Goal: Task Accomplishment & Management: Complete application form

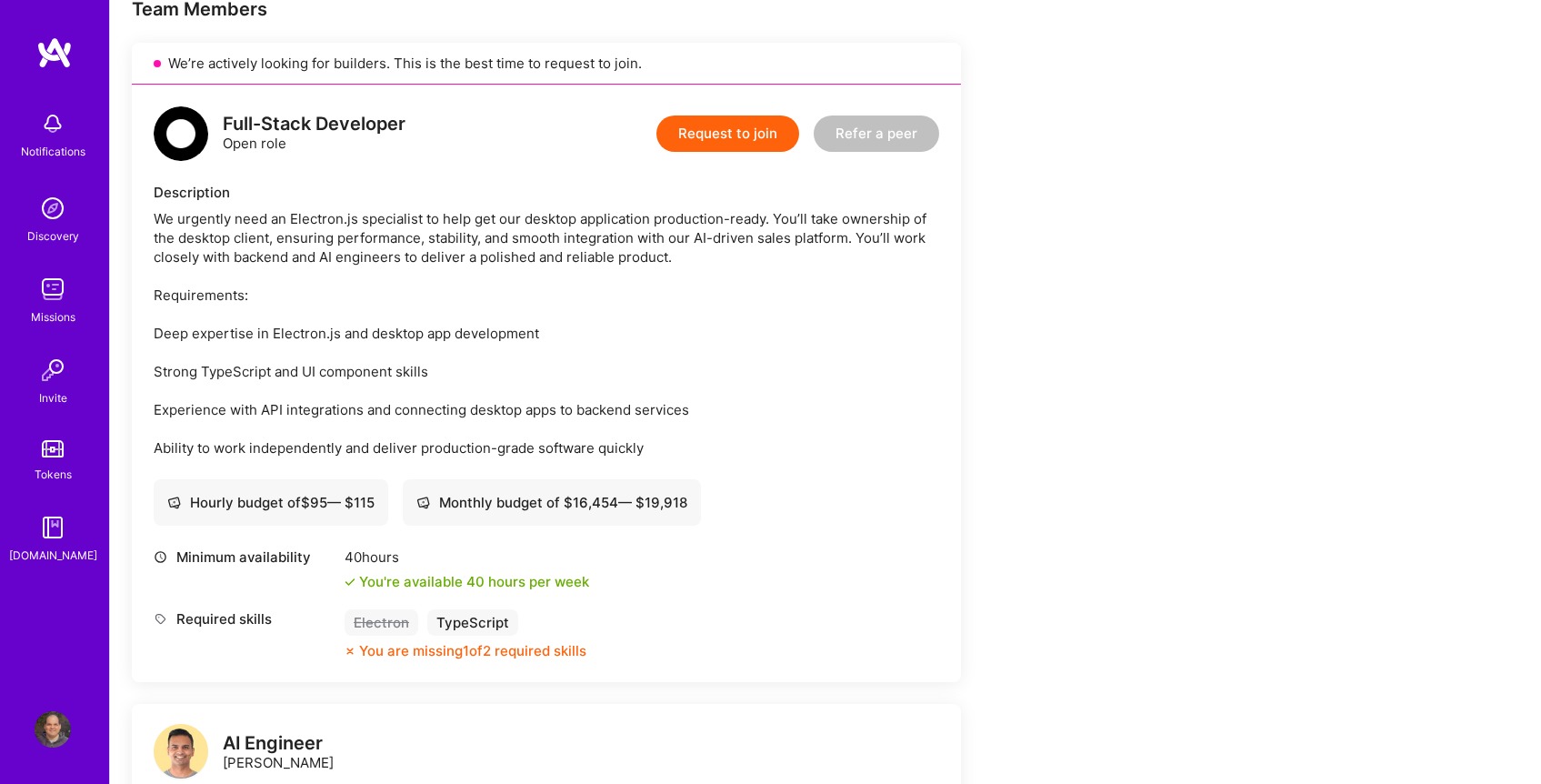
scroll to position [334, 0]
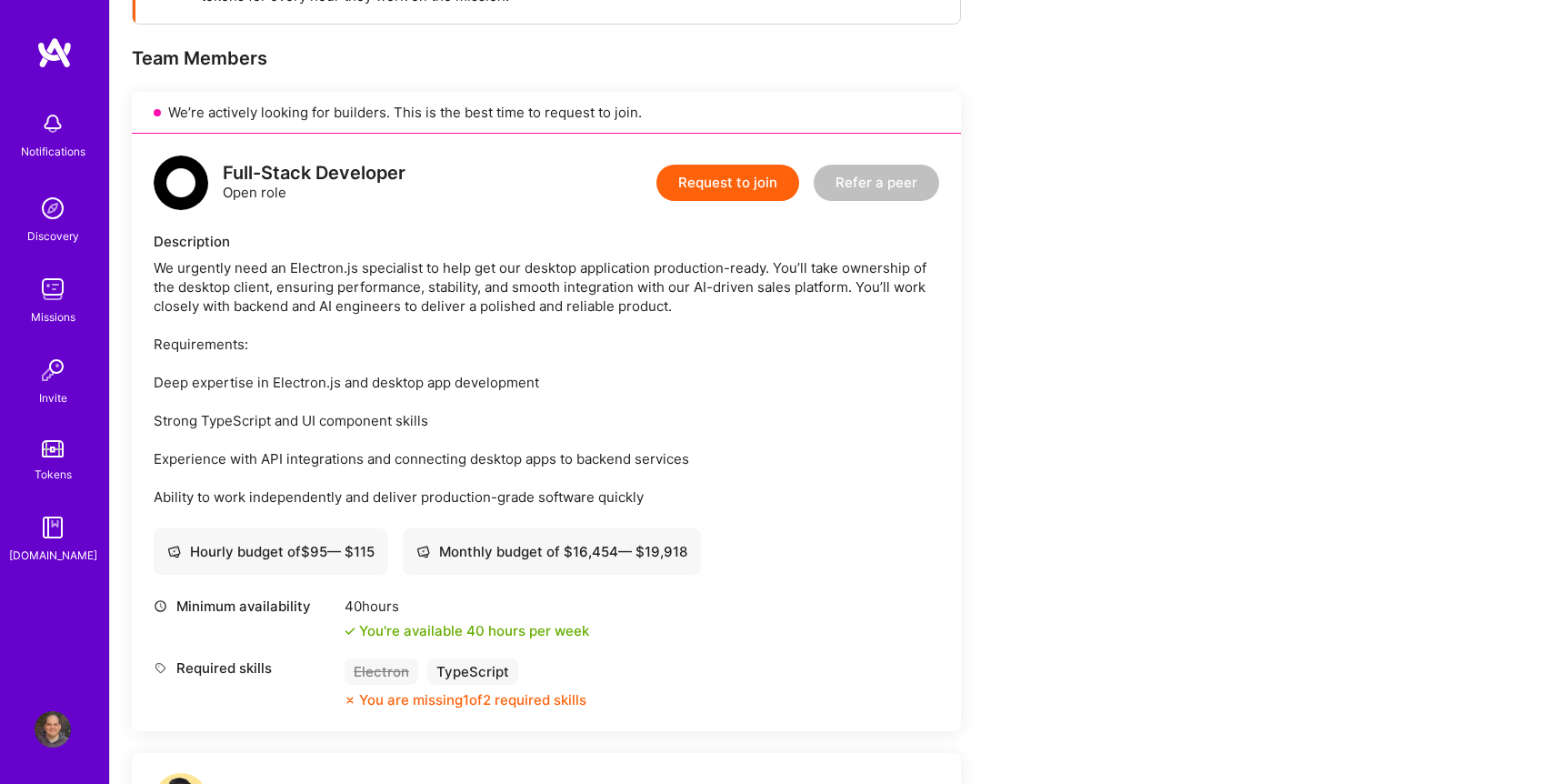
click at [160, 378] on div "We urgently need an Electron.js specialist to help get our desktop application …" at bounding box center [546, 382] width 785 height 248
drag, startPoint x: 160, startPoint y: 378, endPoint x: 521, endPoint y: 389, distance: 361.2
click at [521, 389] on div "We urgently need an Electron.js specialist to help get our desktop application …" at bounding box center [546, 382] width 785 height 248
copy div "Deep expertise in Electron.js and desktop app development"
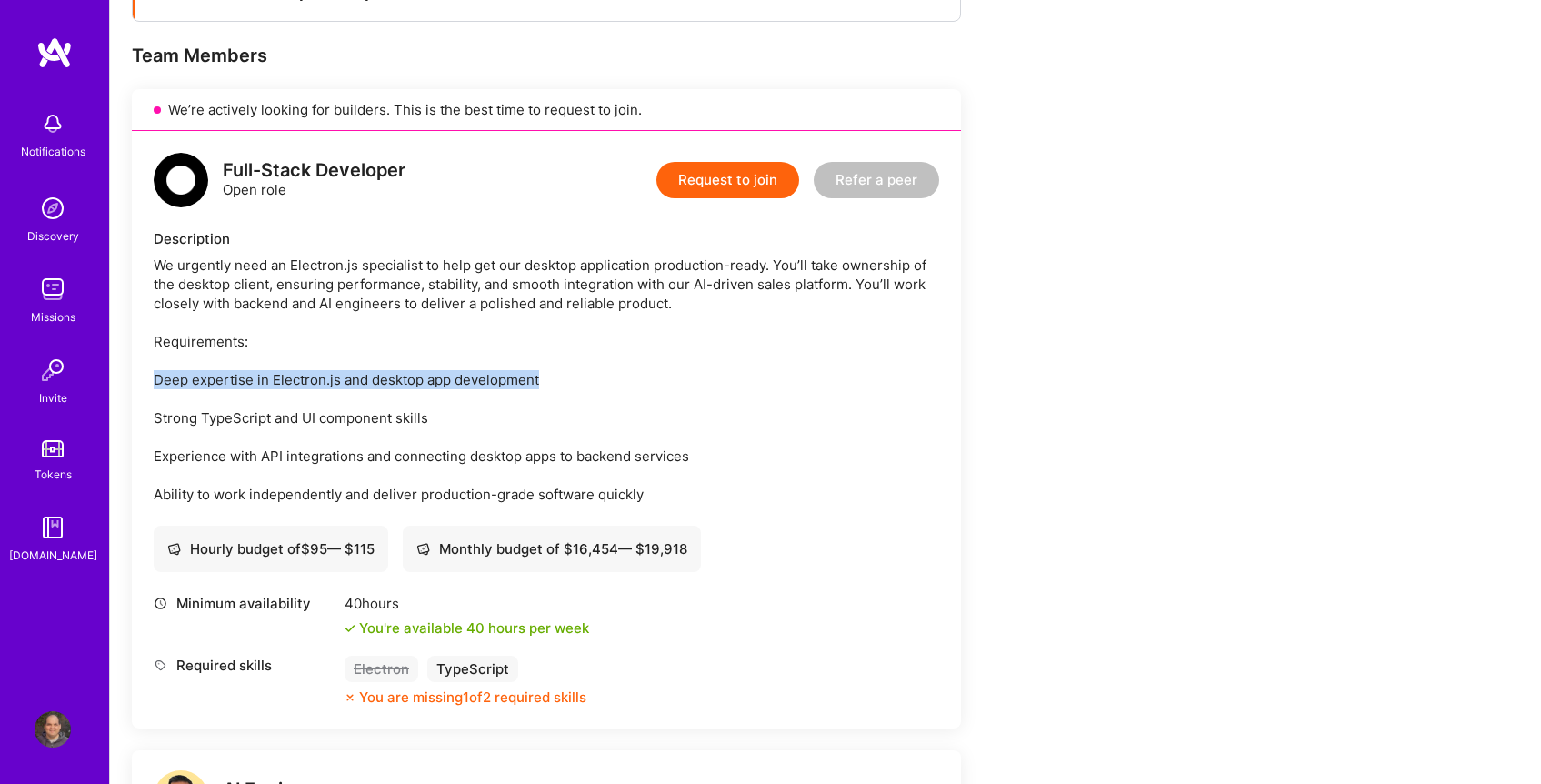
scroll to position [337, 0]
click at [704, 186] on button "Request to join" at bounding box center [728, 179] width 143 height 36
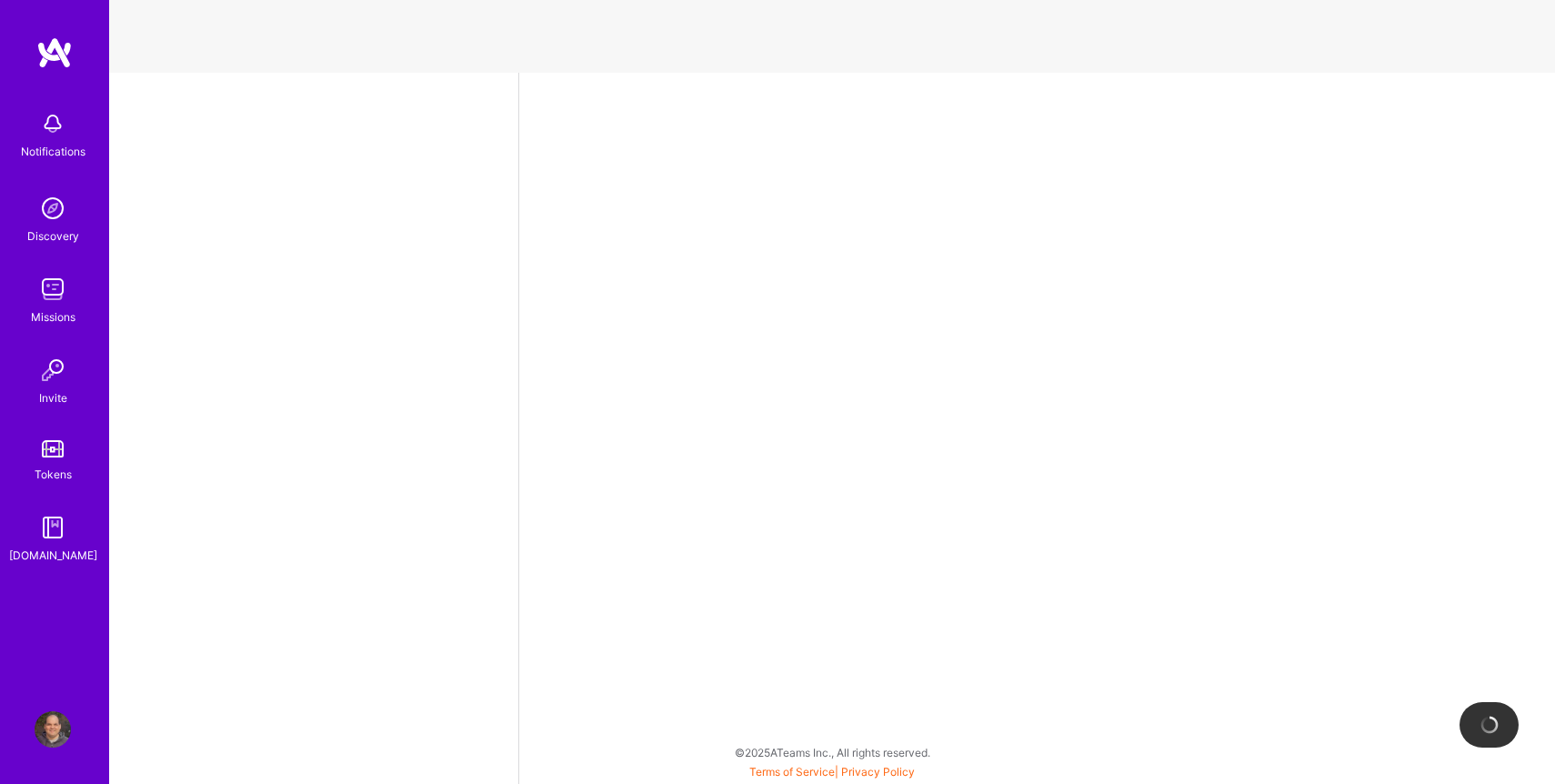
select select "US"
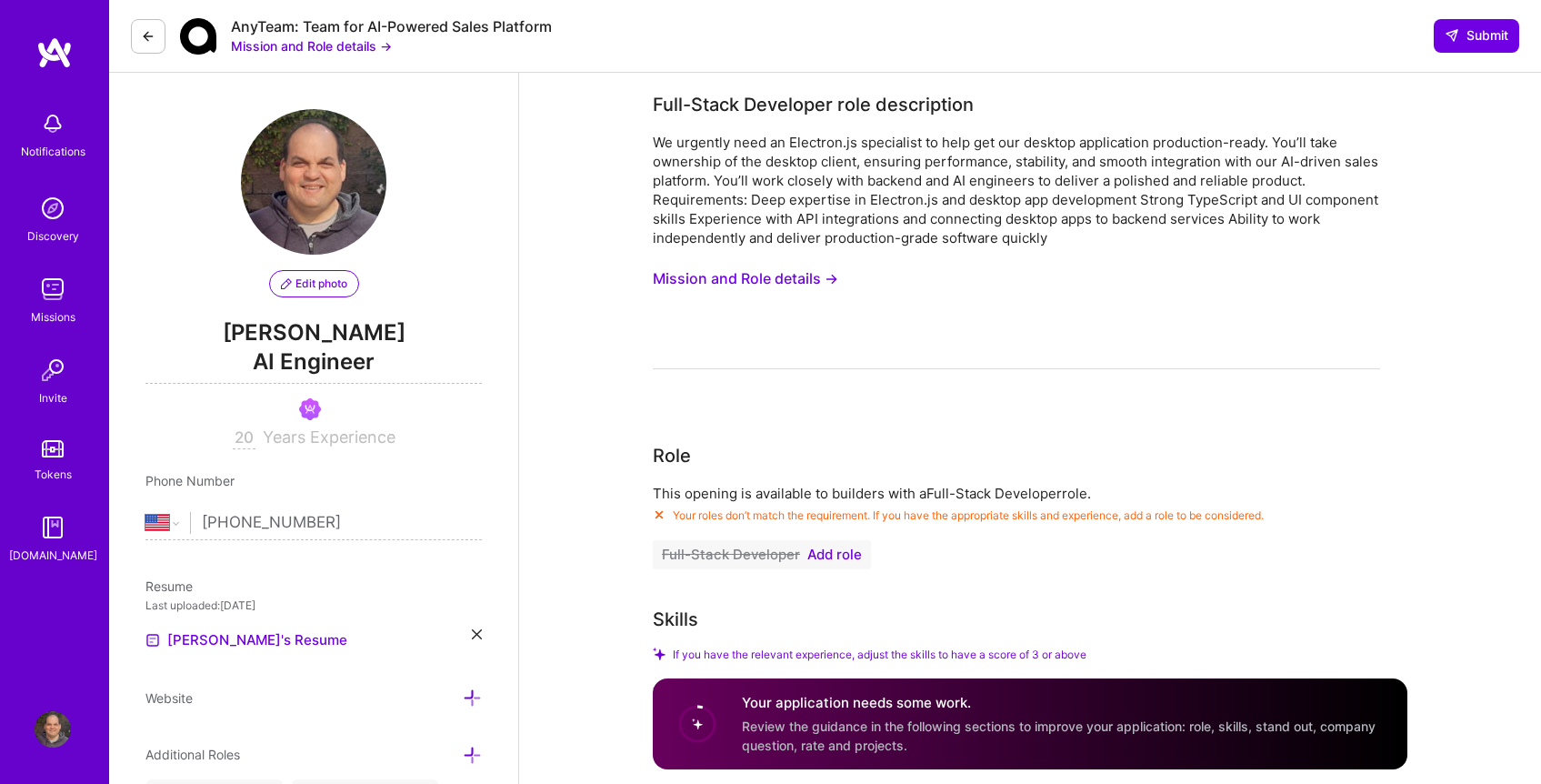
click at [145, 31] on icon at bounding box center [147, 36] width 15 height 15
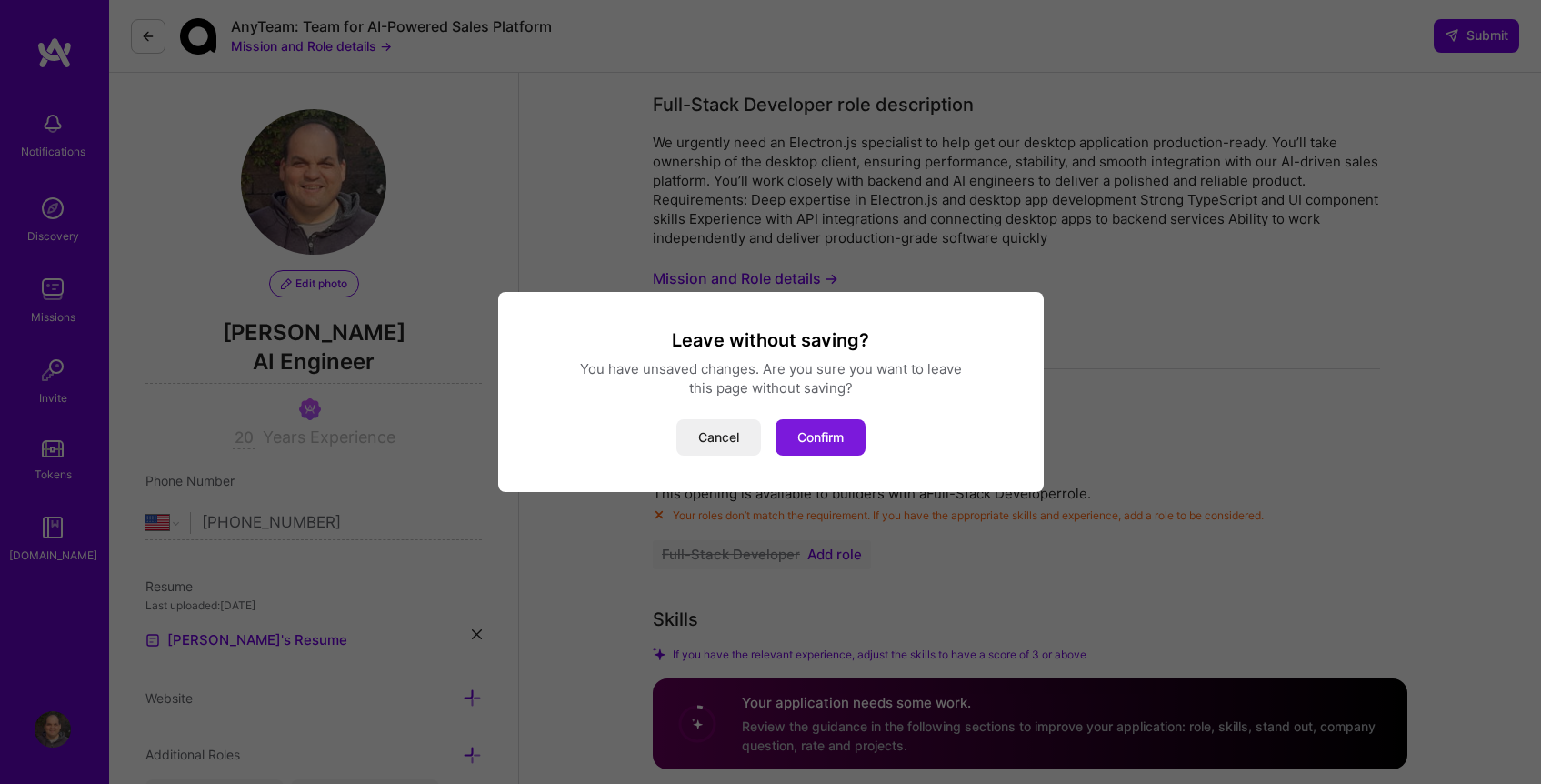
click at [831, 439] on button "Confirm" at bounding box center [820, 436] width 90 height 36
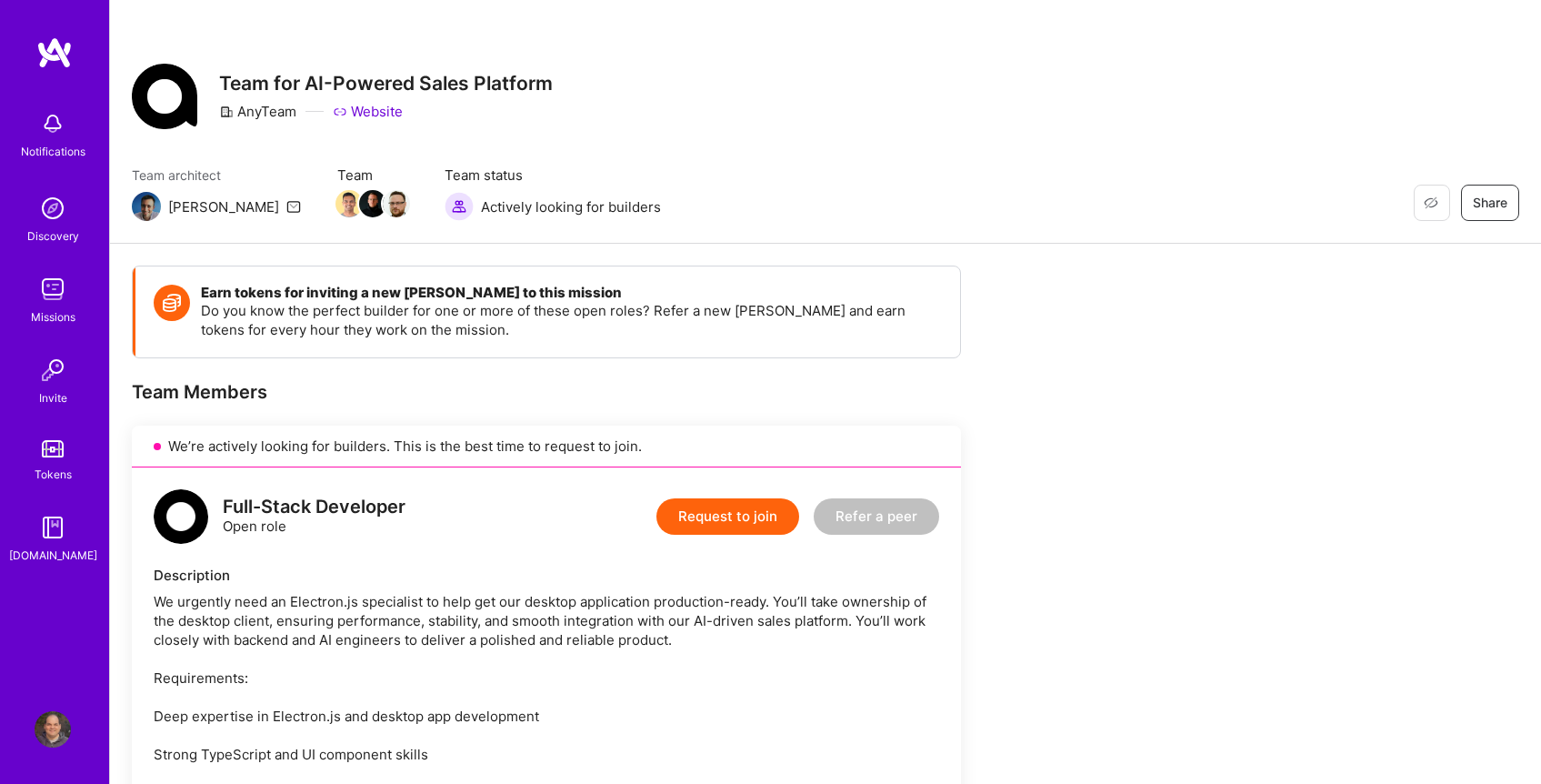
click at [33, 725] on link "Profile" at bounding box center [53, 728] width 46 height 36
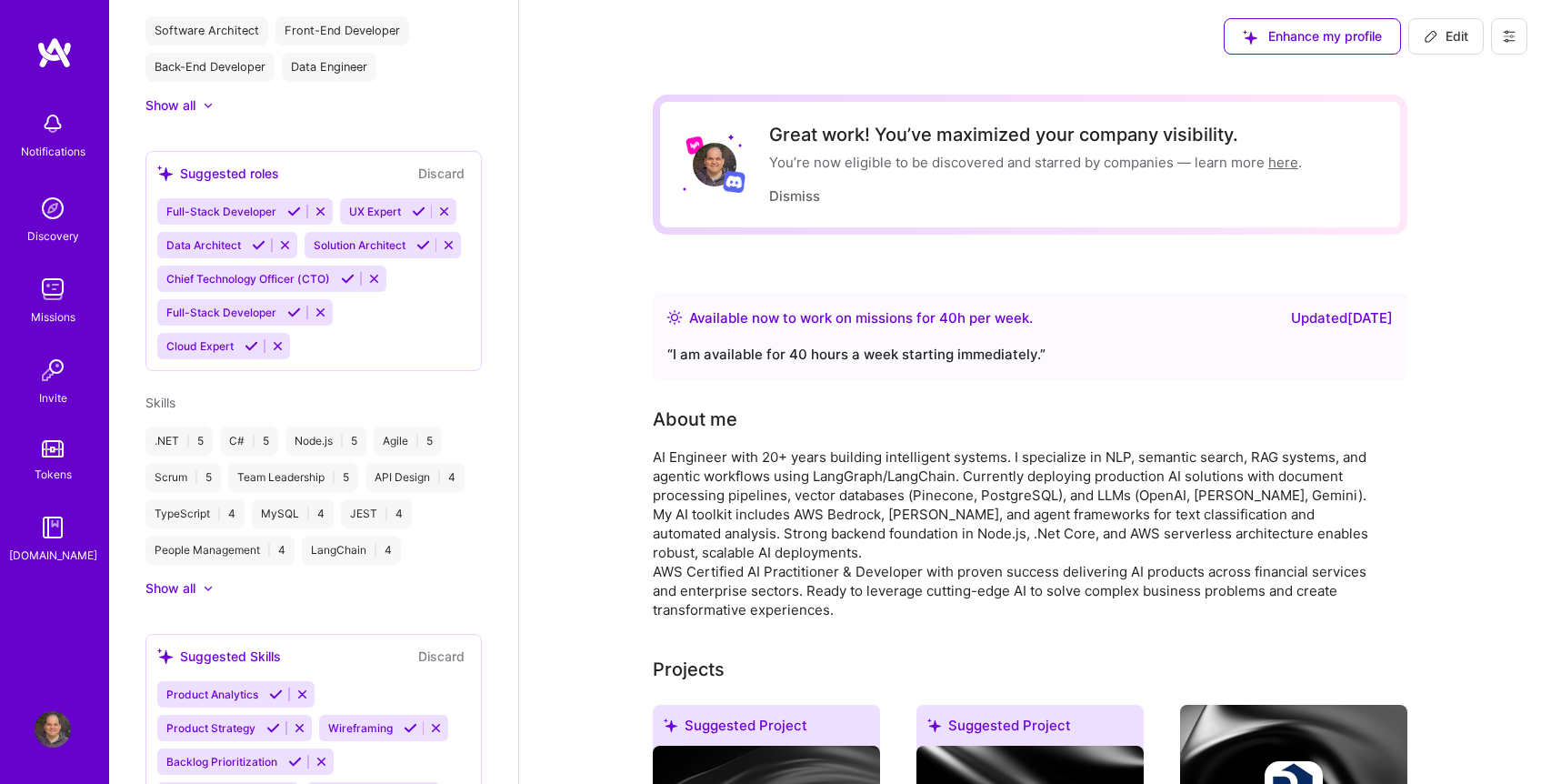
scroll to position [1191, 0]
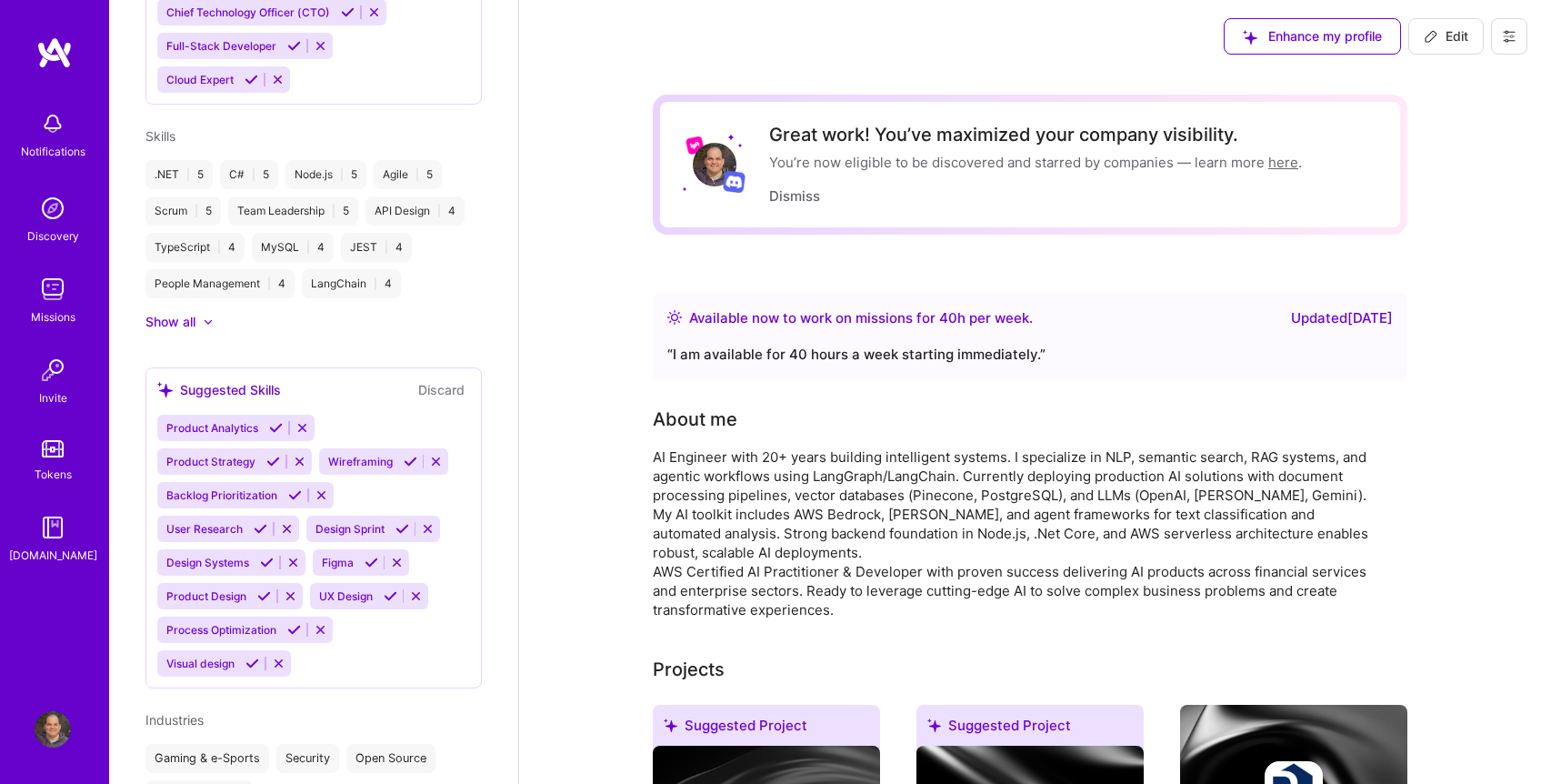
click at [1444, 38] on span "Edit" at bounding box center [1446, 36] width 45 height 19
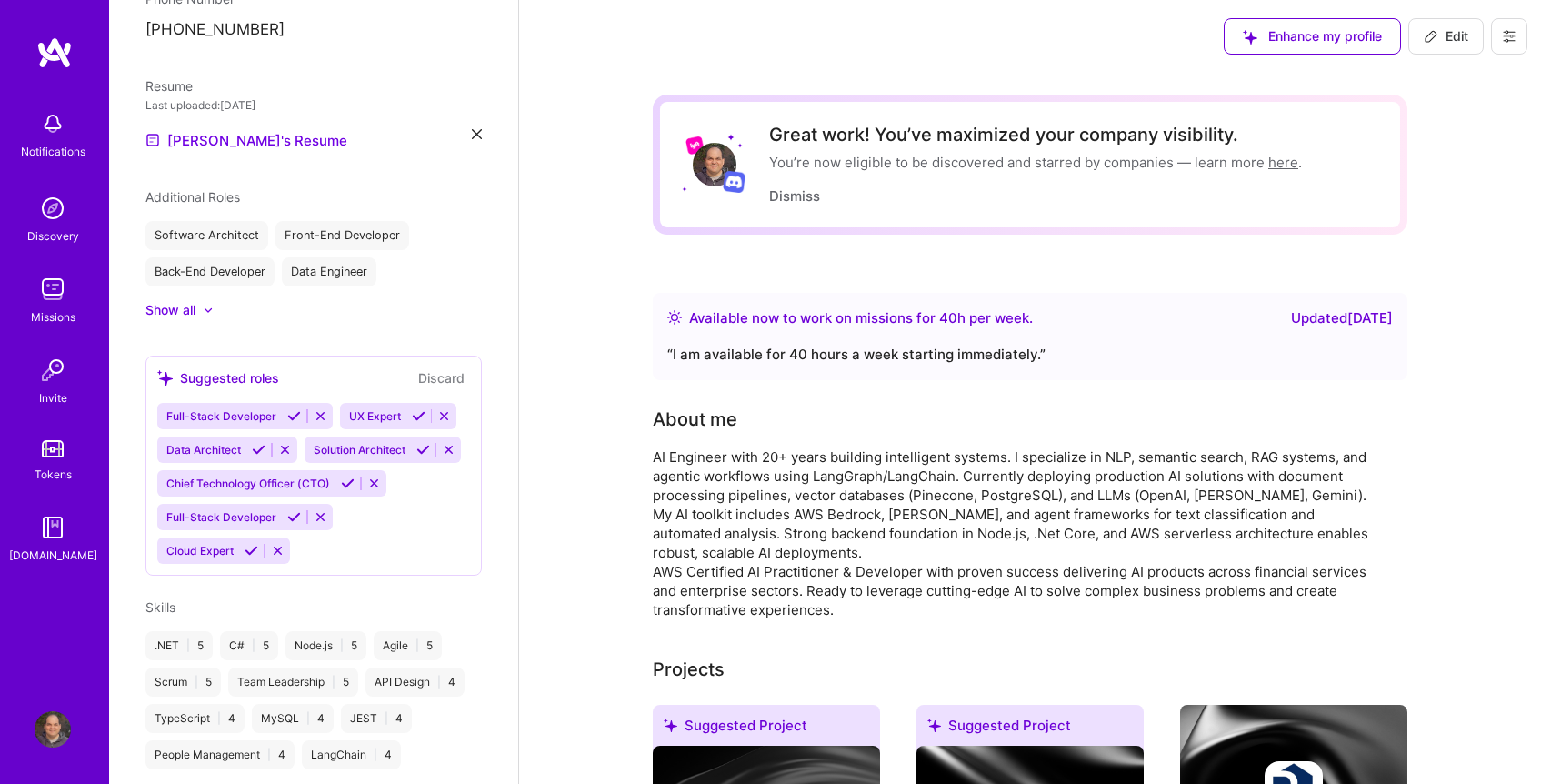
select select "US"
select select "Right Now"
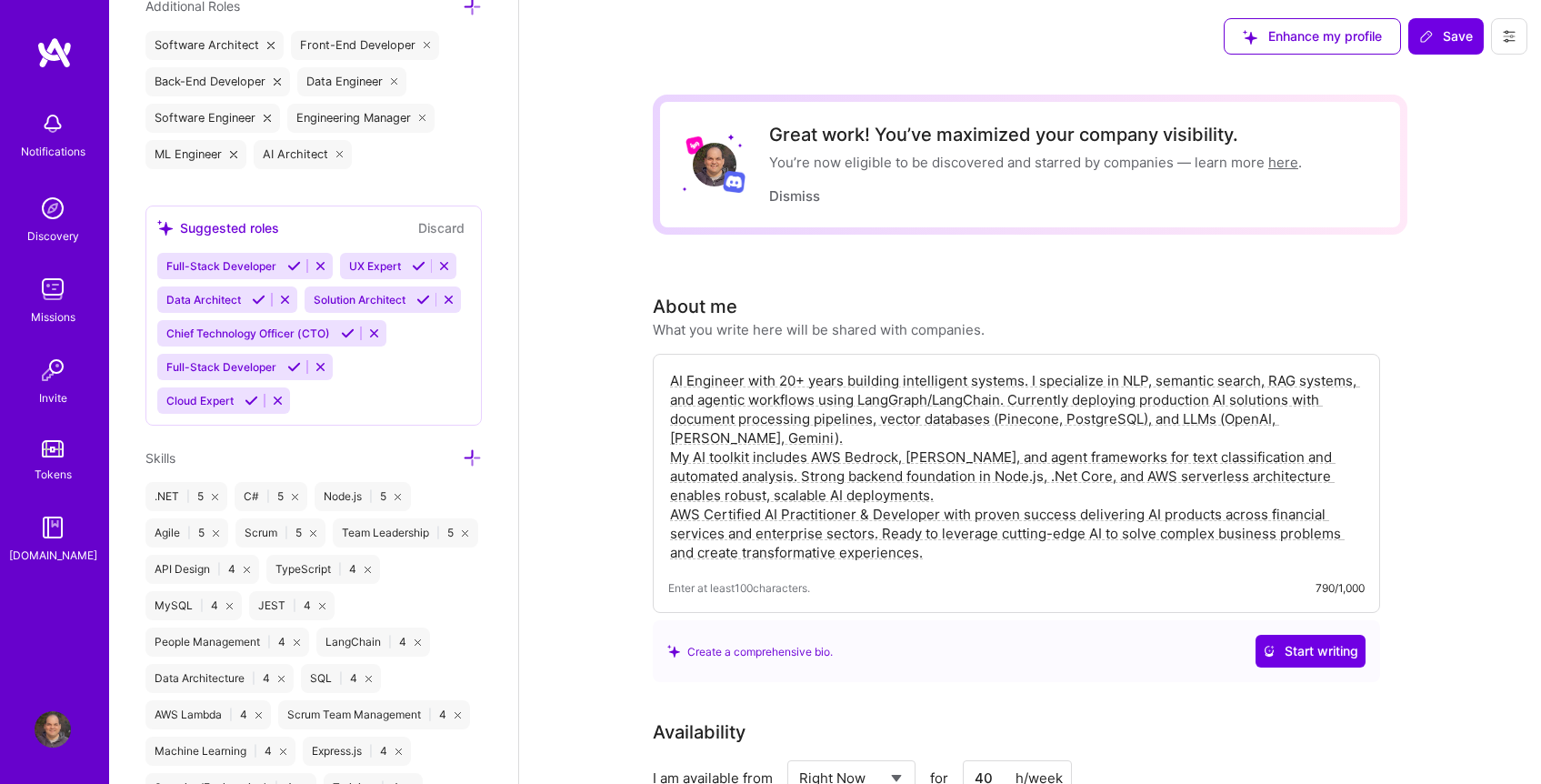
scroll to position [1280, 0]
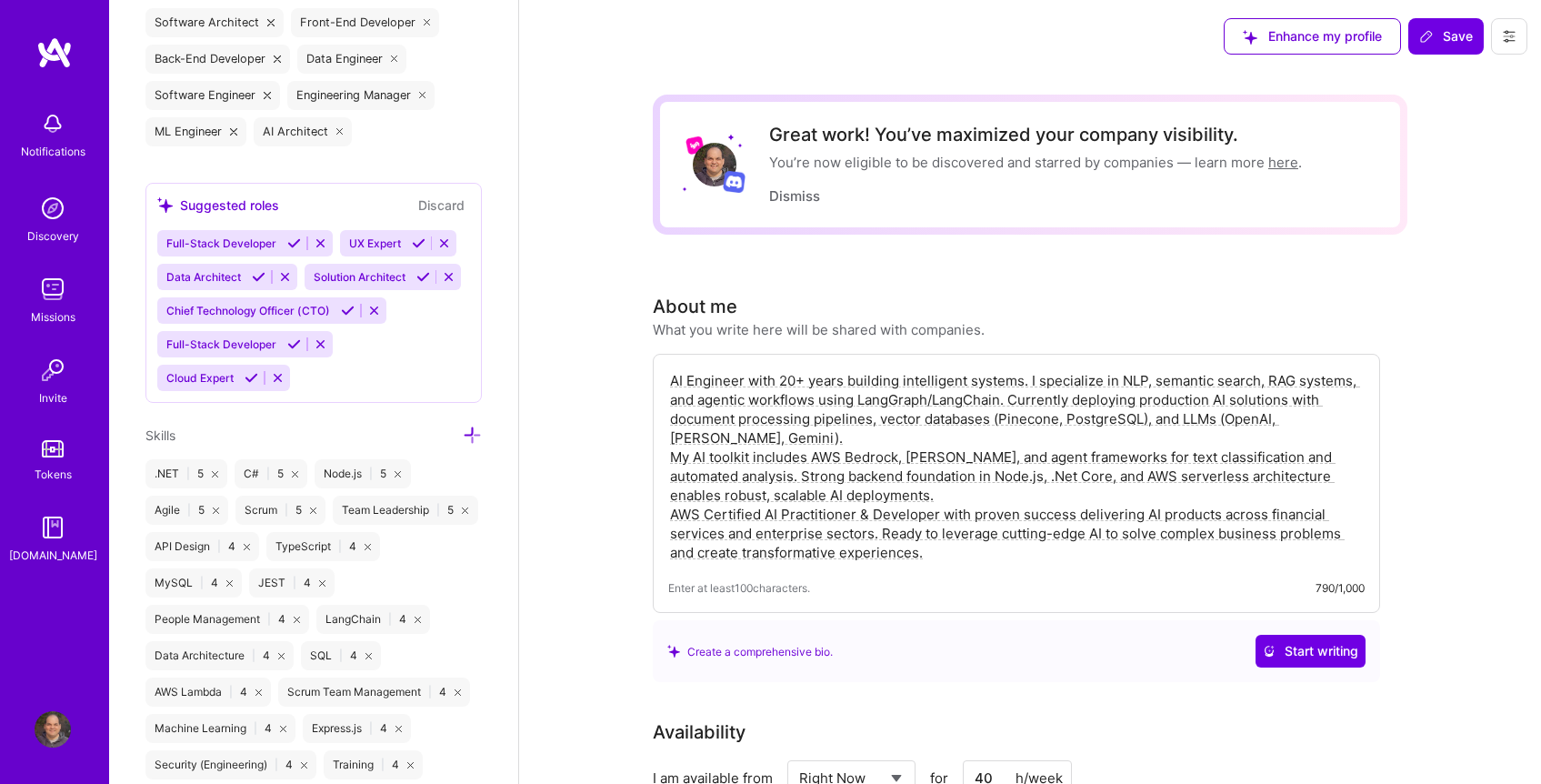
click at [290, 243] on icon at bounding box center [294, 243] width 14 height 14
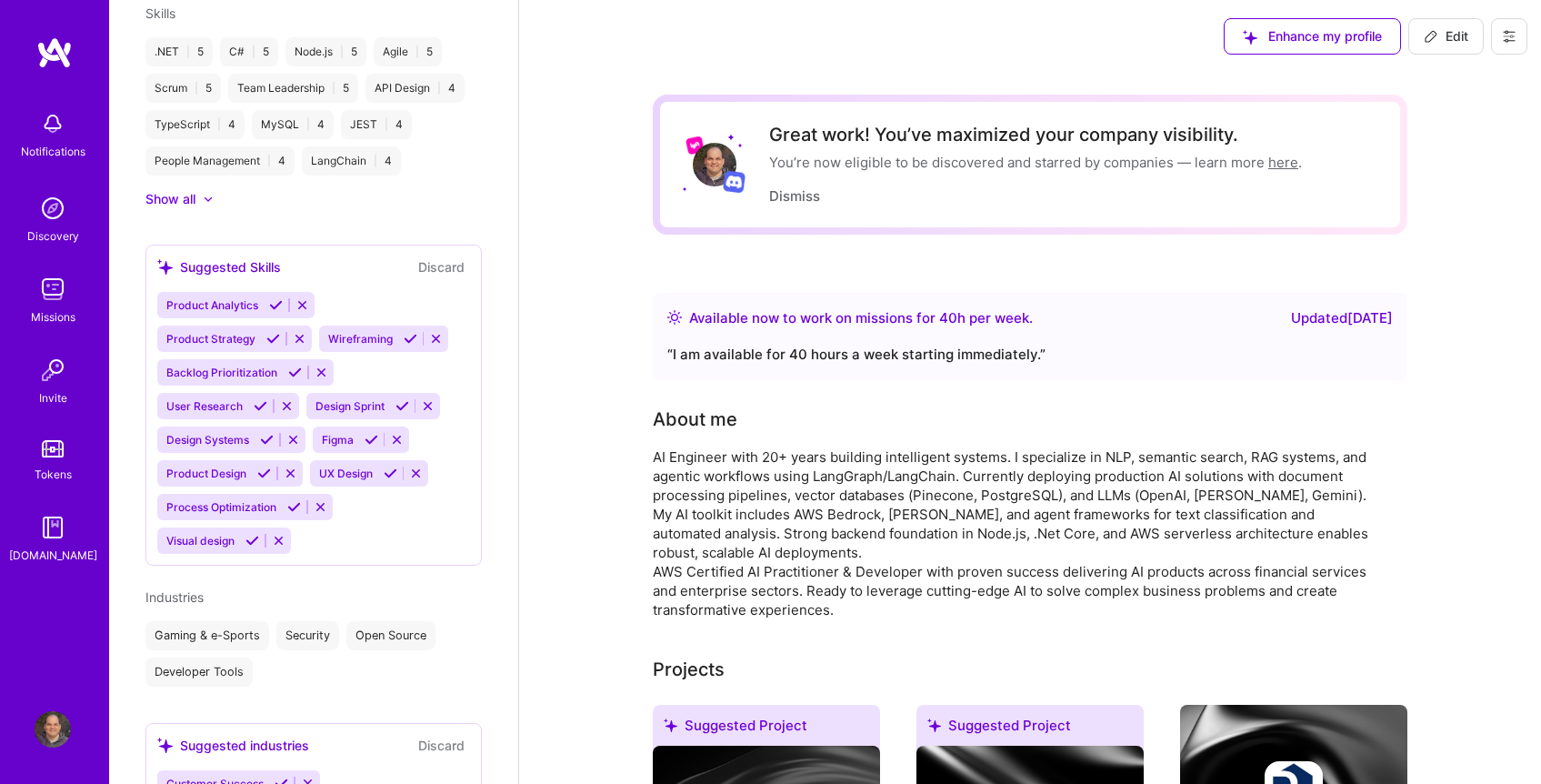
scroll to position [912, 0]
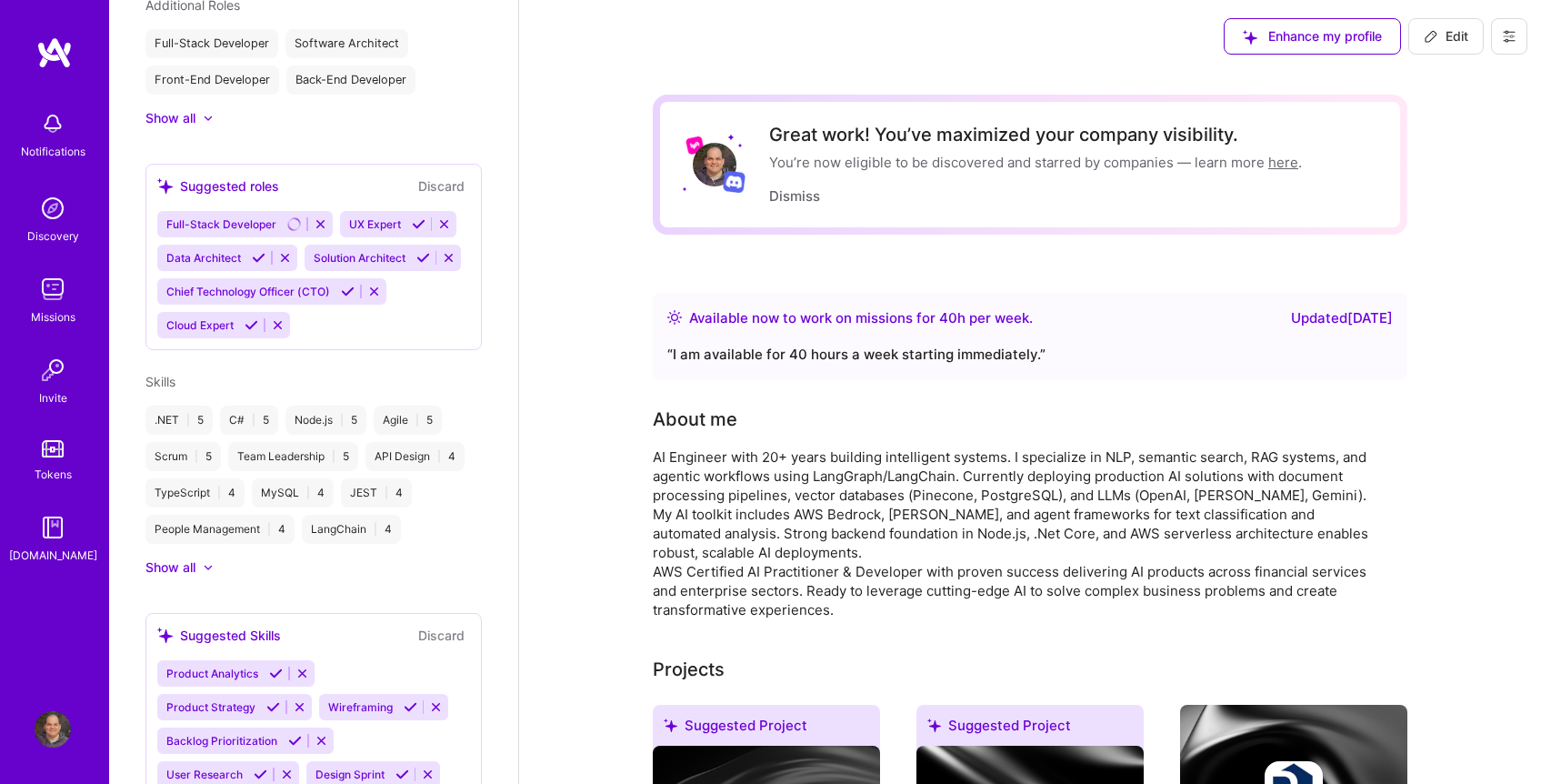
click at [246, 332] on icon at bounding box center [251, 325] width 14 height 14
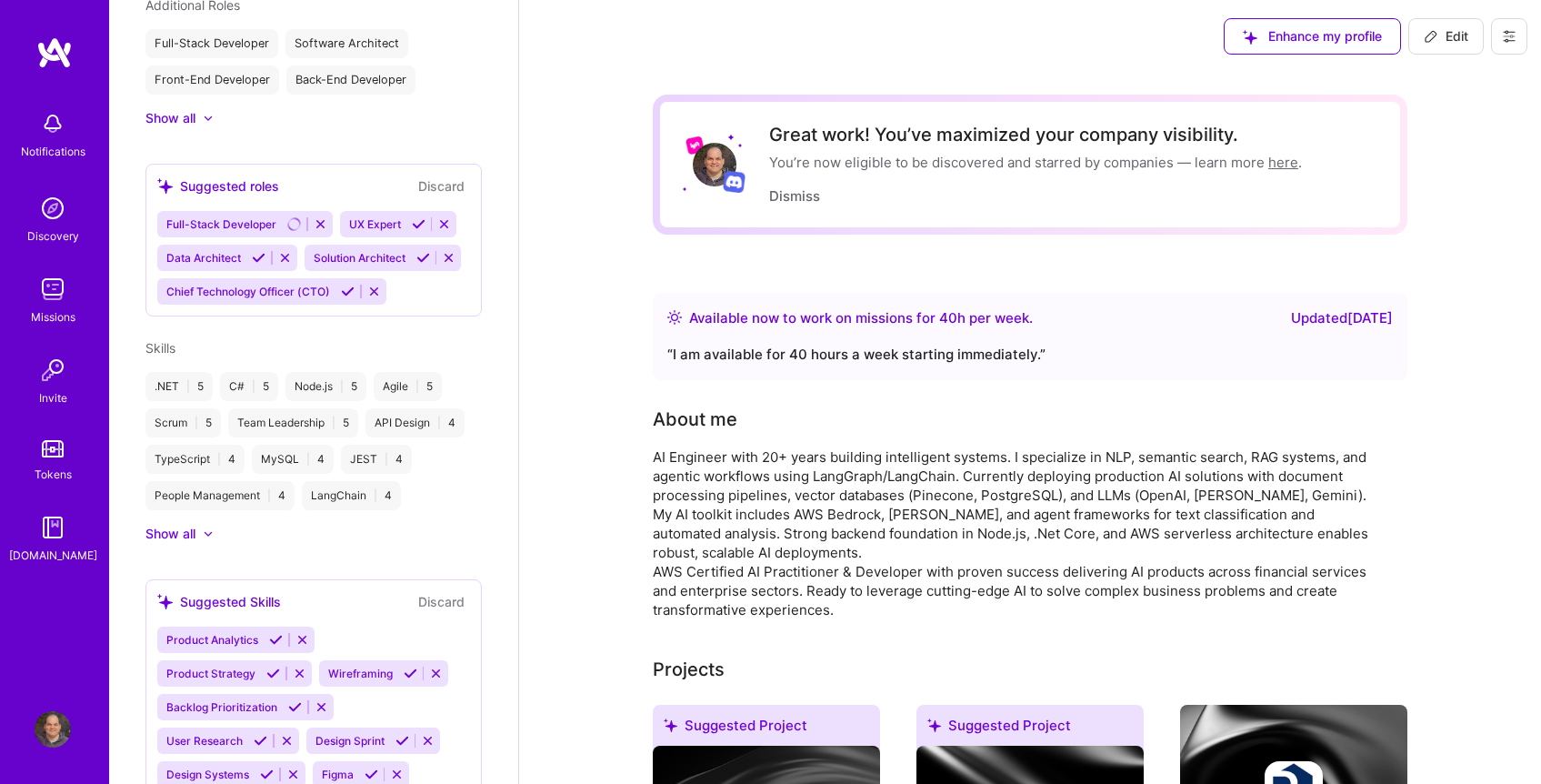
click at [189, 543] on div "Show all" at bounding box center [170, 533] width 50 height 19
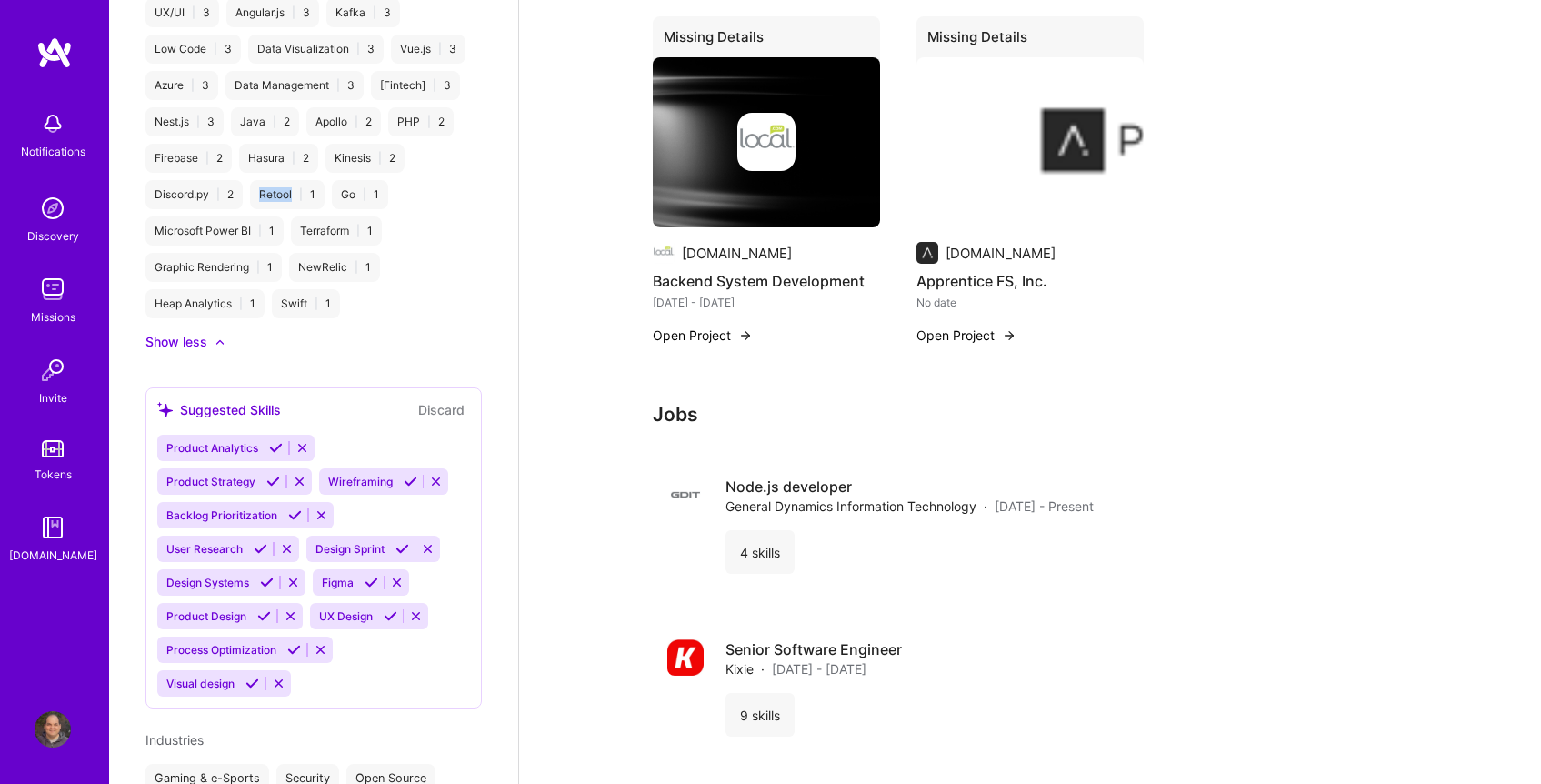
scroll to position [2344, 0]
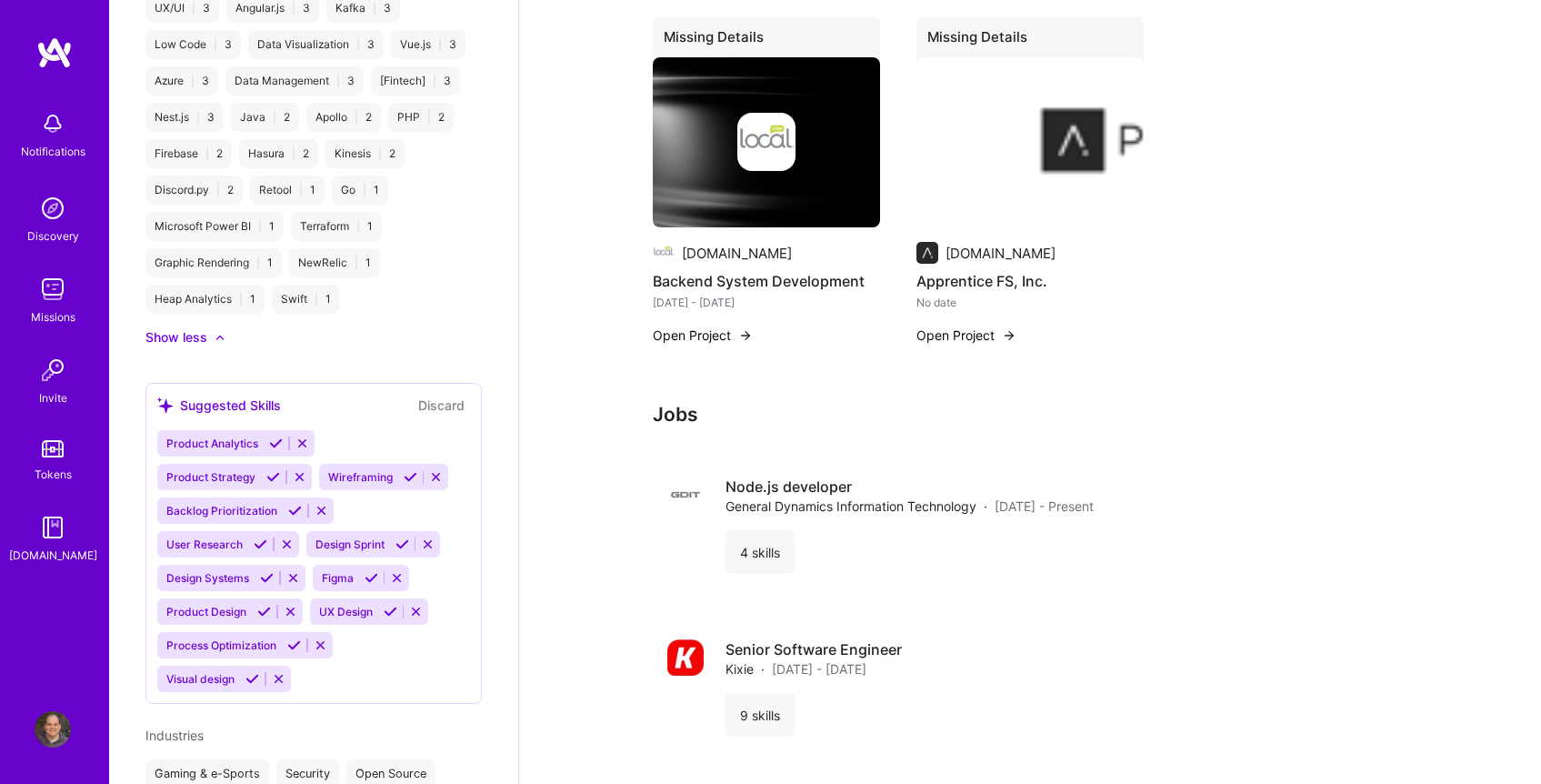
click at [194, 347] on div "Show less" at bounding box center [176, 337] width 62 height 19
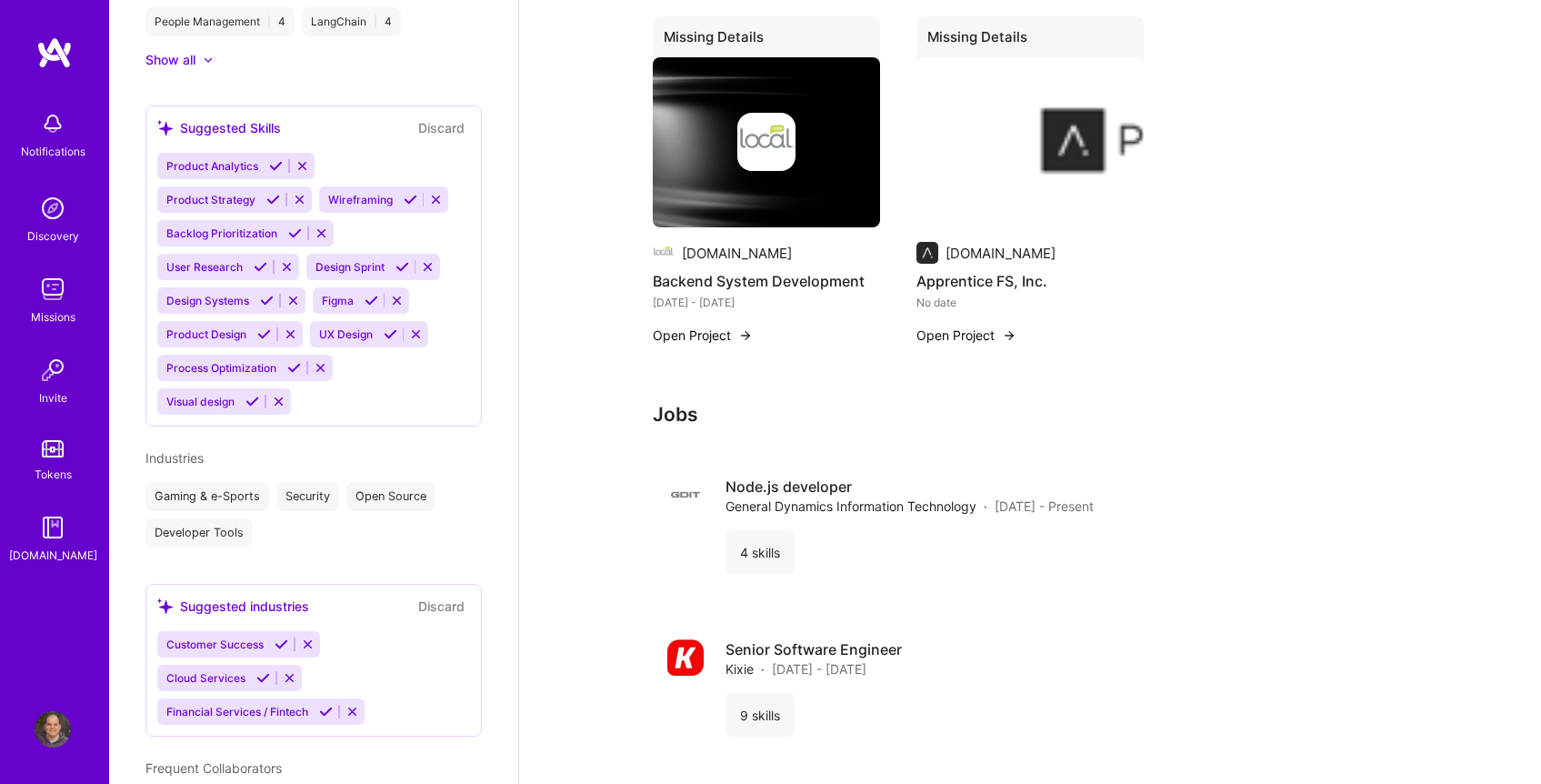
scroll to position [1058, 0]
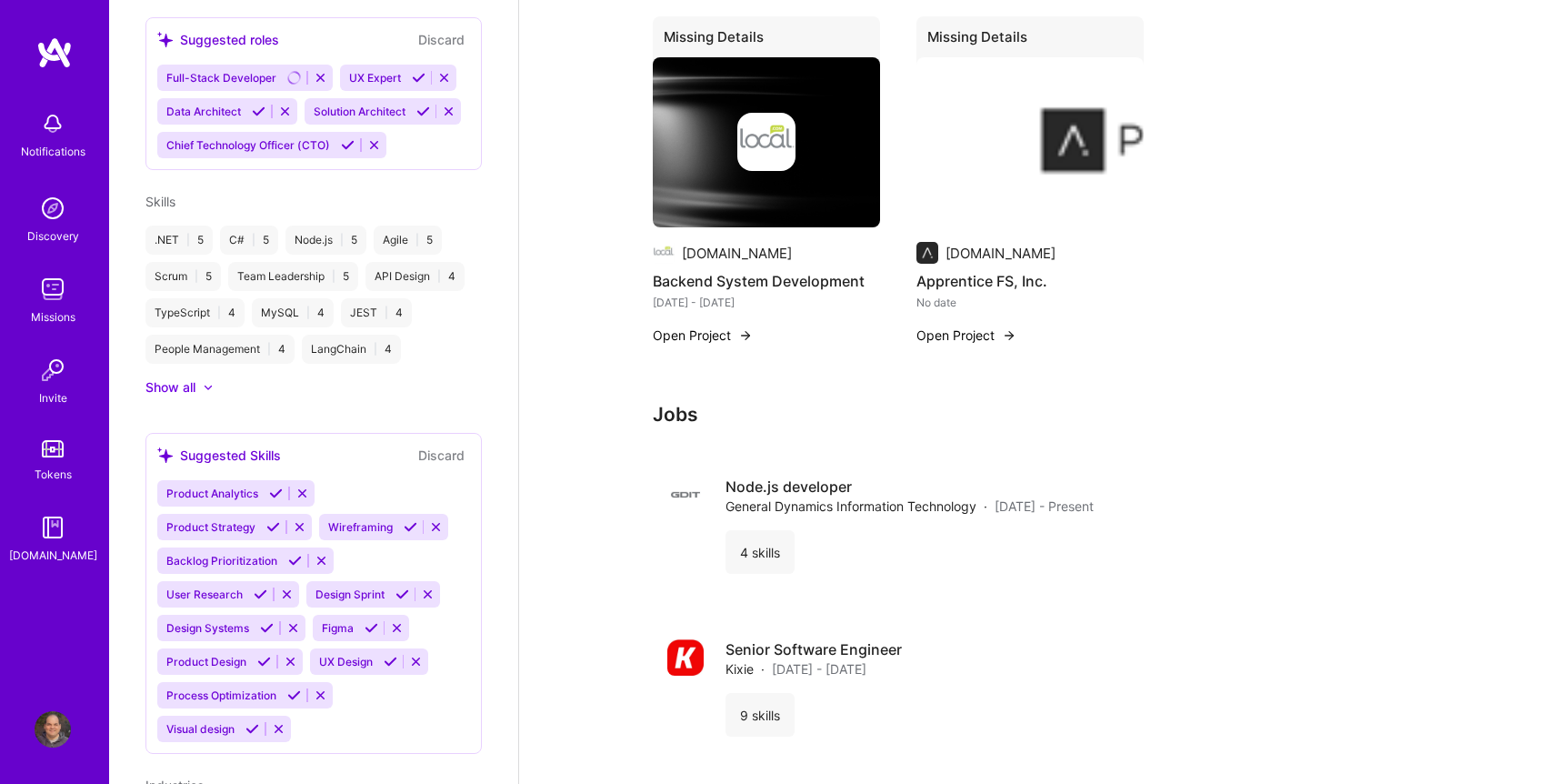
click at [353, 360] on div "LangChain | 4" at bounding box center [351, 350] width 99 height 29
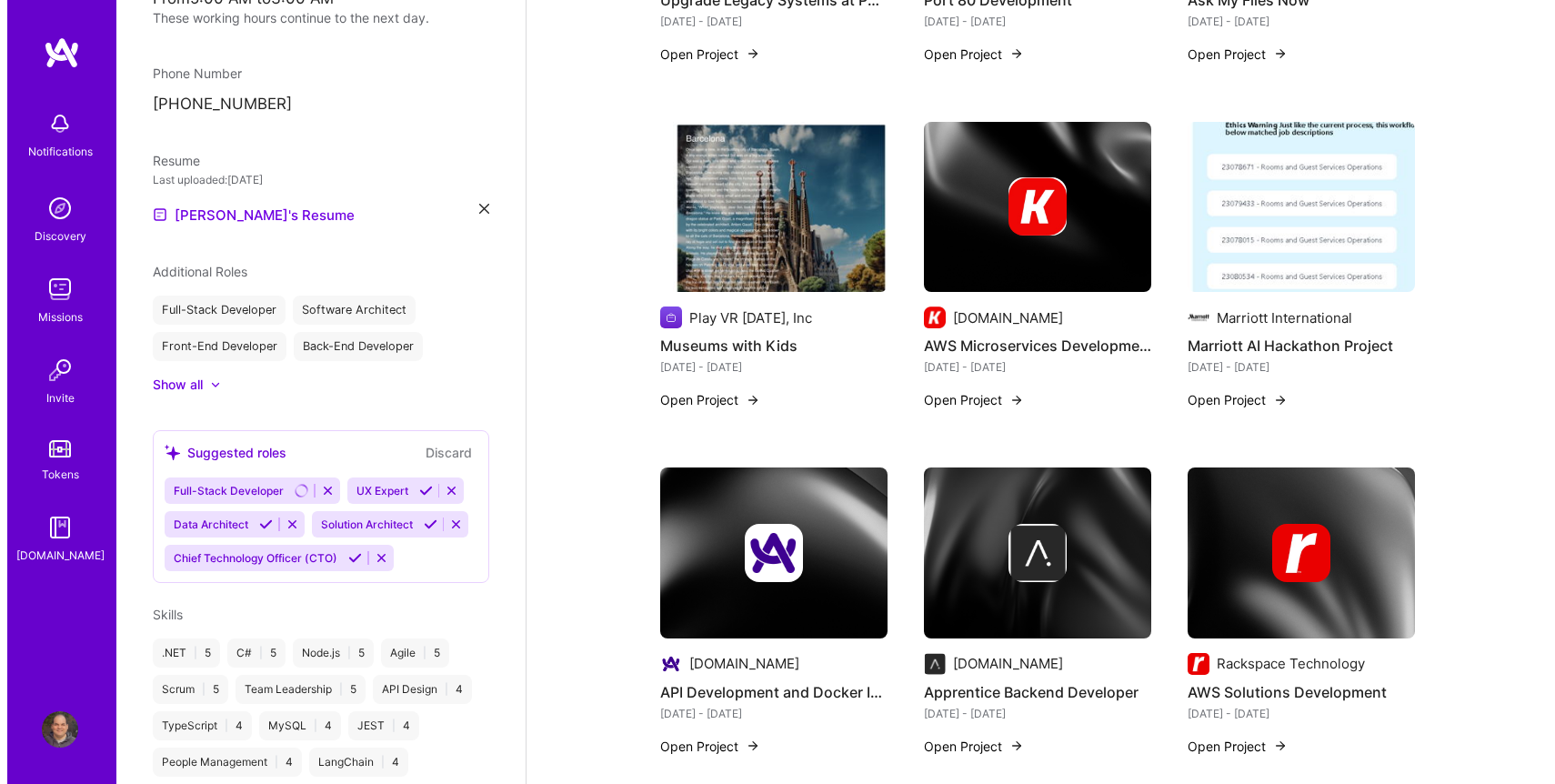
scroll to position [2658, 0]
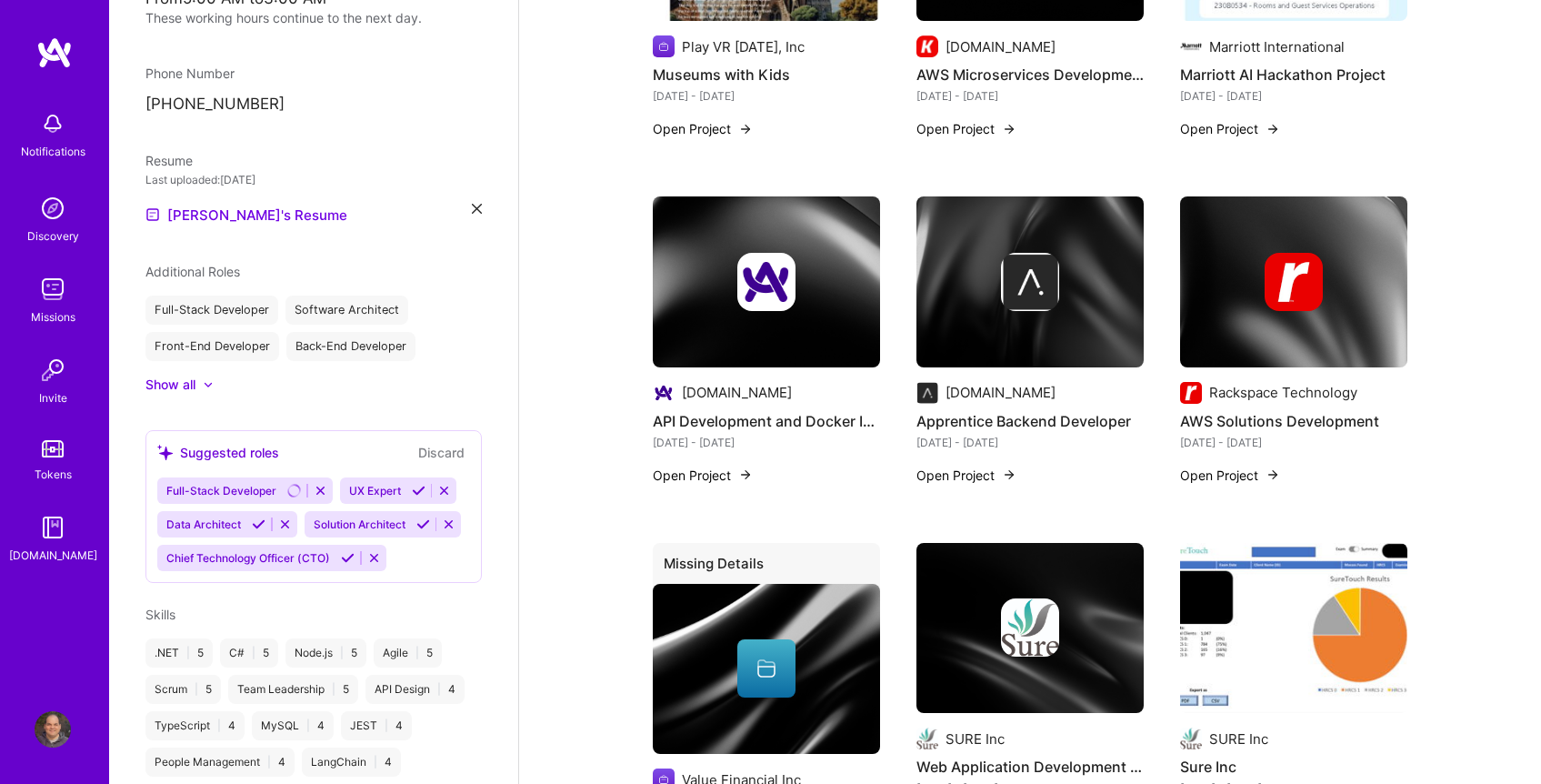
click at [1252, 469] on button "Open Project" at bounding box center [1230, 475] width 100 height 20
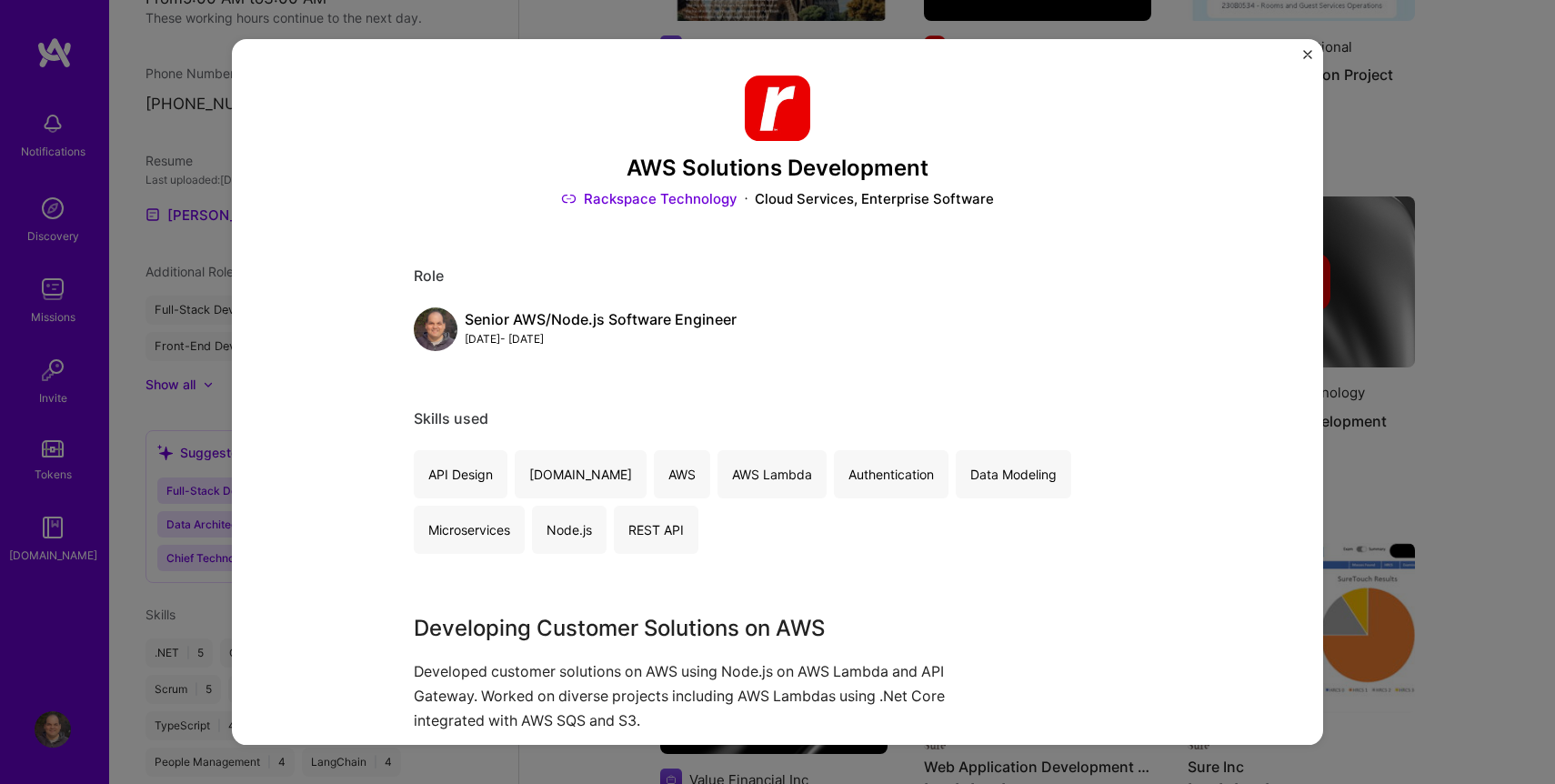
click at [1309, 50] on img "Close" at bounding box center [1307, 54] width 9 height 9
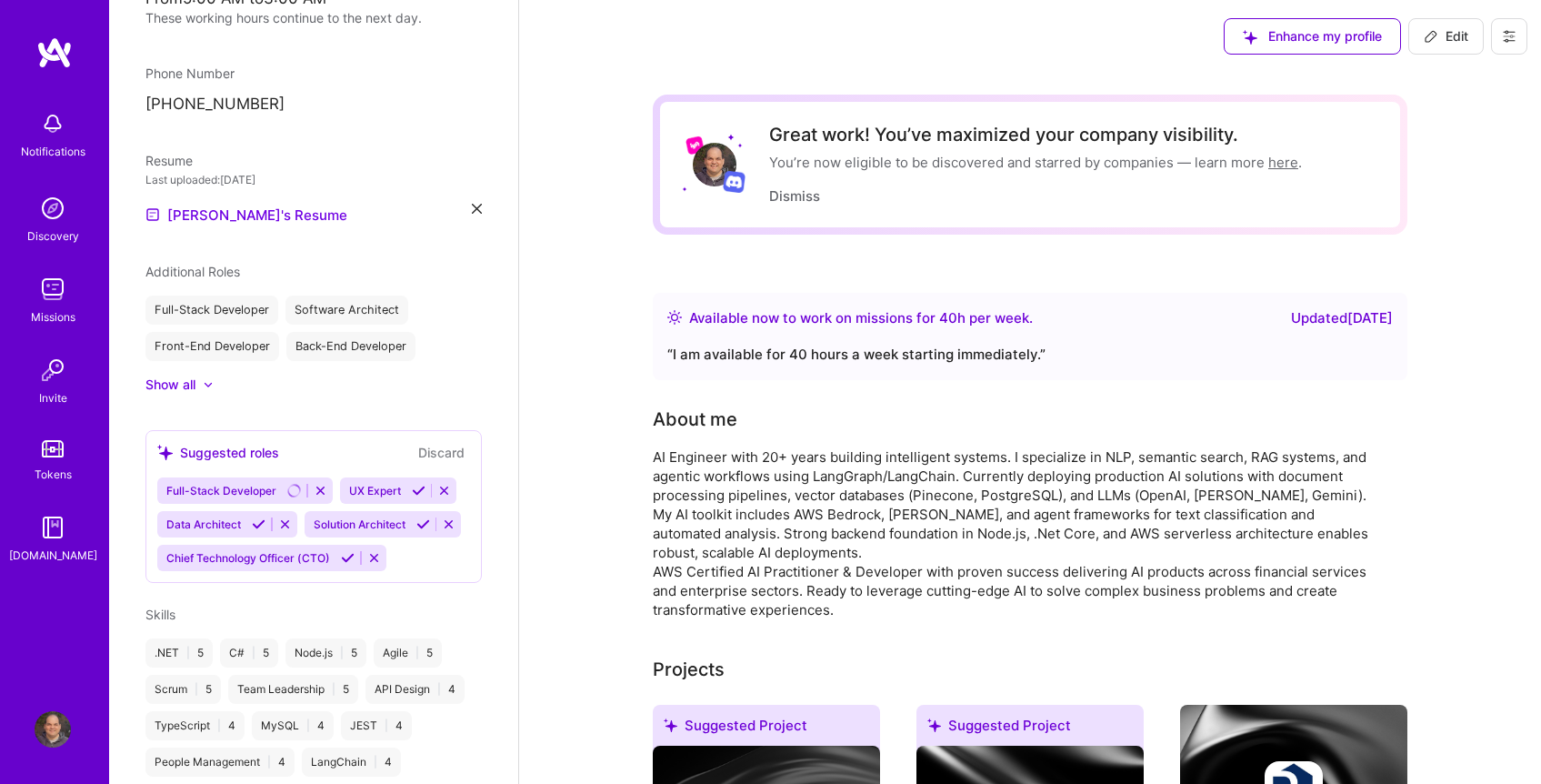
click at [1437, 36] on icon at bounding box center [1431, 36] width 15 height 15
select select "US"
select select "Right Now"
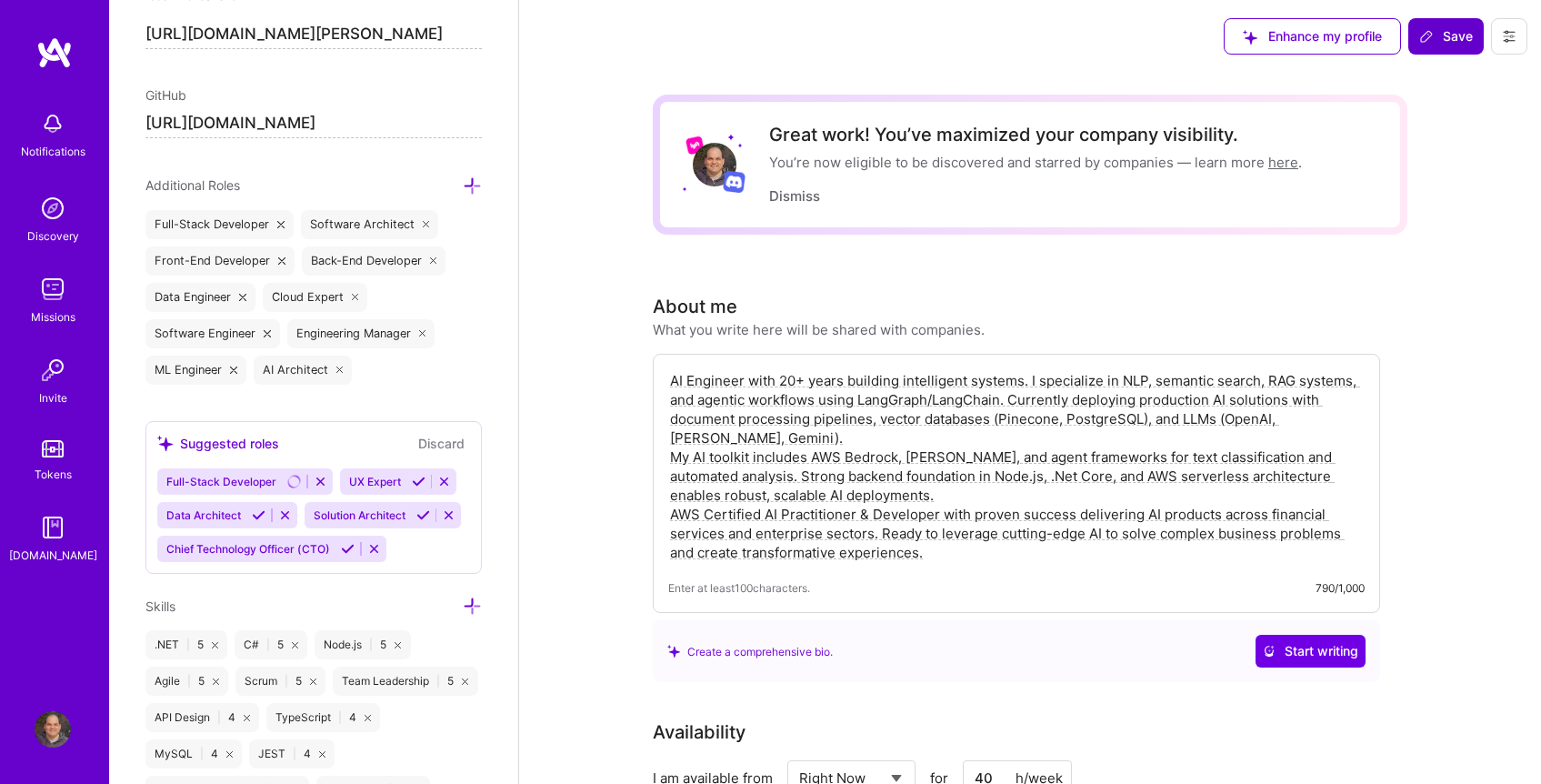
scroll to position [1089, 0]
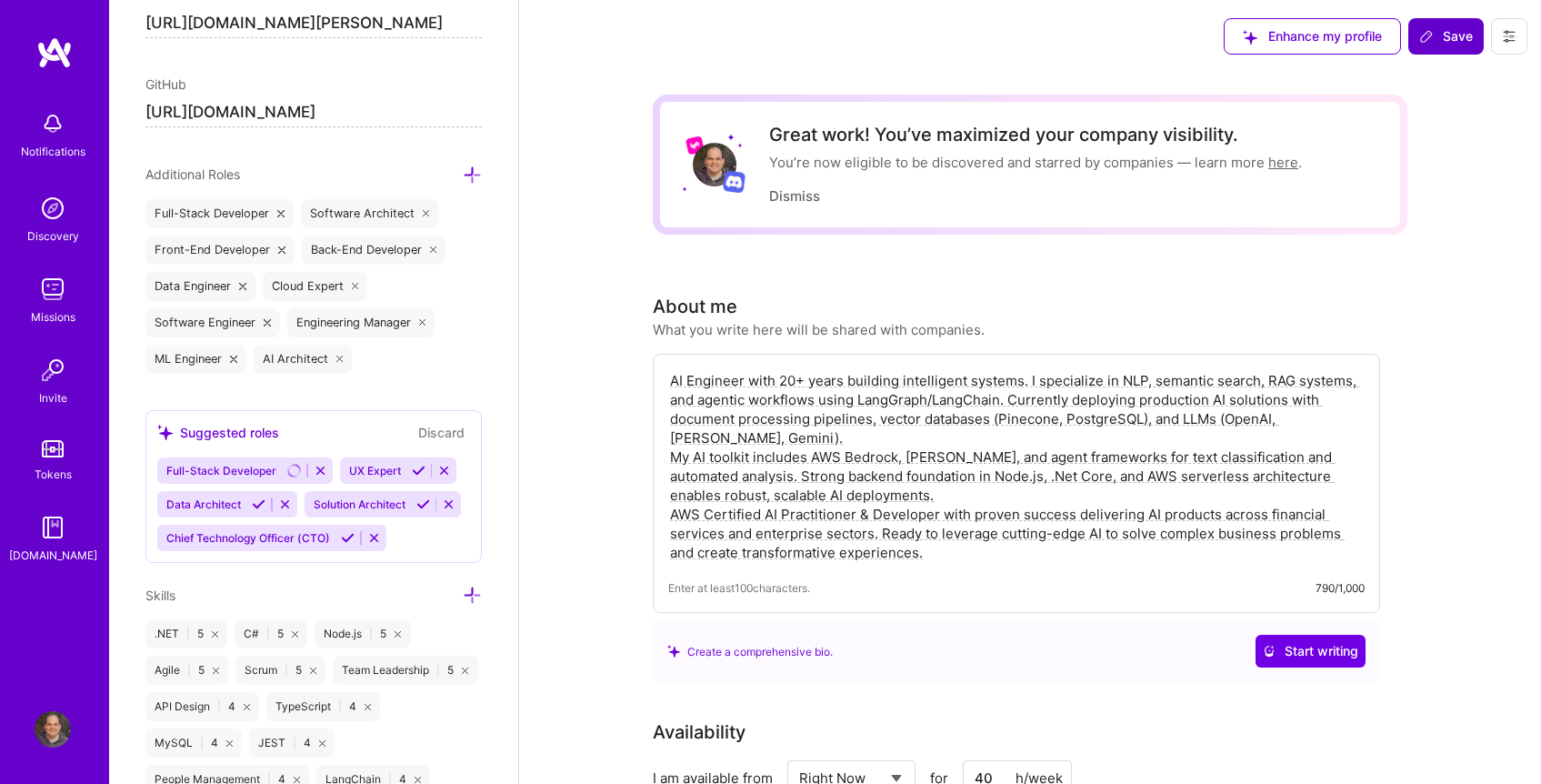
click at [465, 604] on icon at bounding box center [473, 596] width 20 height 20
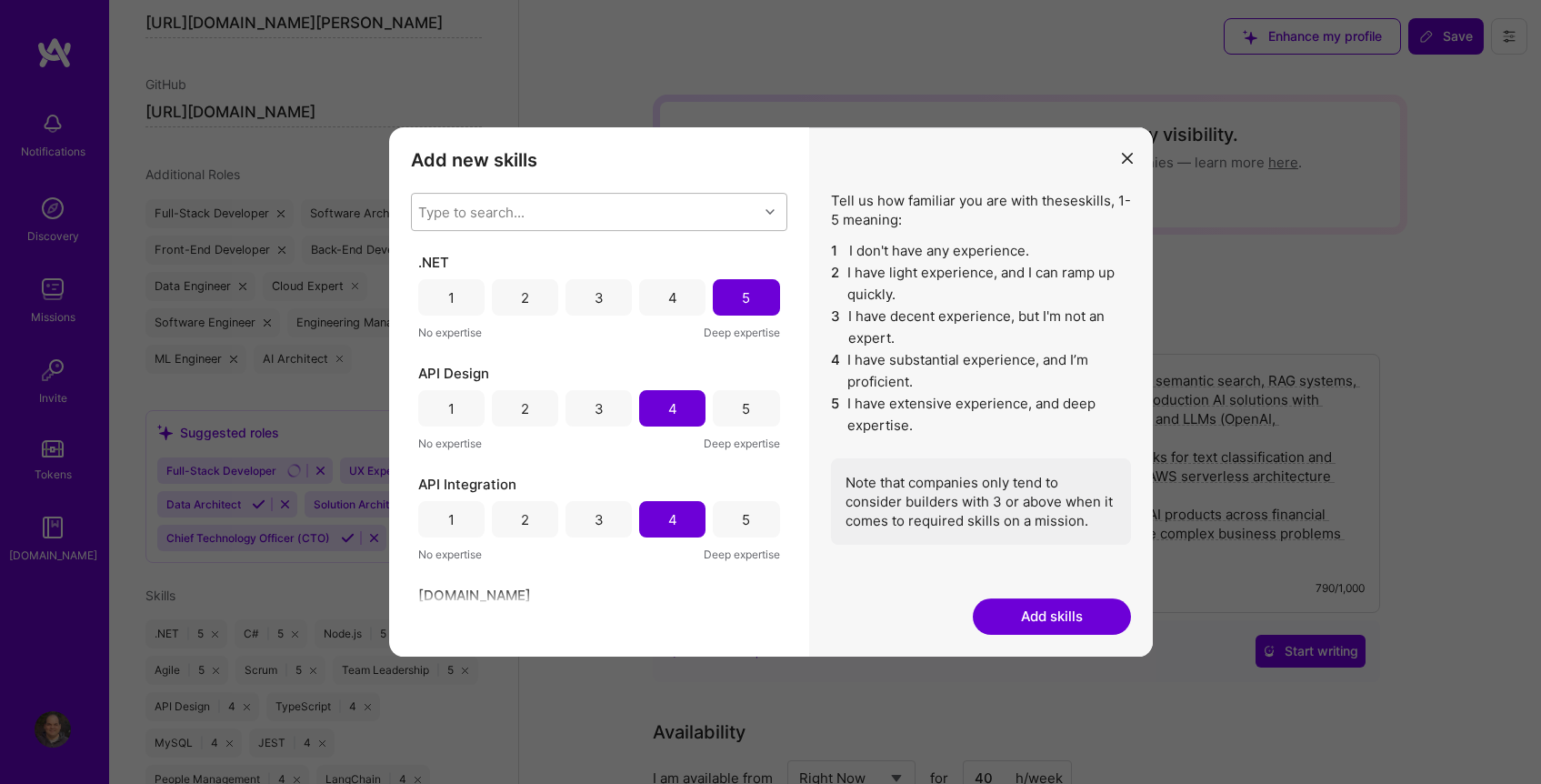
click at [540, 215] on div "Type to search..." at bounding box center [585, 211] width 347 height 36
type input "ele"
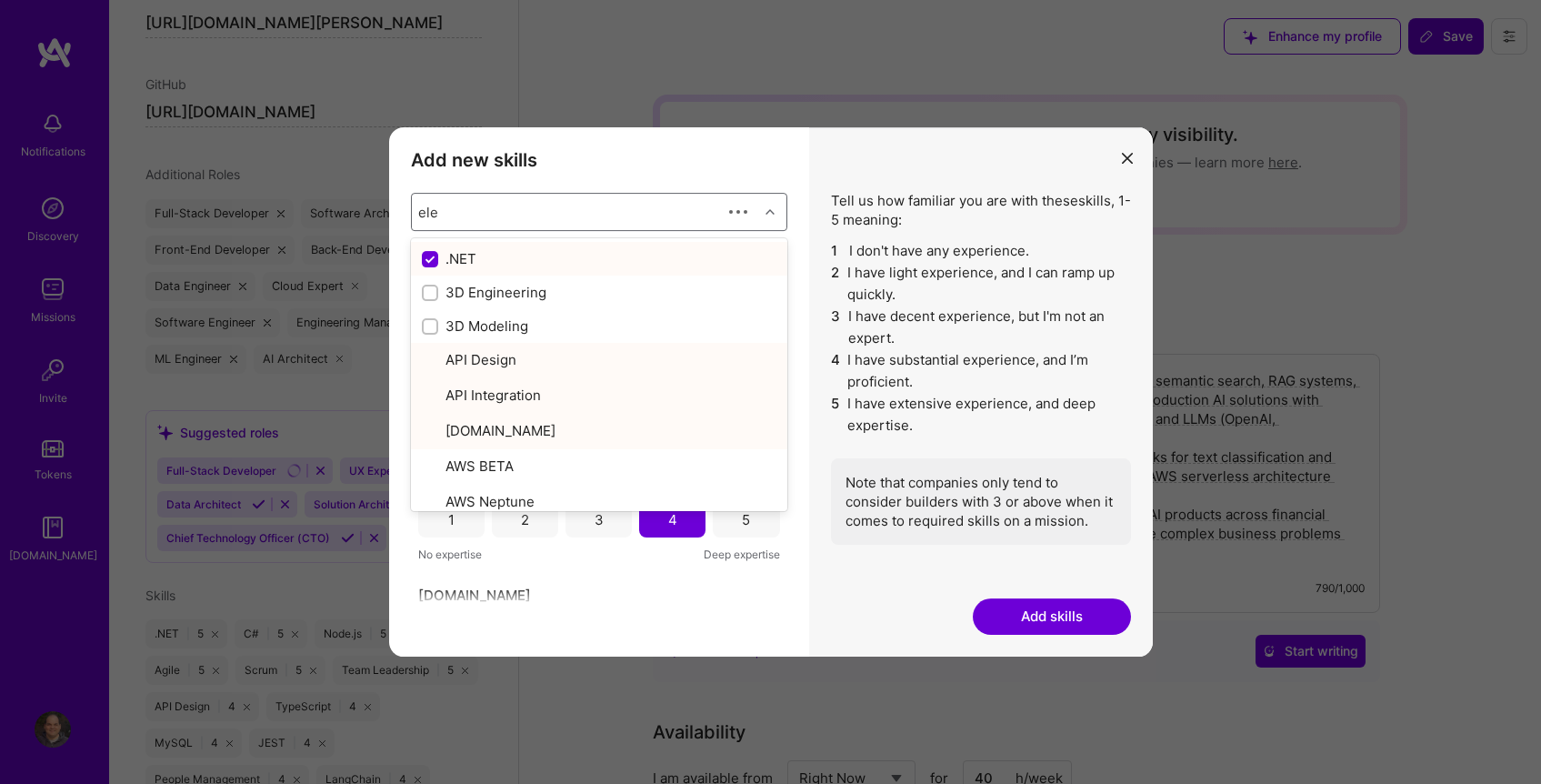
checkbox input "false"
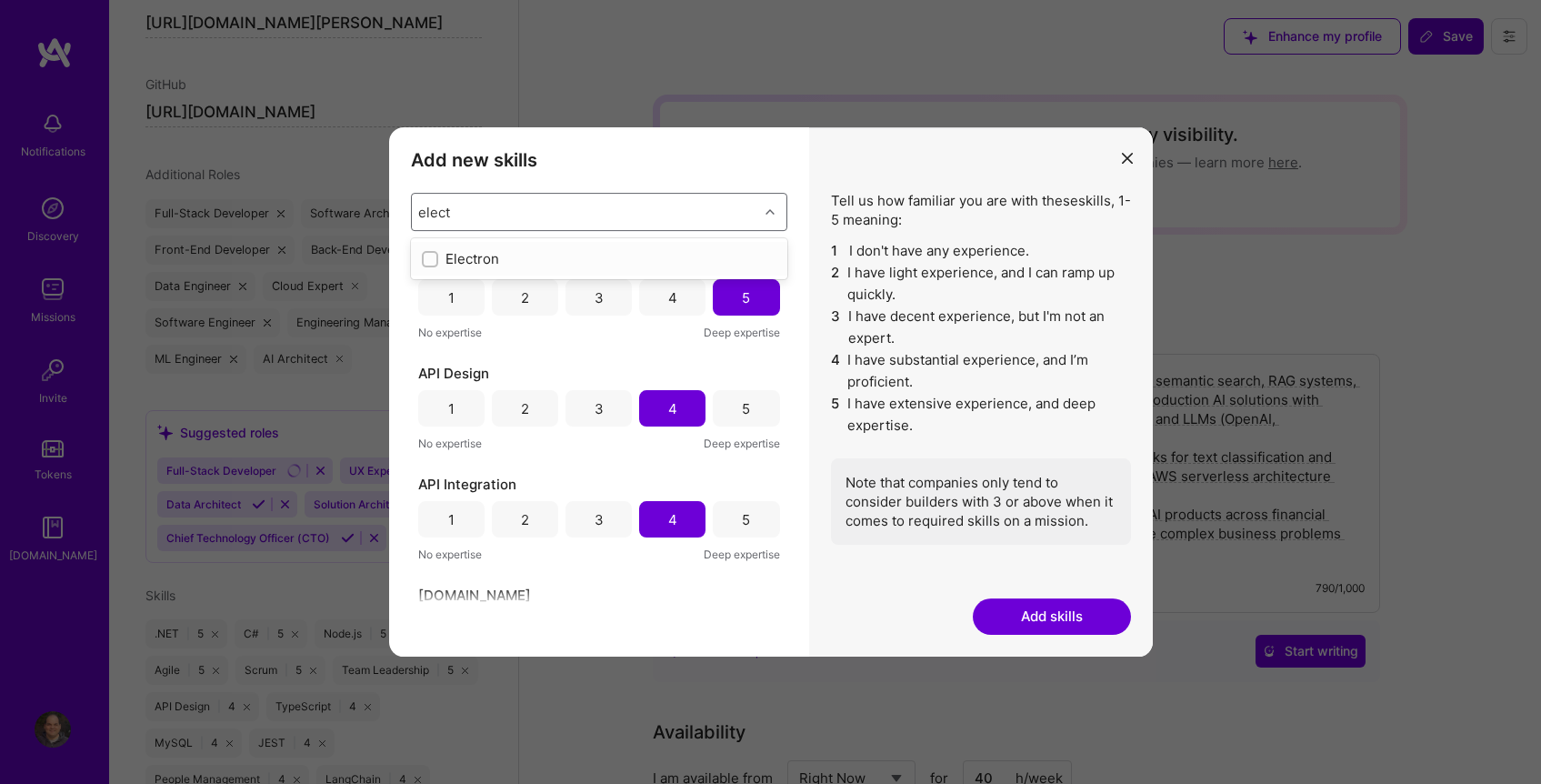
type input "electr"
click at [441, 259] on div "Electron" at bounding box center [599, 259] width 354 height 20
checkbox input "true"
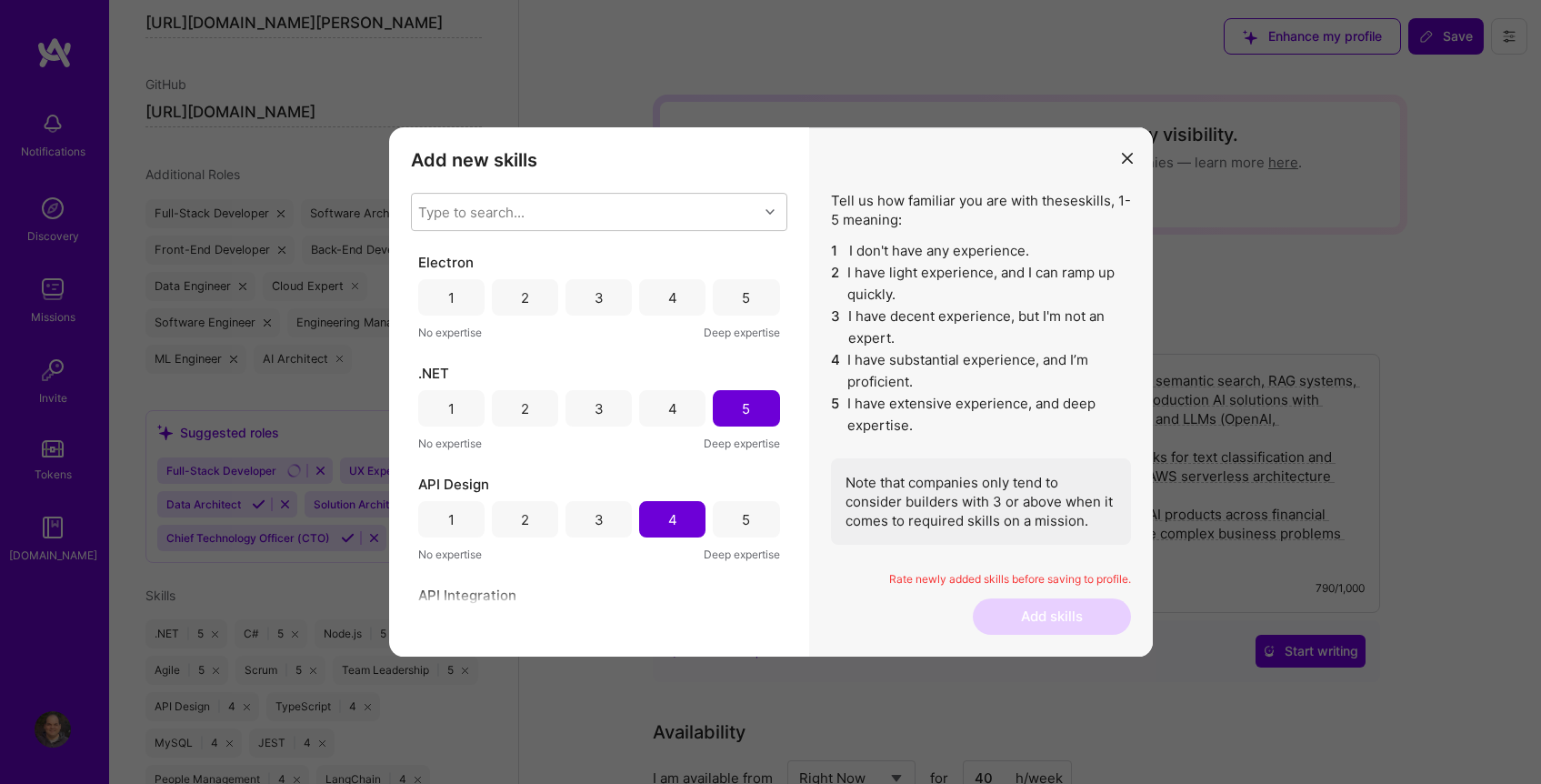
click at [779, 609] on div "Add new skills Tell us how familiar you are with given skills, using between 1 …" at bounding box center [600, 392] width 420 height 529
click at [654, 291] on div "4" at bounding box center [673, 297] width 66 height 36
click at [616, 292] on div "3" at bounding box center [599, 297] width 66 height 36
click at [650, 295] on div "4" at bounding box center [673, 297] width 66 height 36
click at [1071, 630] on button "Add skills" at bounding box center [1052, 616] width 158 height 36
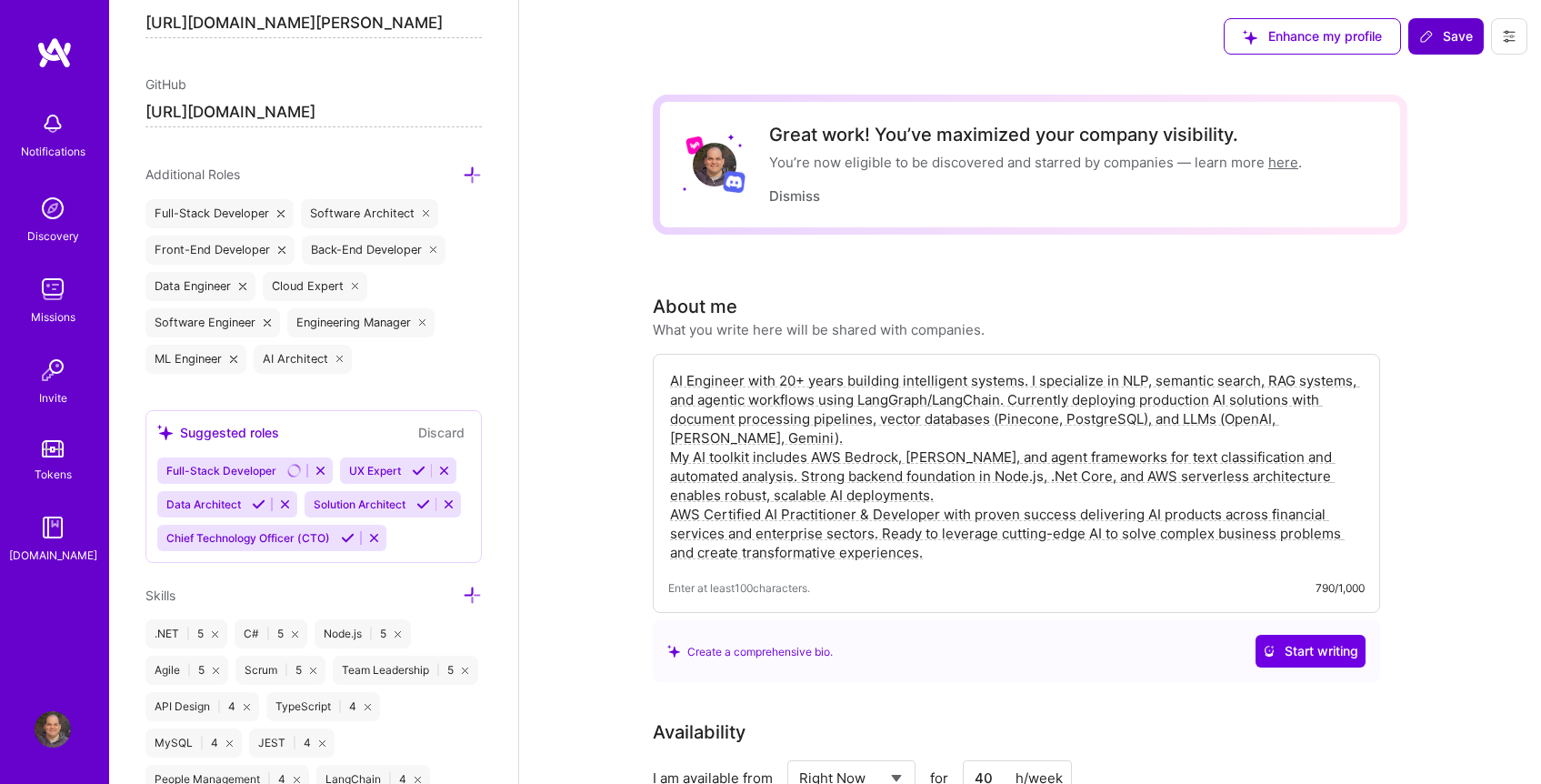
click at [1443, 35] on span "Save" at bounding box center [1445, 36] width 54 height 19
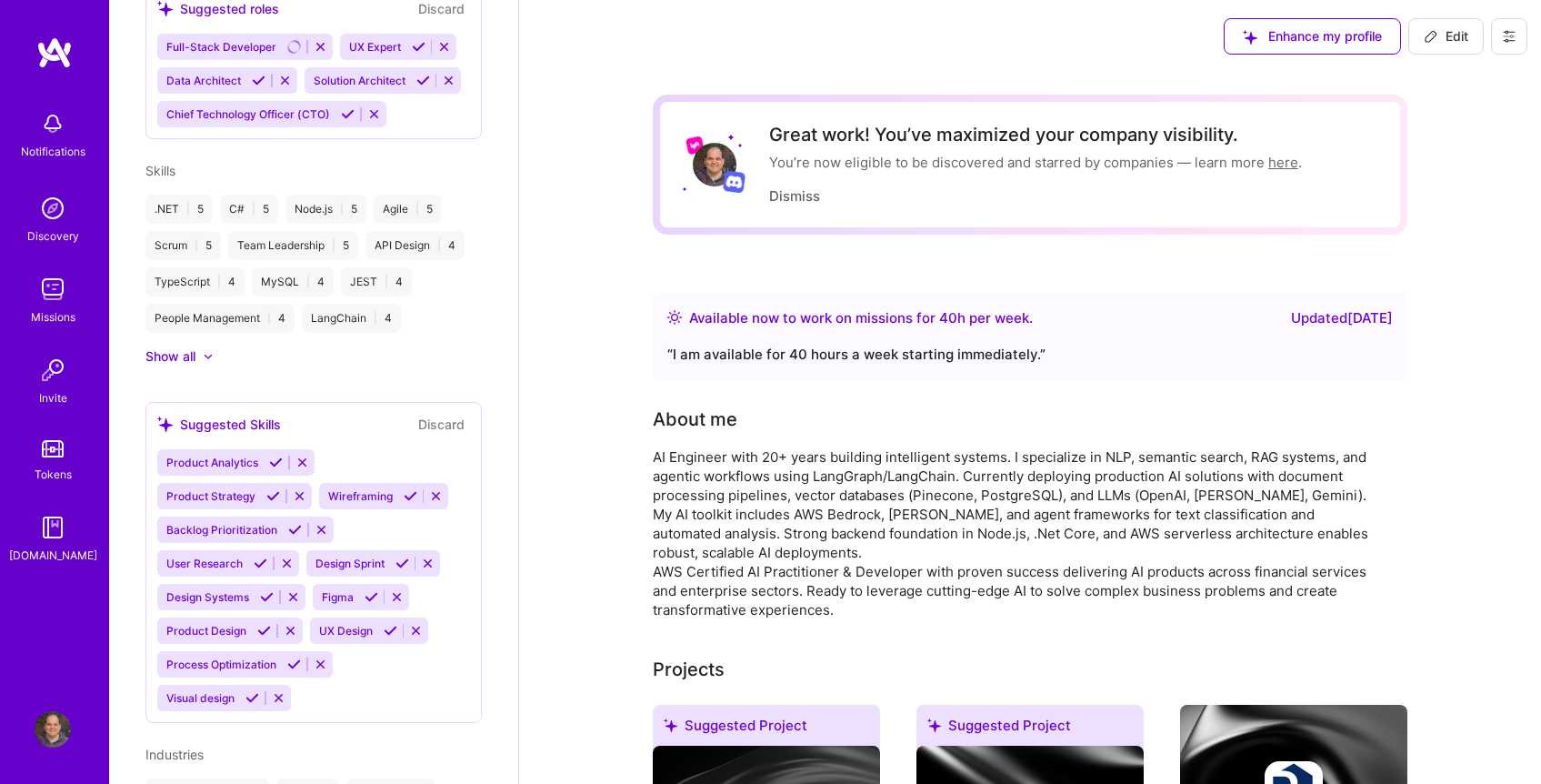
scroll to position [722, 0]
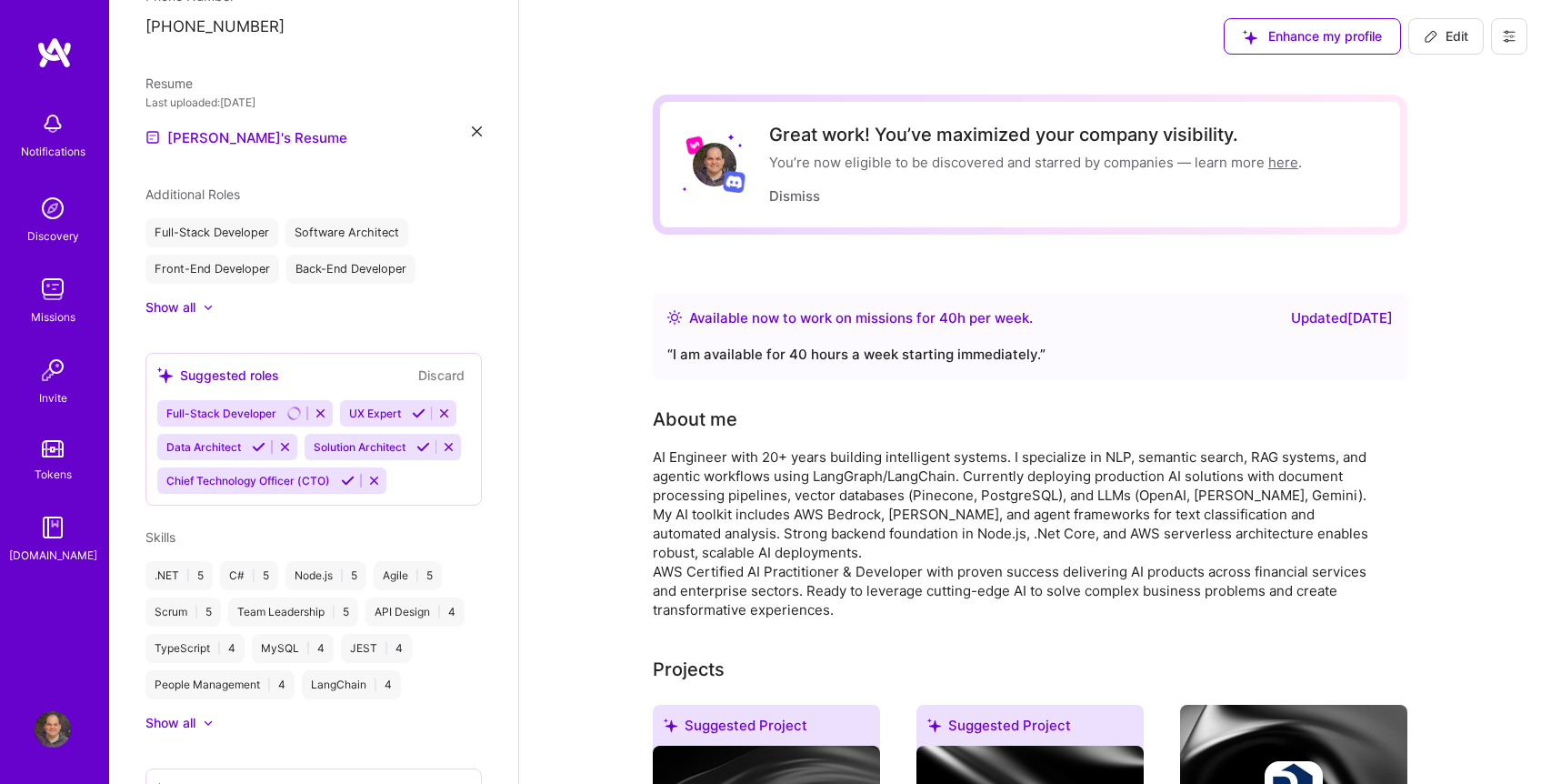
click at [58, 298] on img at bounding box center [52, 288] width 36 height 36
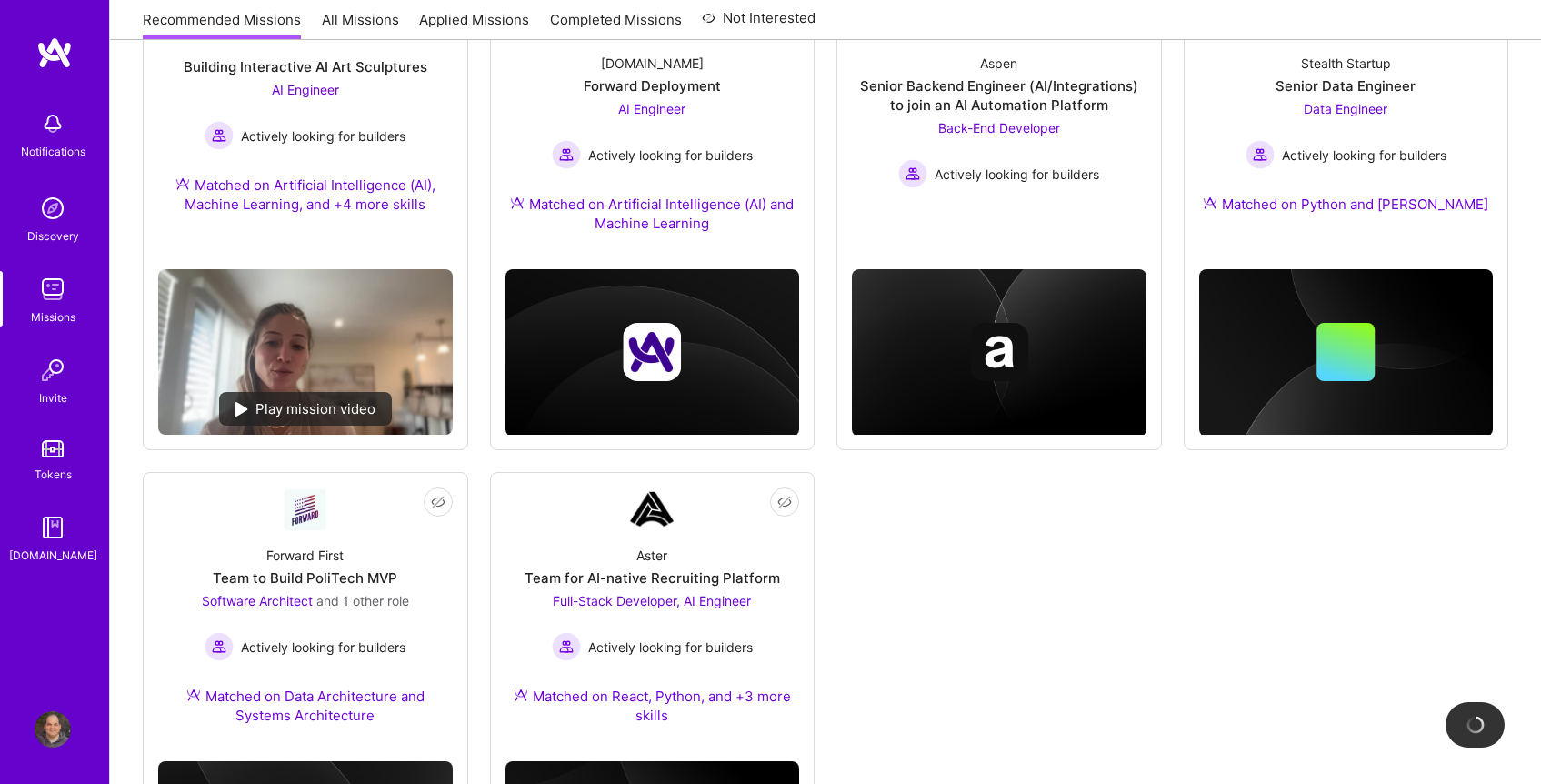
scroll to position [1039, 0]
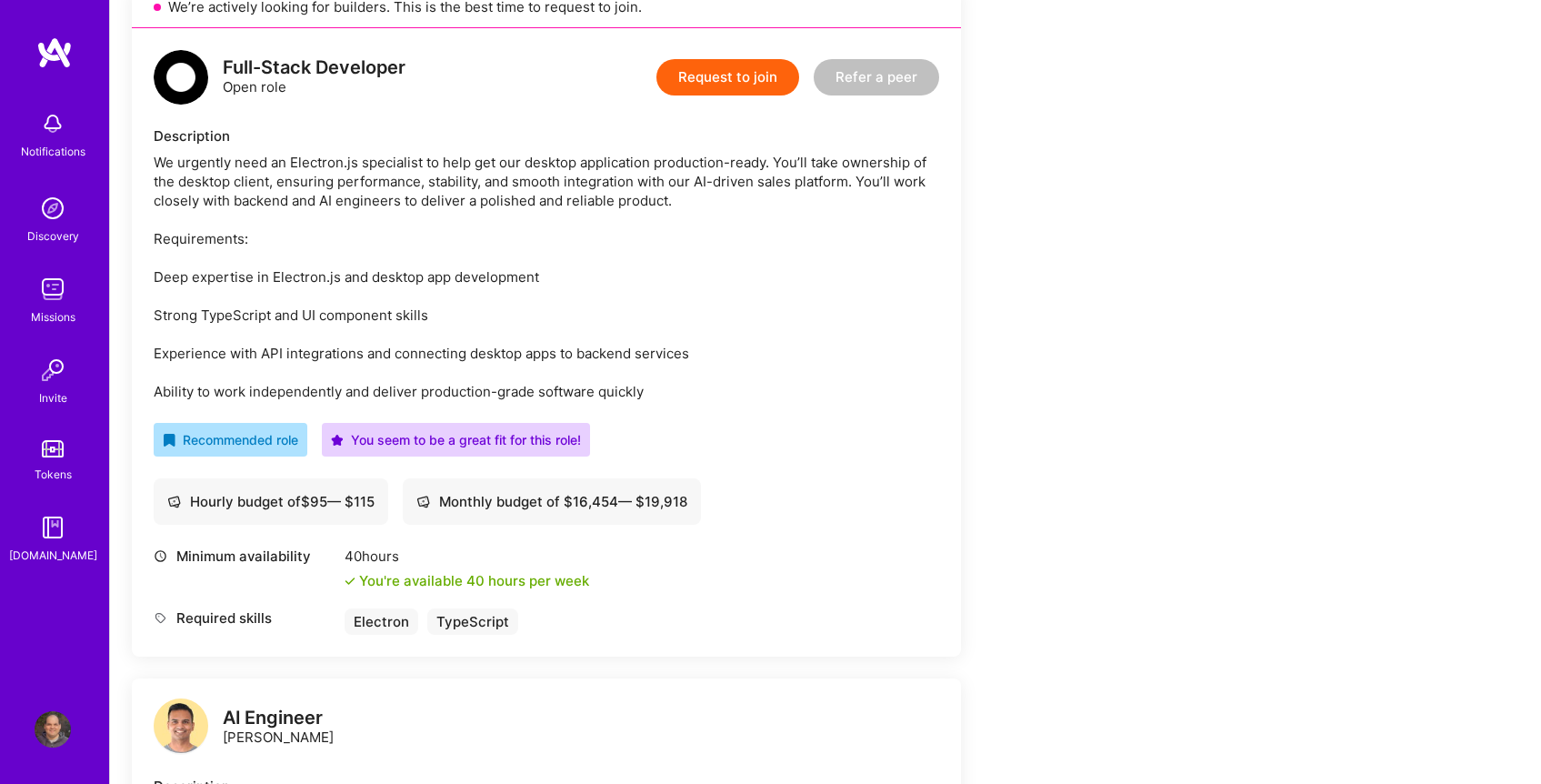
scroll to position [401, 0]
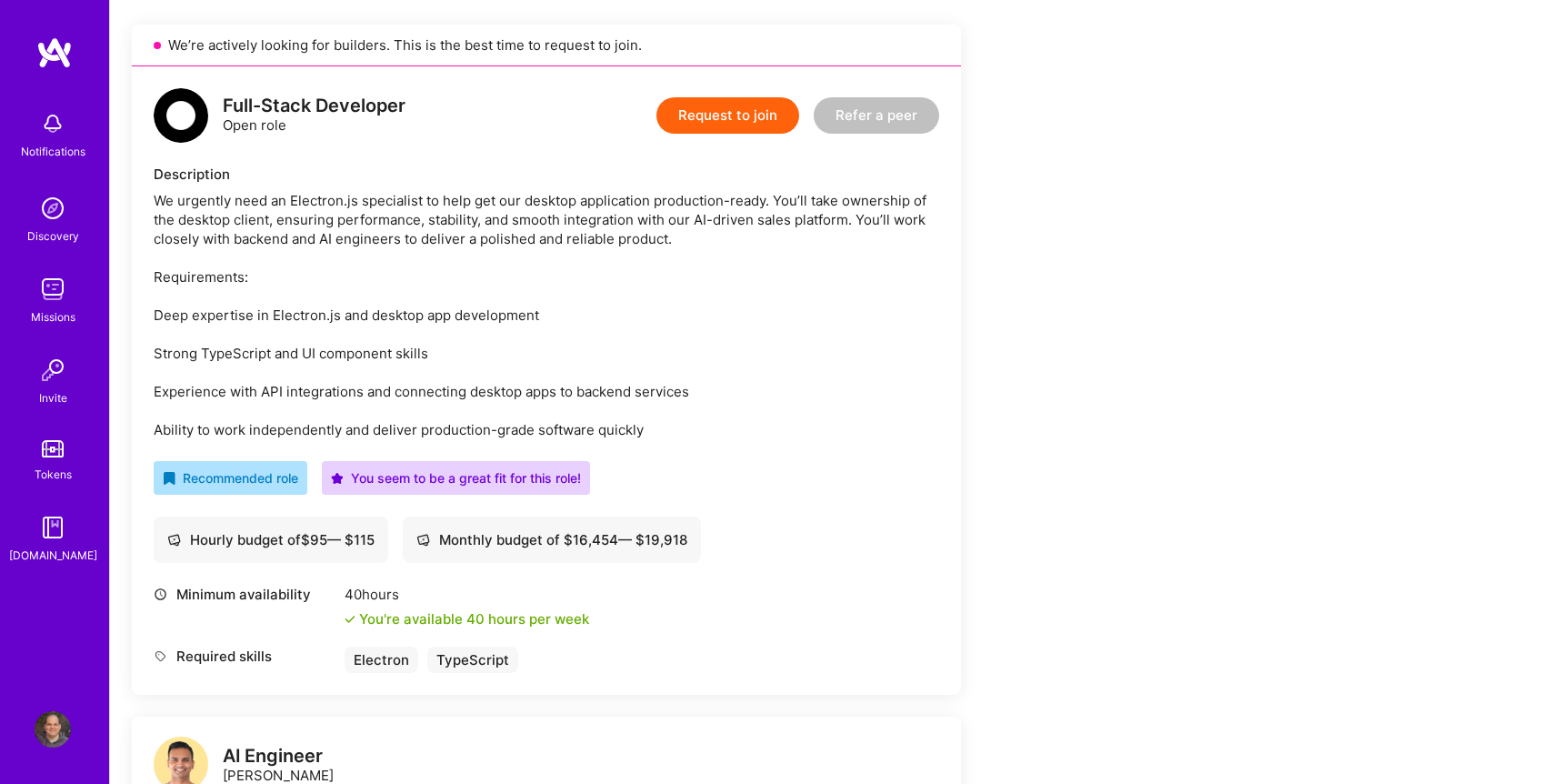
click at [737, 127] on button "Request to join" at bounding box center [728, 115] width 143 height 36
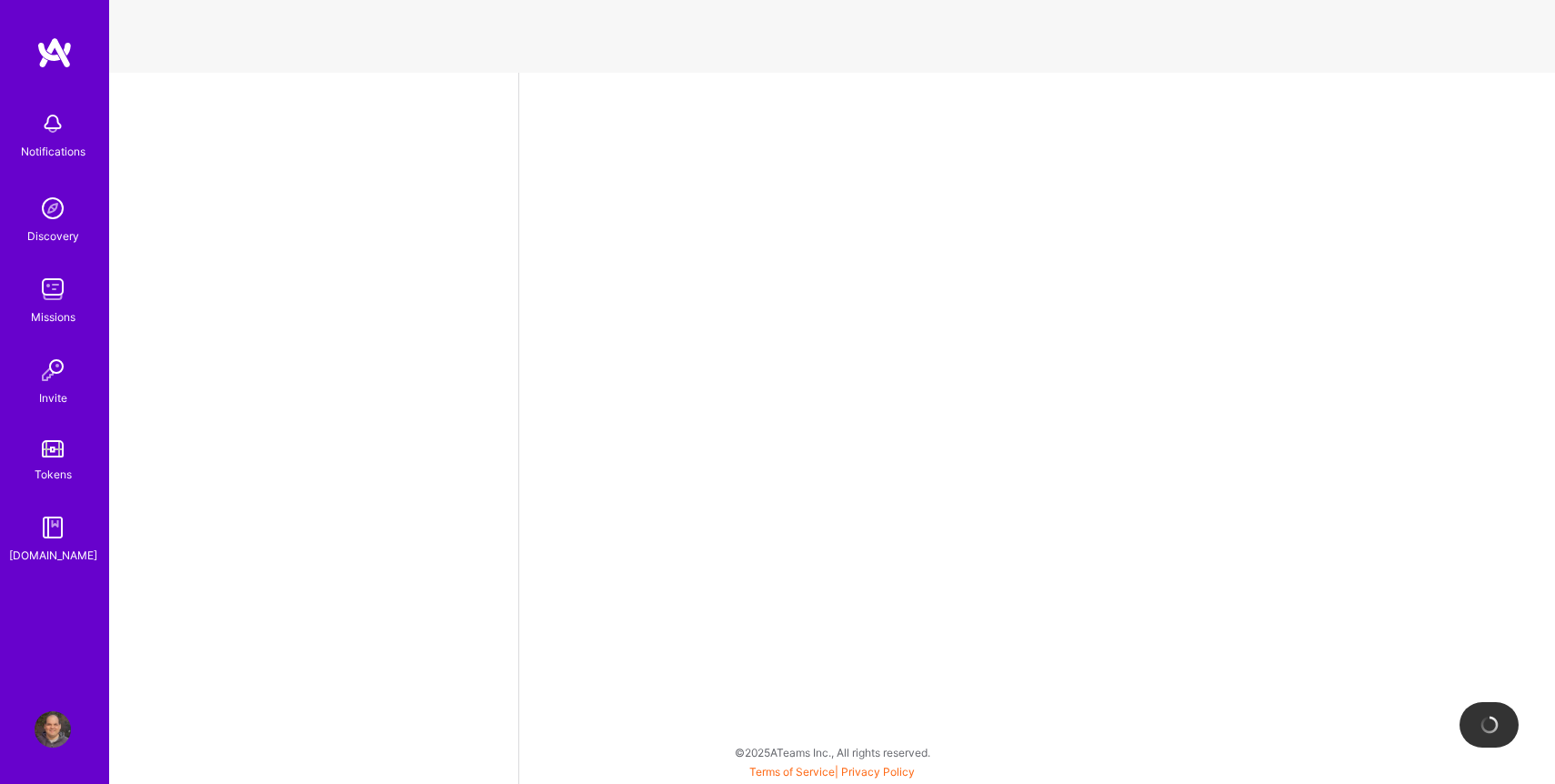
select select "US"
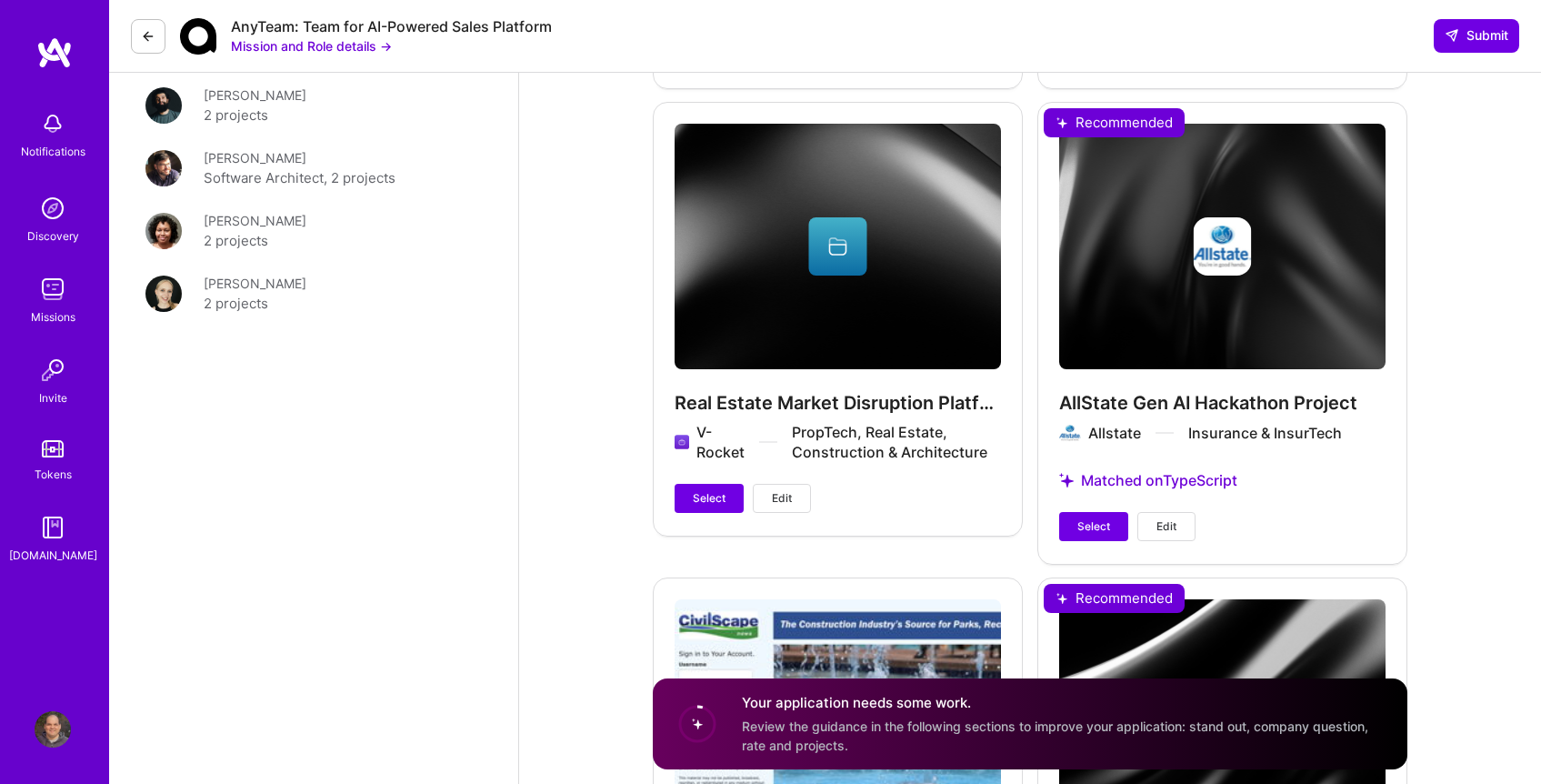
scroll to position [3676, 0]
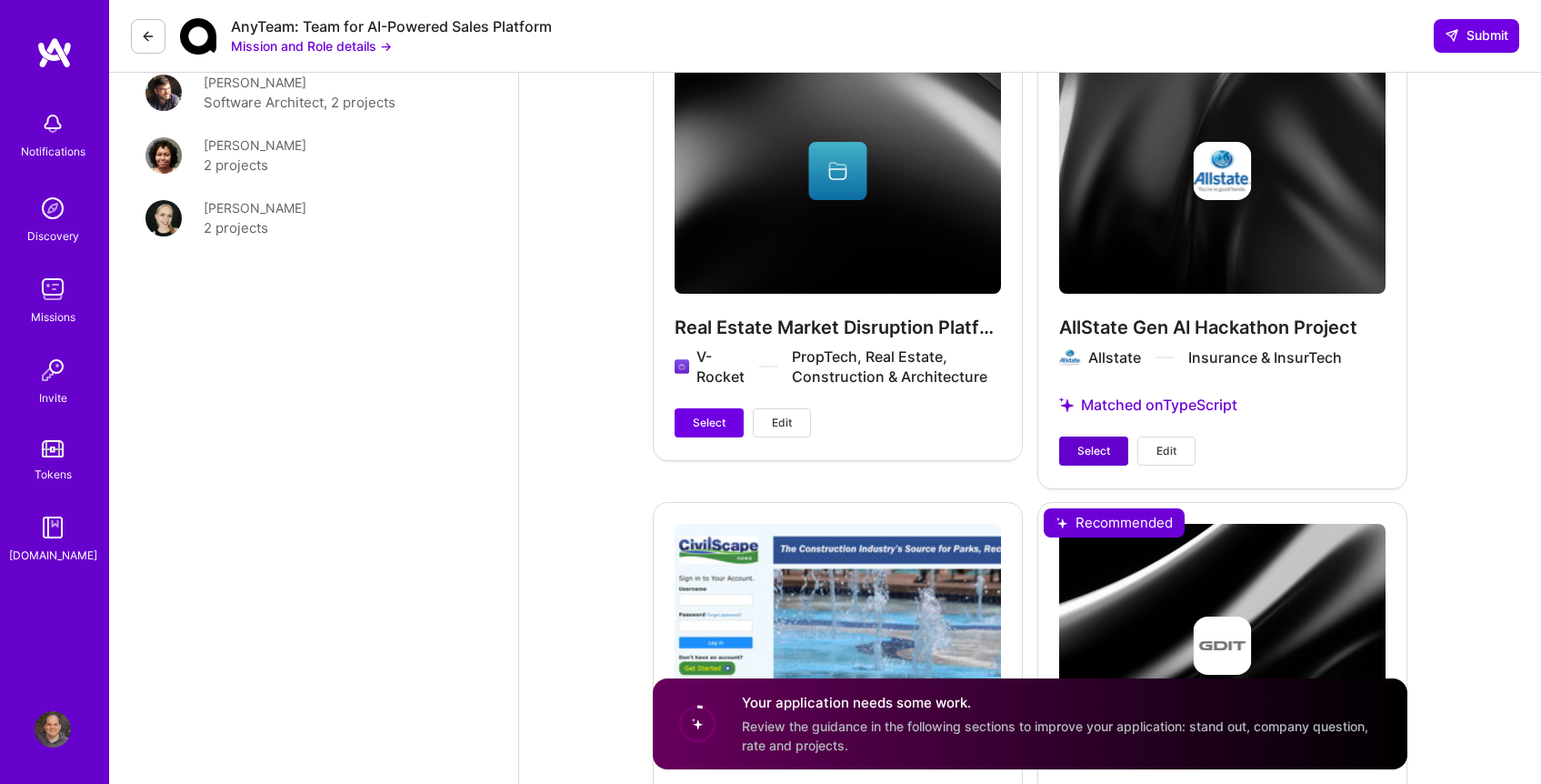
click at [1083, 436] on button "Select" at bounding box center [1094, 451] width 69 height 29
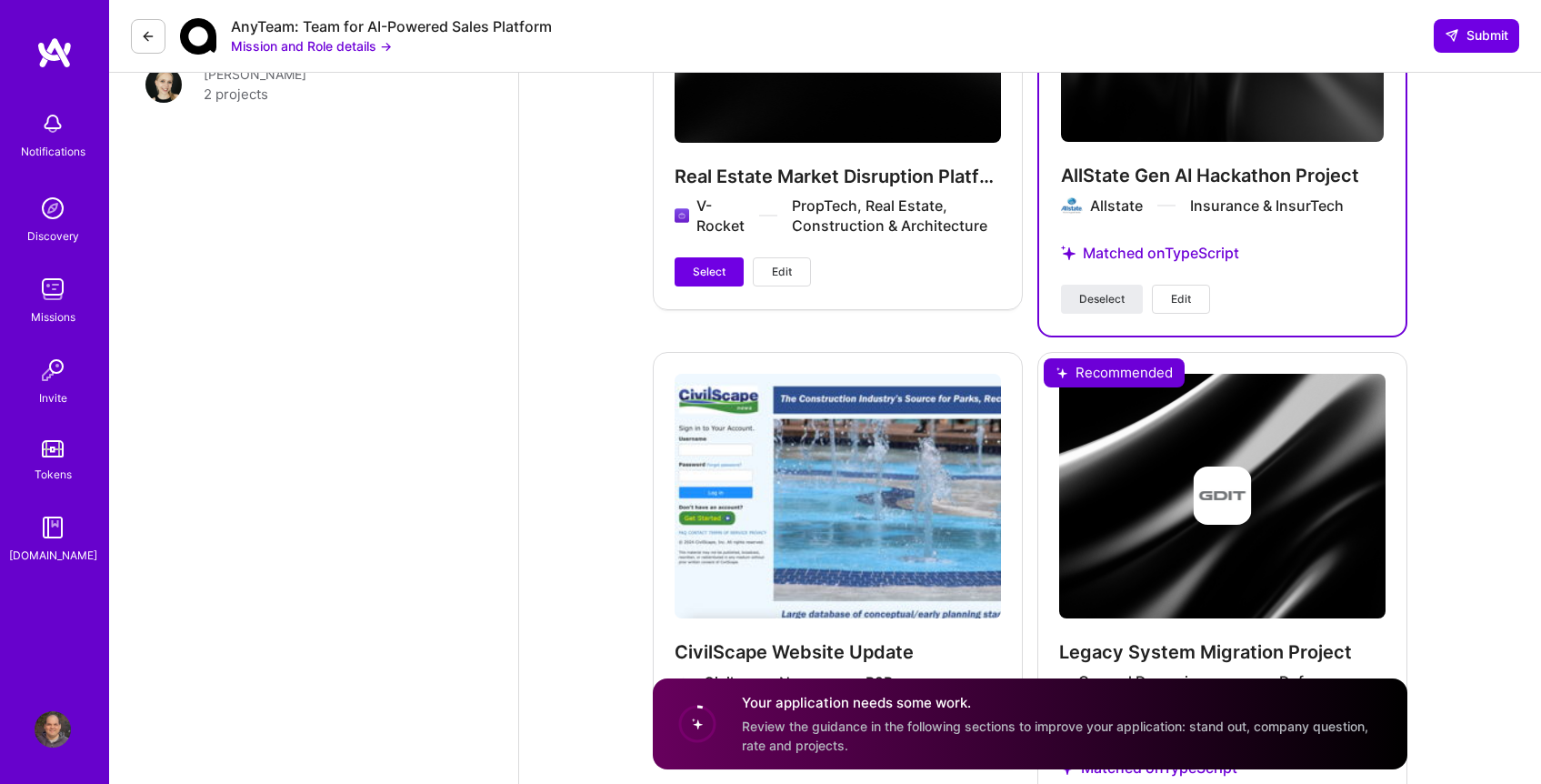
scroll to position [4209, 0]
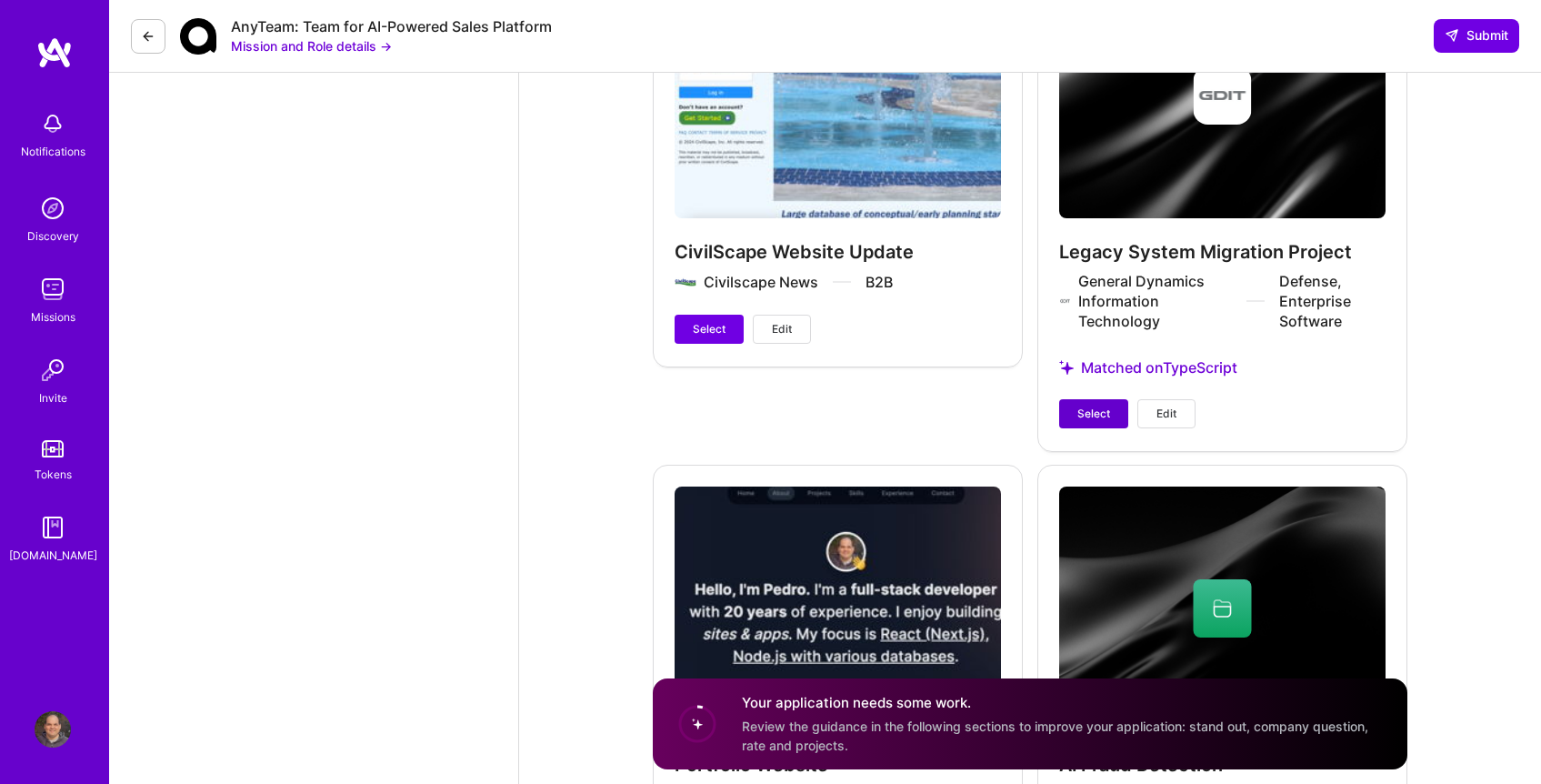
click at [1100, 405] on span "Select" at bounding box center [1094, 413] width 33 height 17
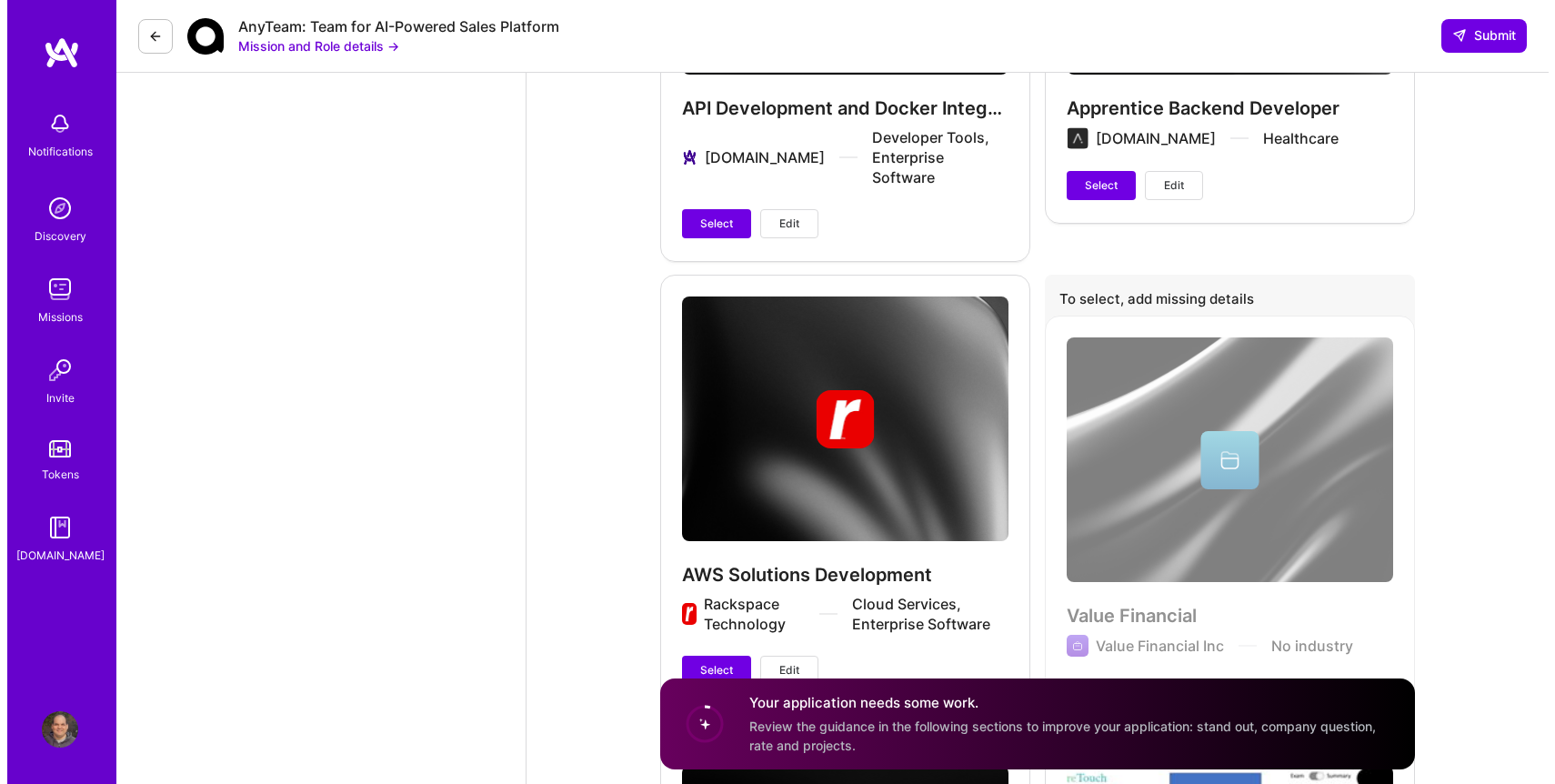
scroll to position [6770, 0]
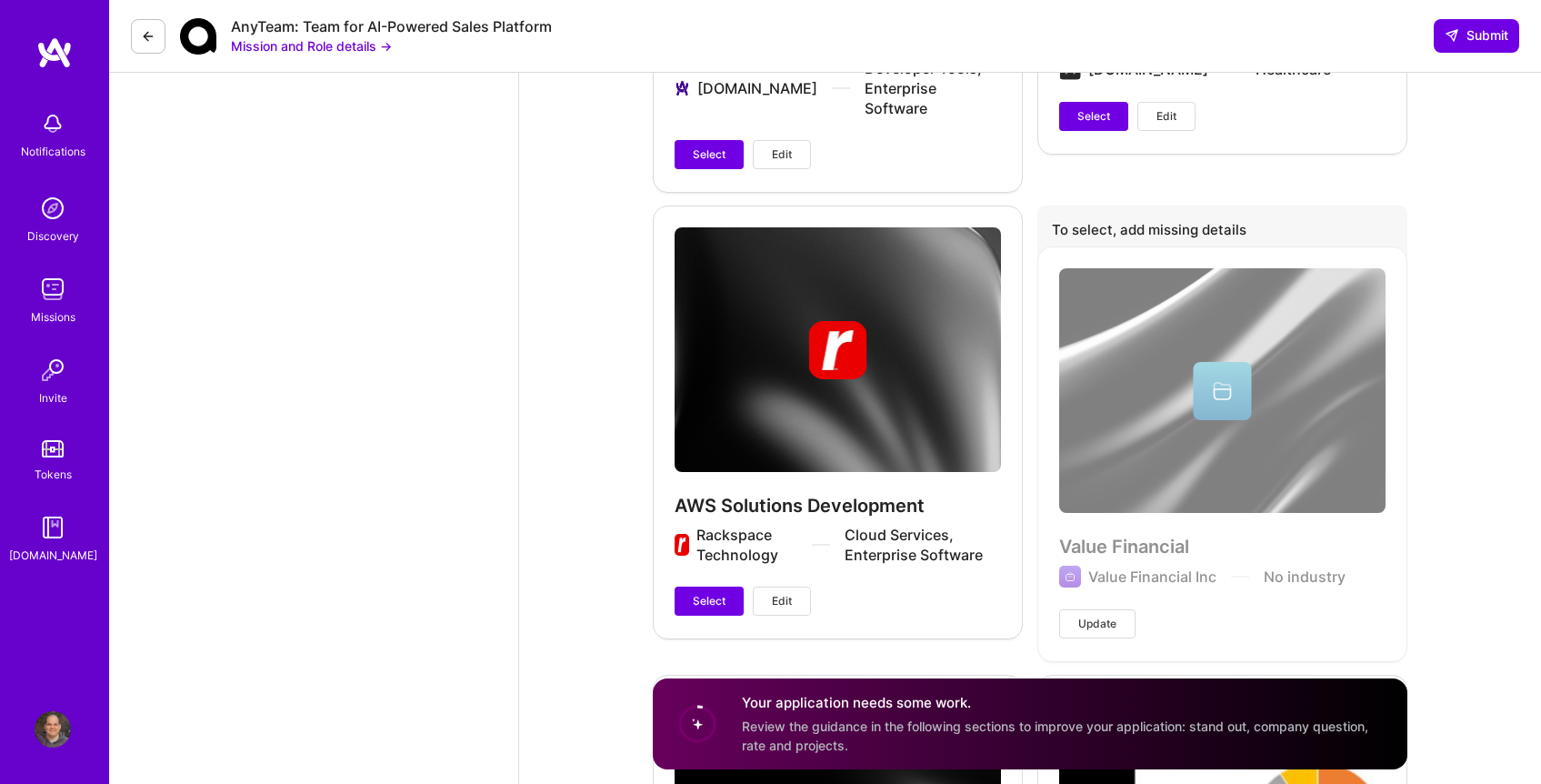
click at [774, 593] on span "Edit" at bounding box center [782, 600] width 20 height 17
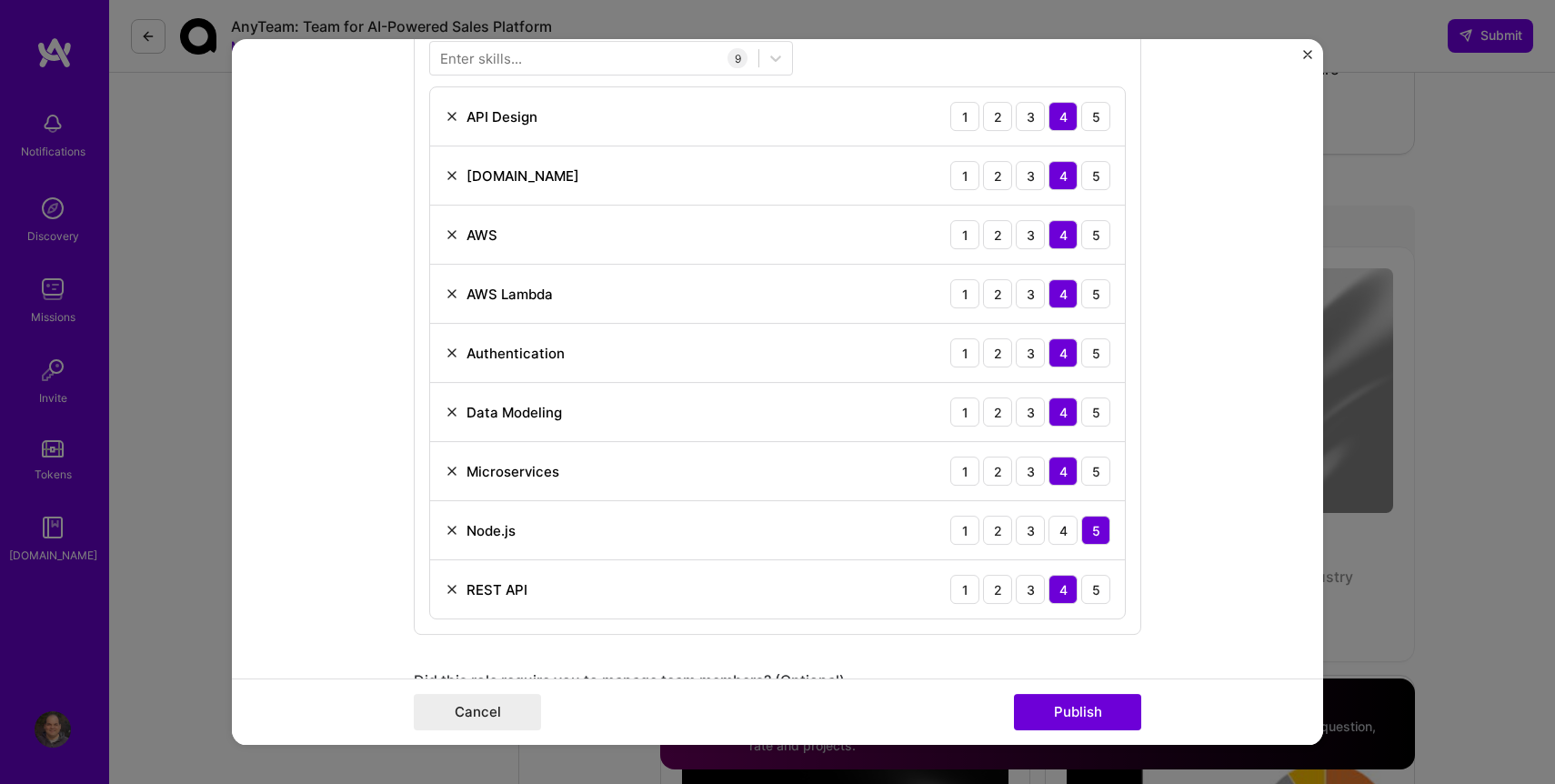
scroll to position [871, 0]
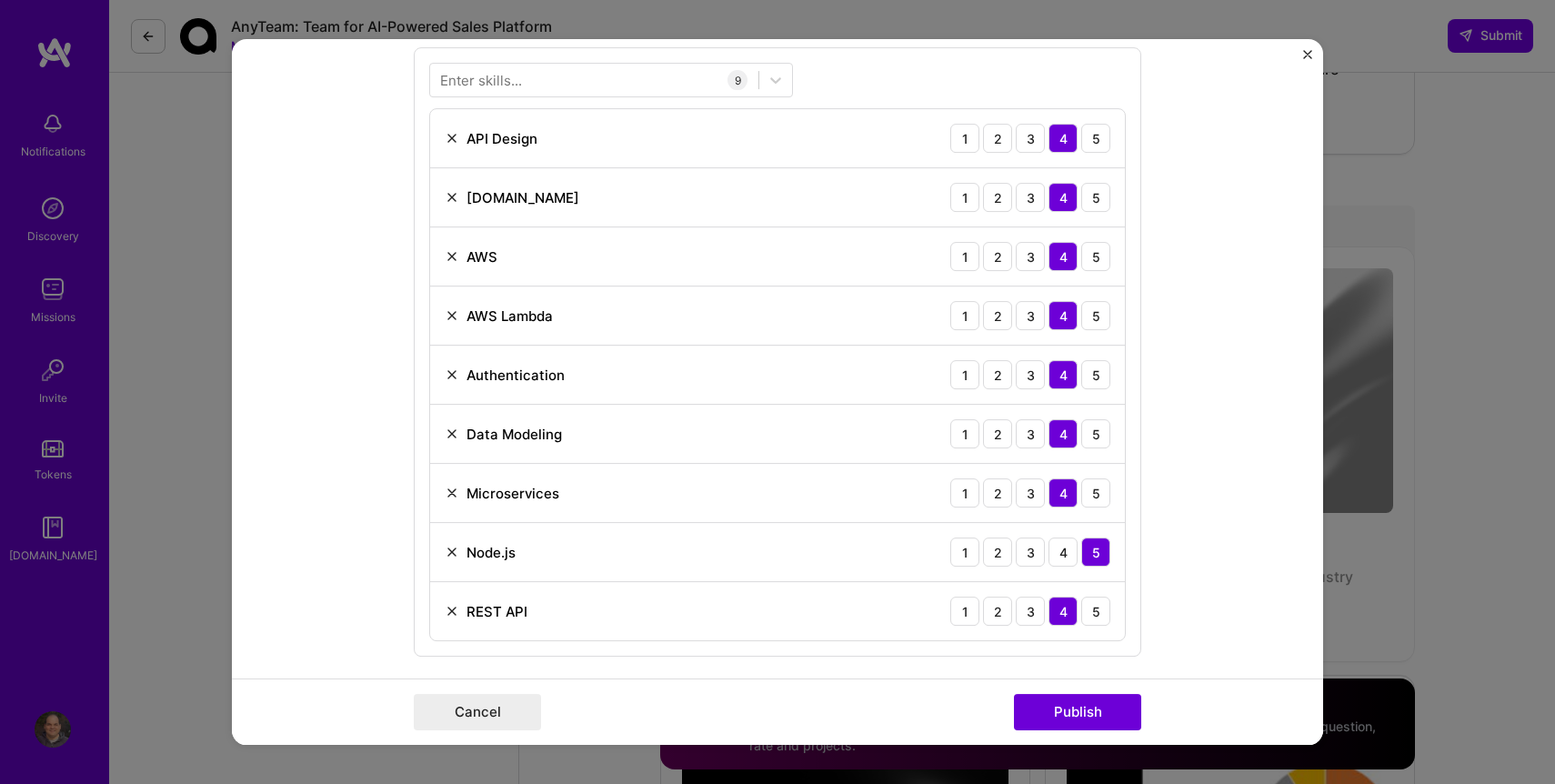
click at [508, 80] on div "Enter skills..." at bounding box center [482, 81] width 82 height 20
click at [506, 80] on div "Enter skills..." at bounding box center [482, 81] width 82 height 20
click at [444, 429] on img at bounding box center [451, 433] width 15 height 15
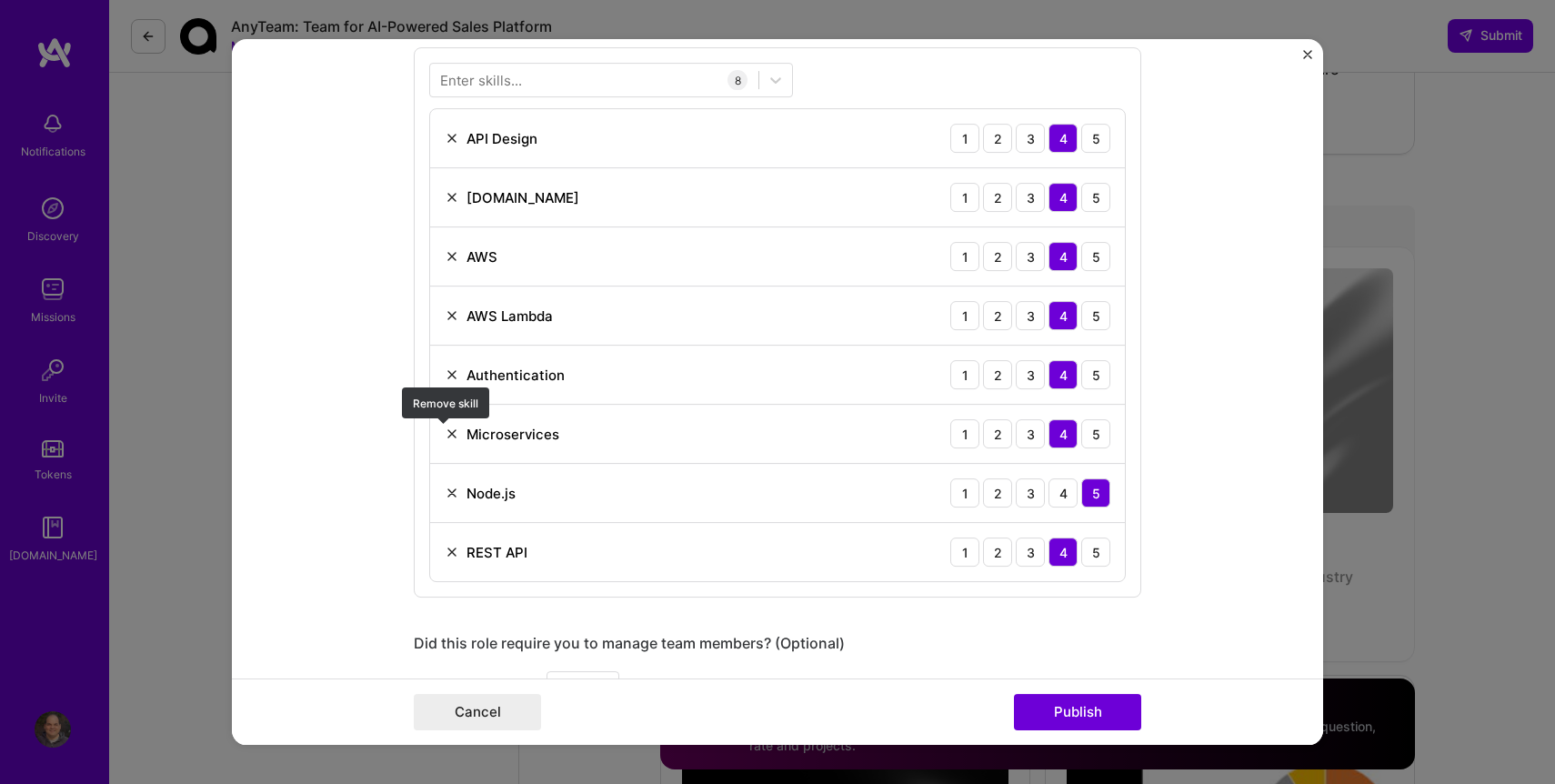
click at [450, 436] on img at bounding box center [451, 433] width 15 height 15
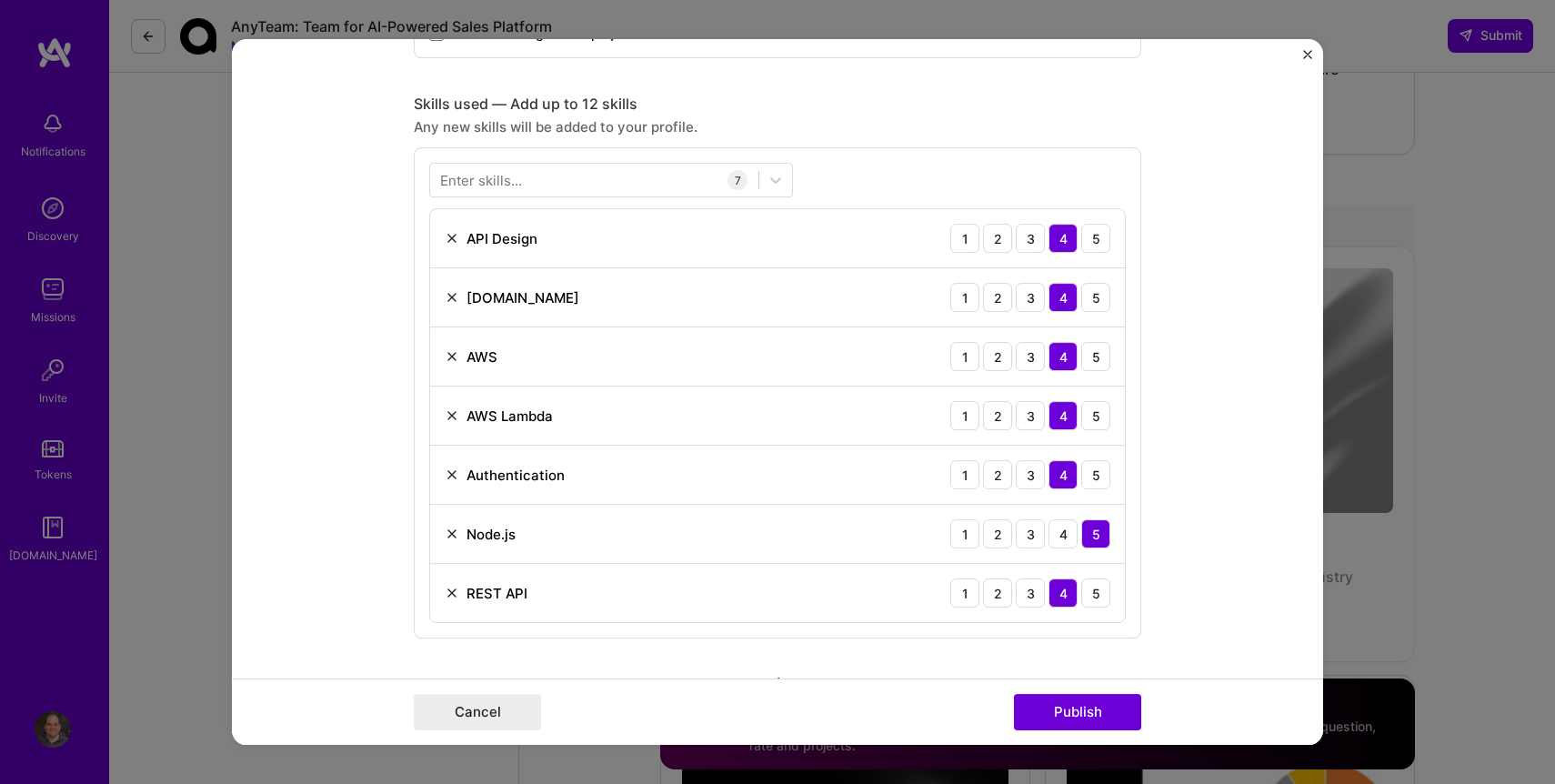
scroll to position [484, 0]
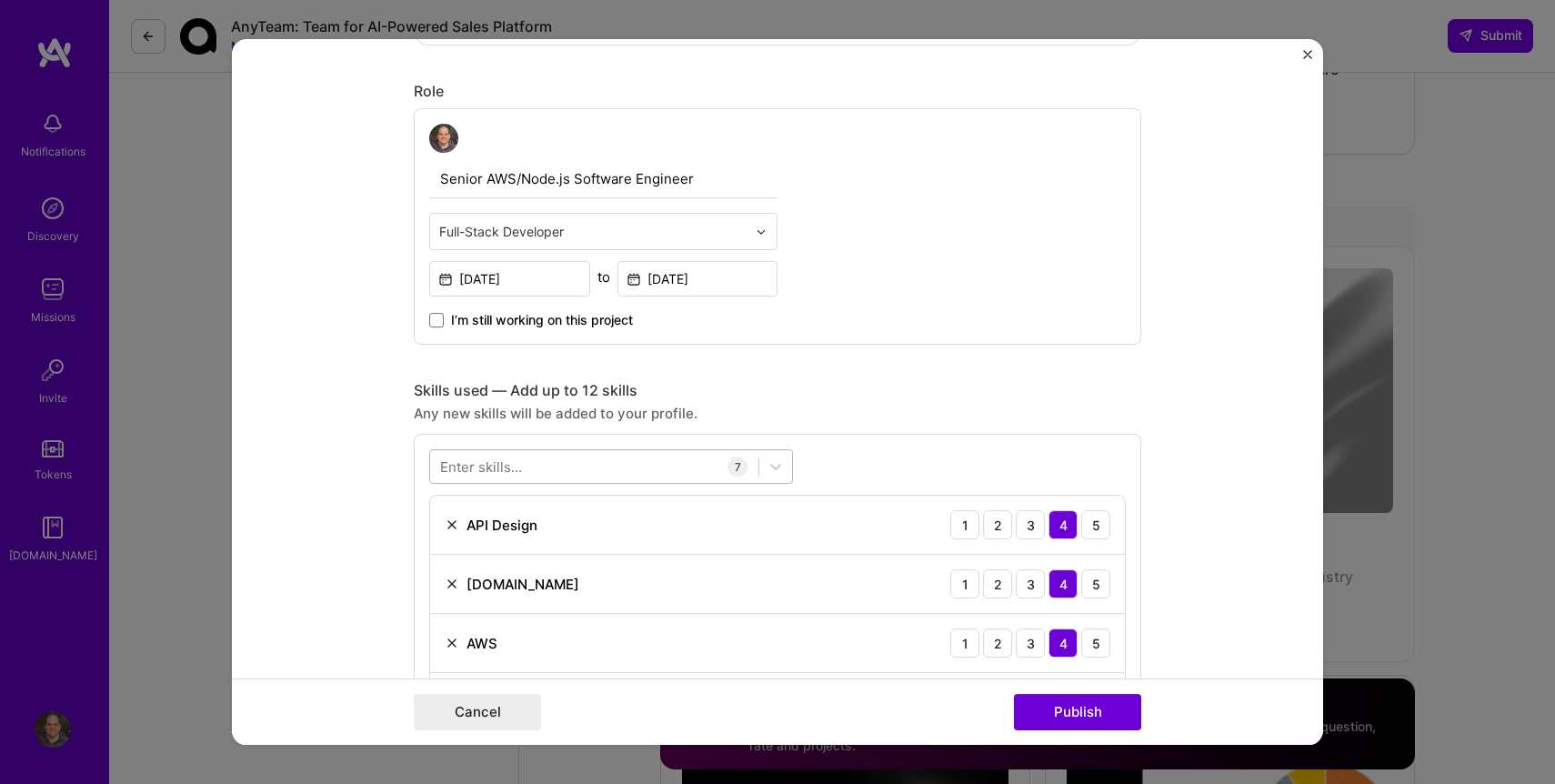
click at [540, 471] on div at bounding box center [594, 467] width 328 height 30
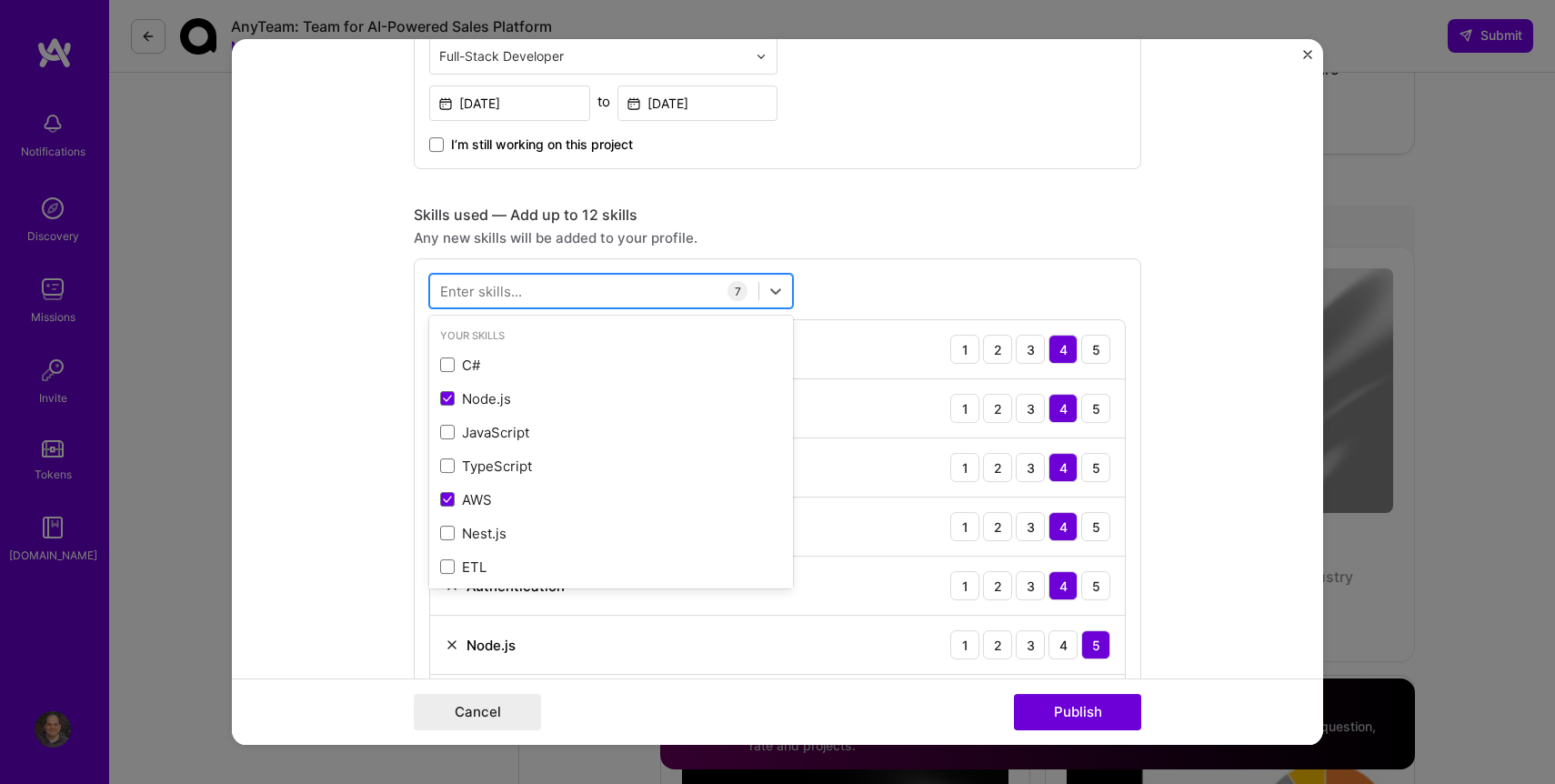
scroll to position [666, 0]
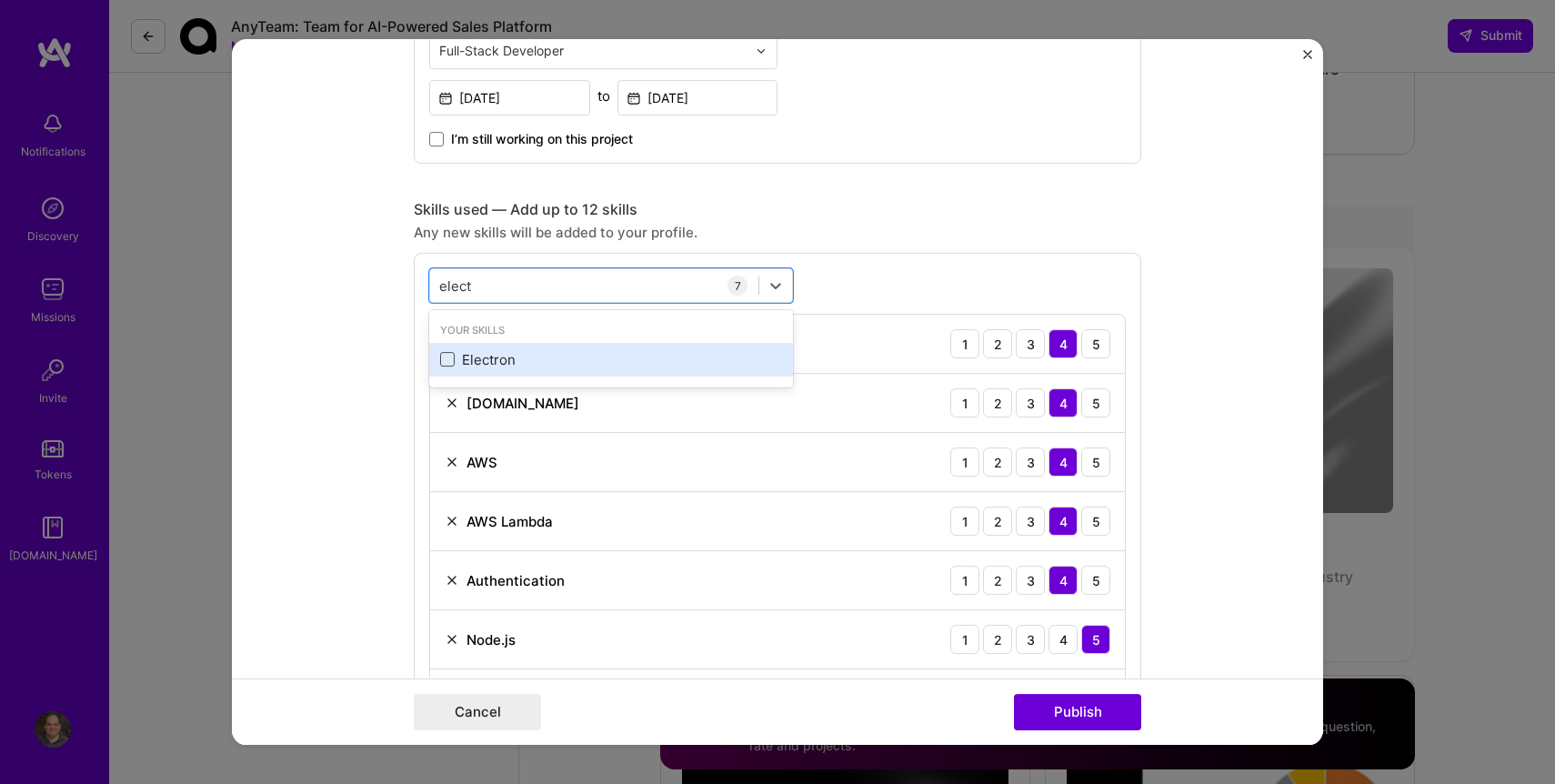
click at [446, 361] on span at bounding box center [447, 358] width 15 height 15
click at [0, 0] on input "checkbox" at bounding box center [0, 0] width 0 height 0
click at [1024, 245] on div "Skills used — Add up to 12 skills Any new skills will be added to your profile.…" at bounding box center [778, 501] width 728 height 602
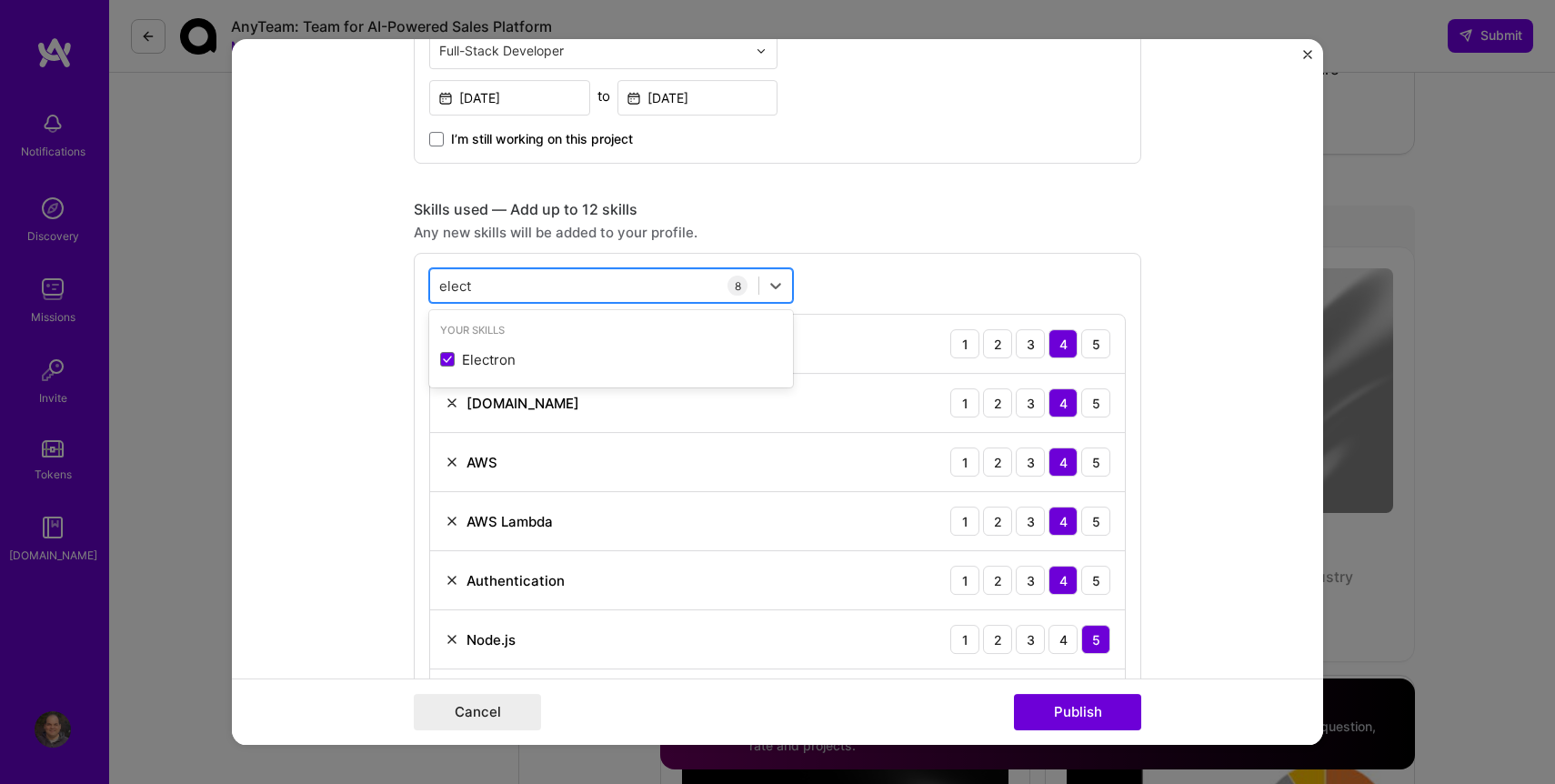
click at [616, 280] on div "elect elect" at bounding box center [594, 285] width 328 height 30
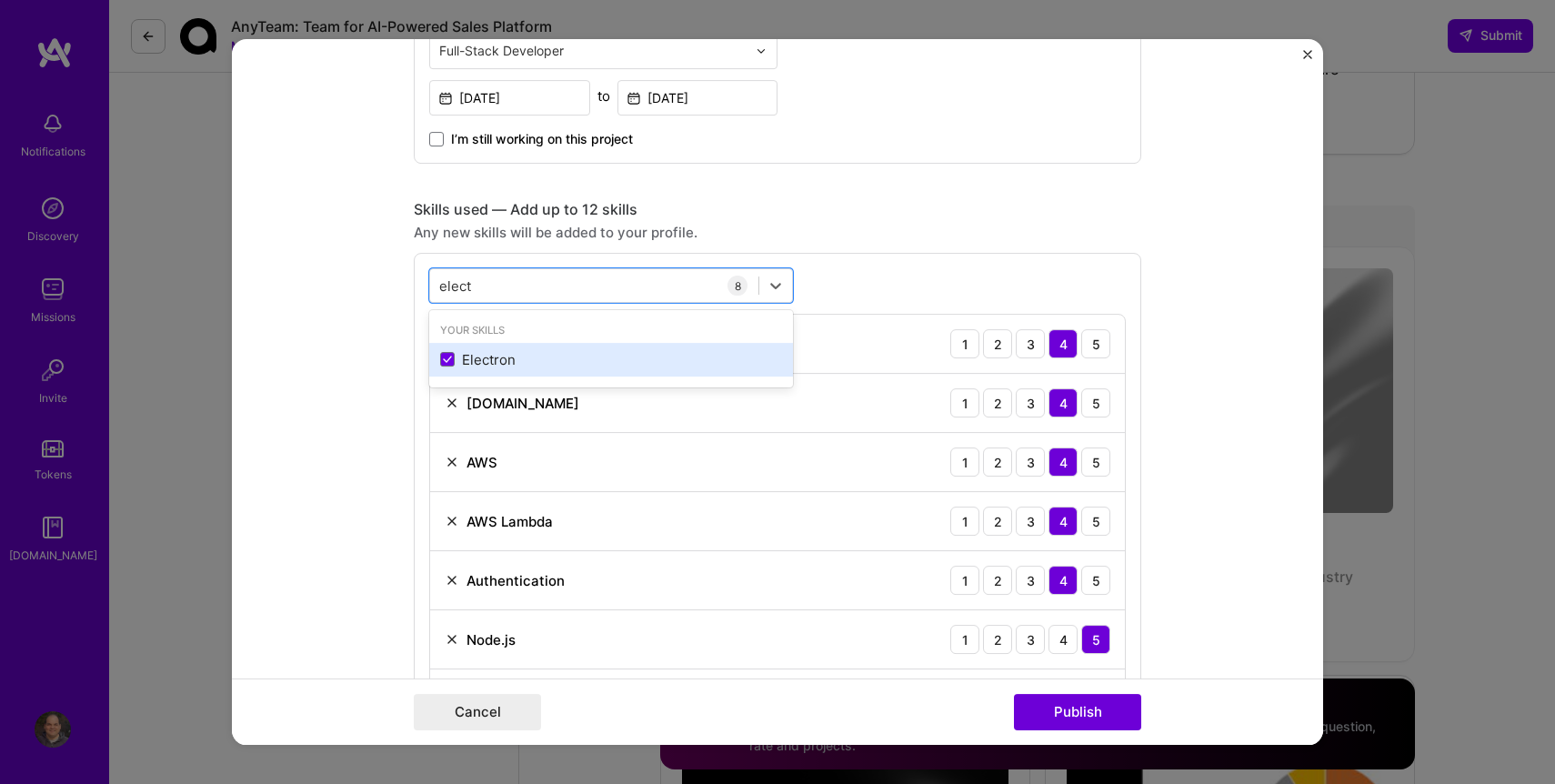
click at [464, 353] on div "Electron" at bounding box center [611, 359] width 342 height 20
click at [466, 358] on div "Electron" at bounding box center [611, 359] width 342 height 20
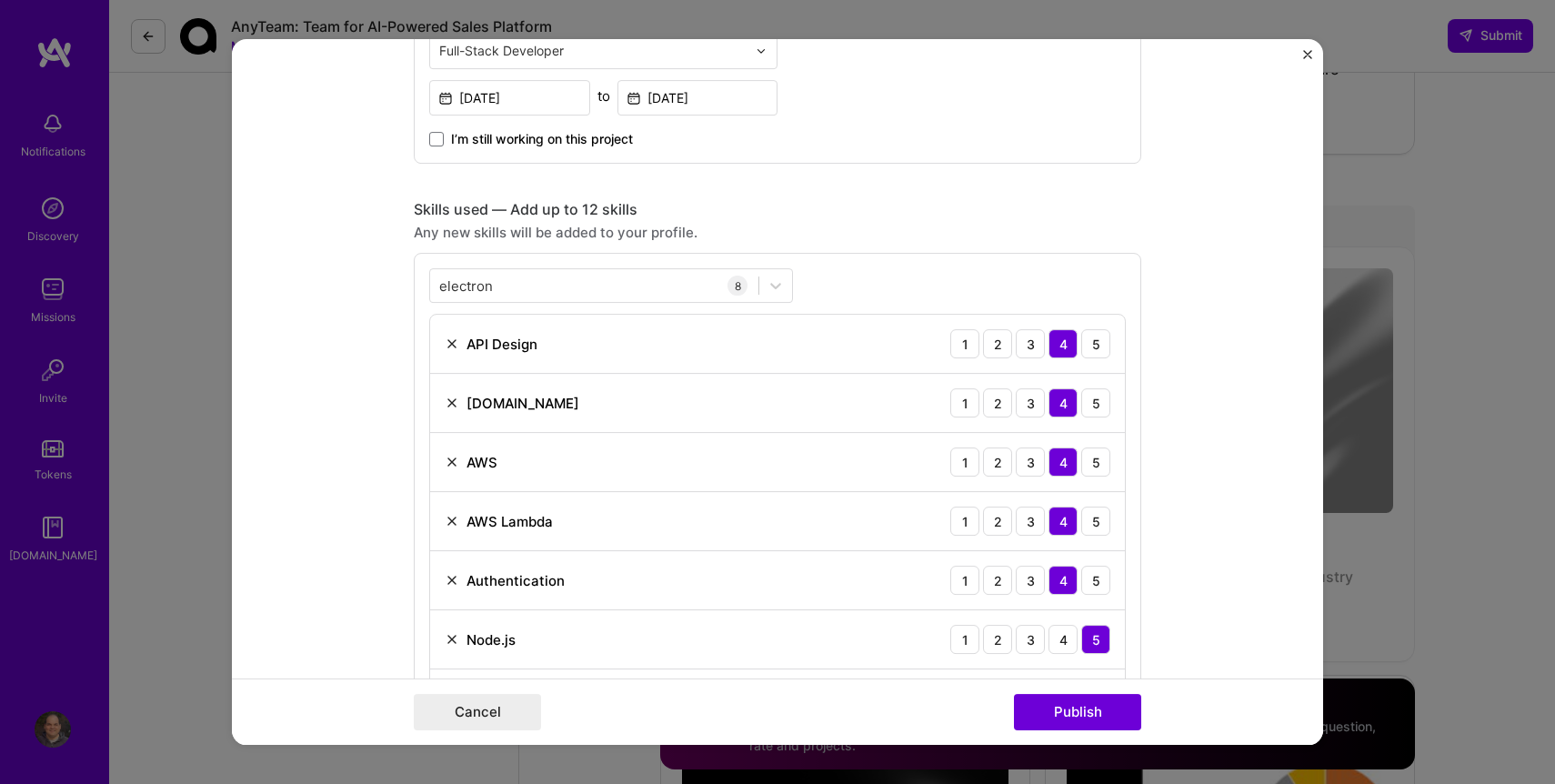
click at [1112, 285] on div "electron electron 8 API Design 1 2 3 4 5 ASP.NET 1 2 3 4 5 AWS 1 2 3 4 5 AWS La…" at bounding box center [778, 527] width 728 height 550
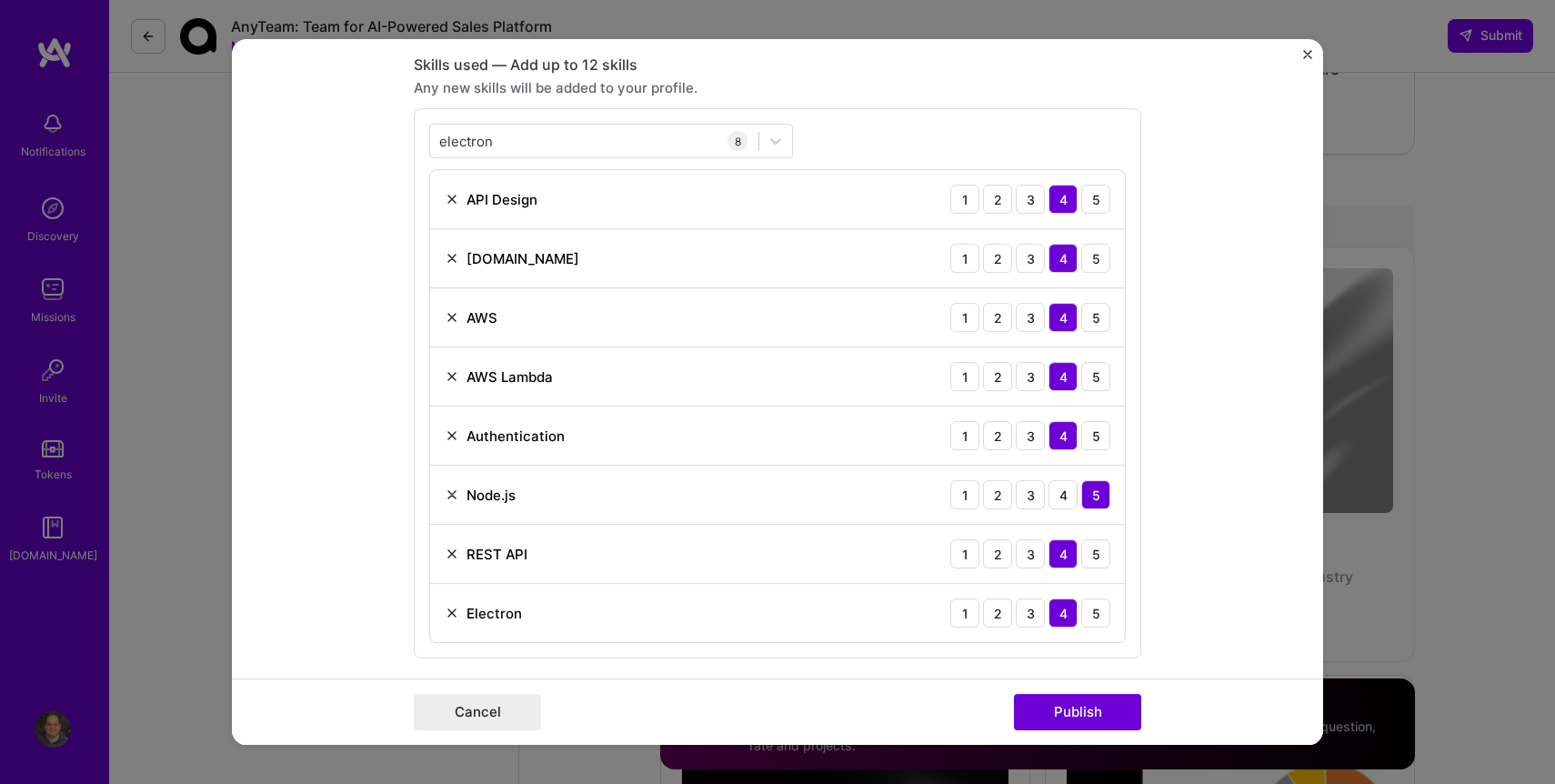
scroll to position [810, 0]
click at [587, 143] on div "electron electron" at bounding box center [594, 141] width 328 height 30
click at [588, 128] on div "electron electron" at bounding box center [594, 141] width 328 height 30
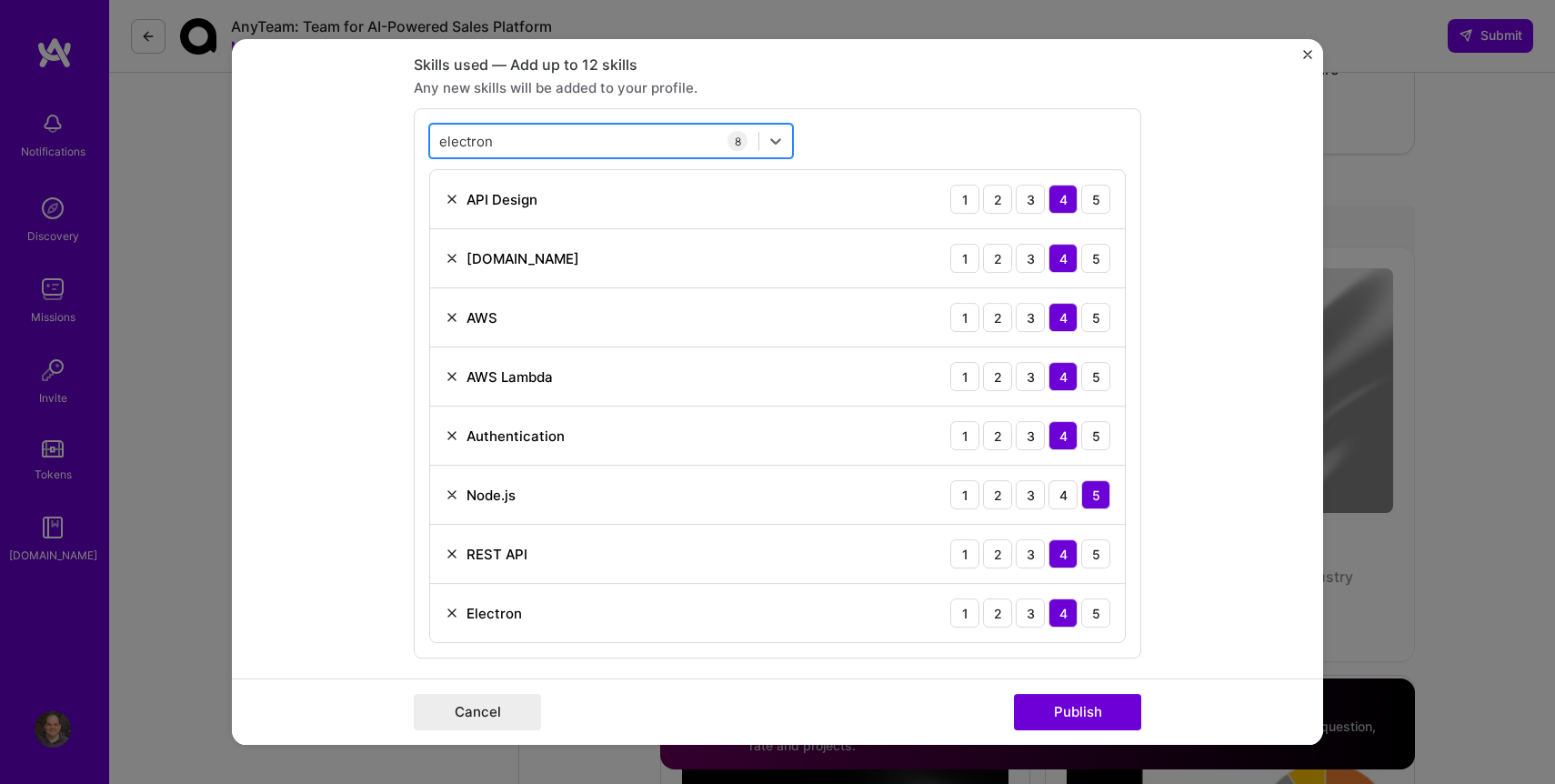
click at [588, 128] on div "electron electron" at bounding box center [594, 141] width 328 height 30
type input "e"
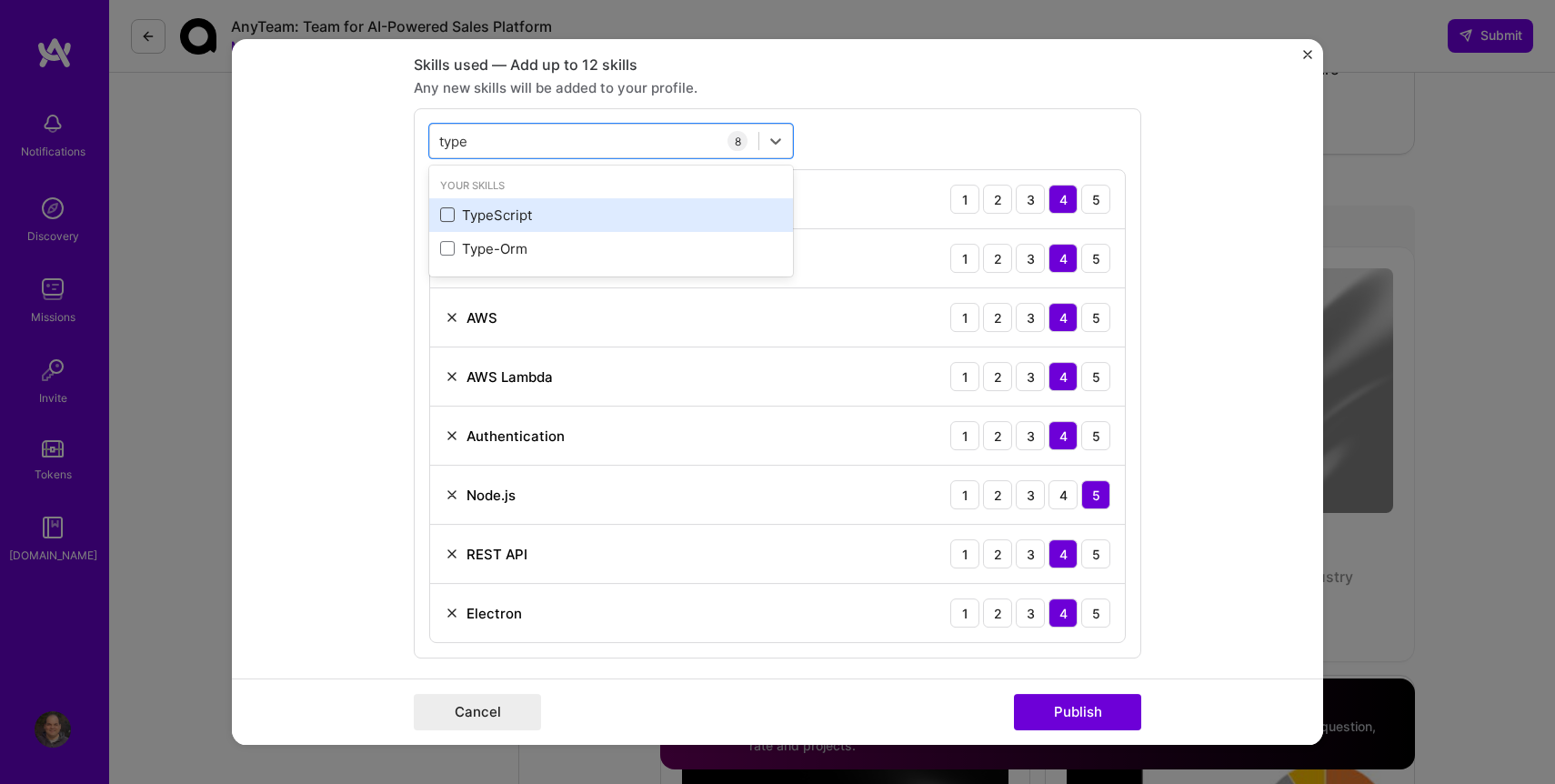
click at [441, 210] on span at bounding box center [447, 214] width 15 height 15
click at [0, 0] on input "checkbox" at bounding box center [0, 0] width 0 height 0
type input "type"
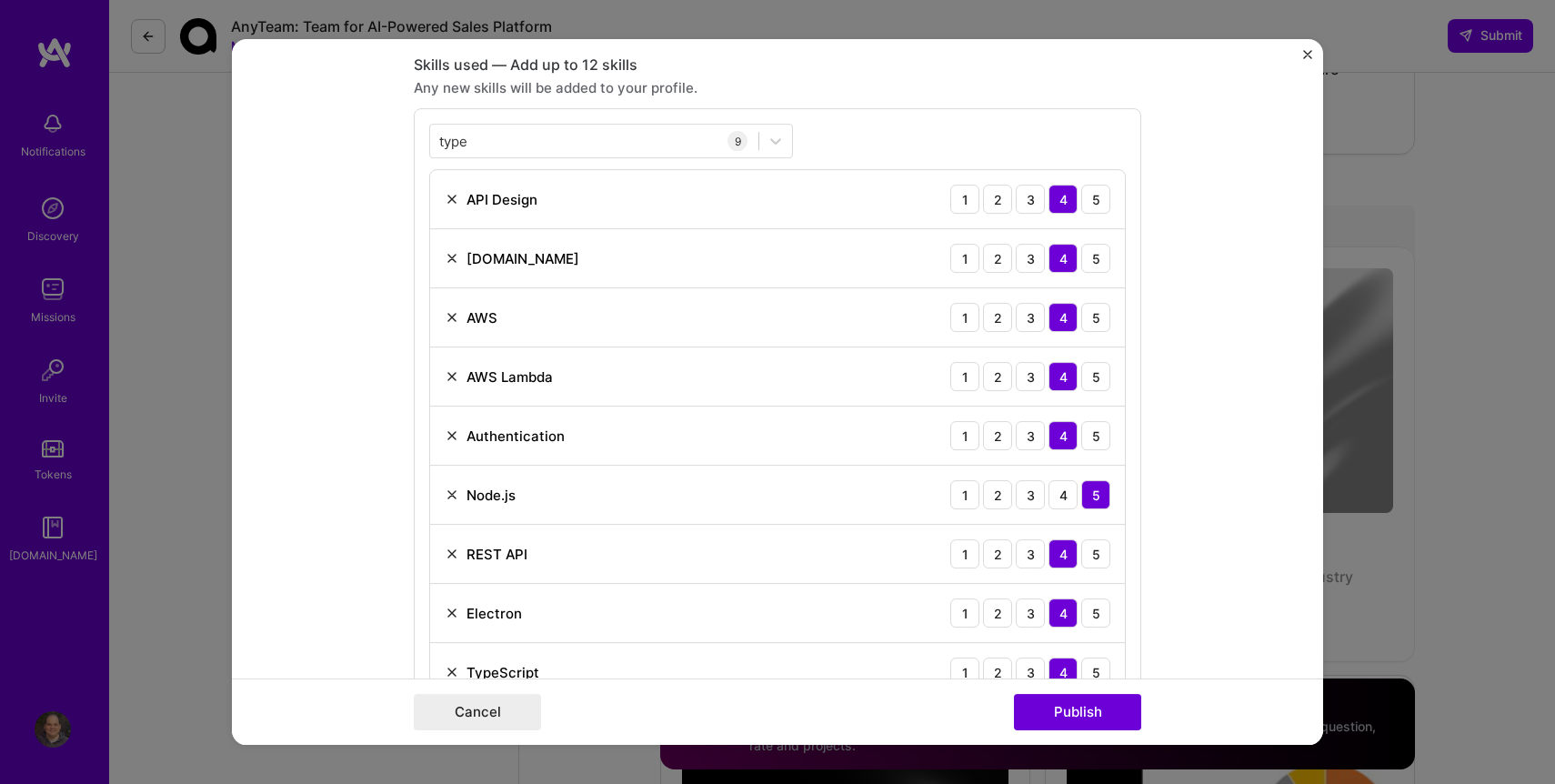
click at [1209, 268] on form "Project title AWS Solutions Development Company Rackspace Technology Project in…" at bounding box center [777, 392] width 1091 height 706
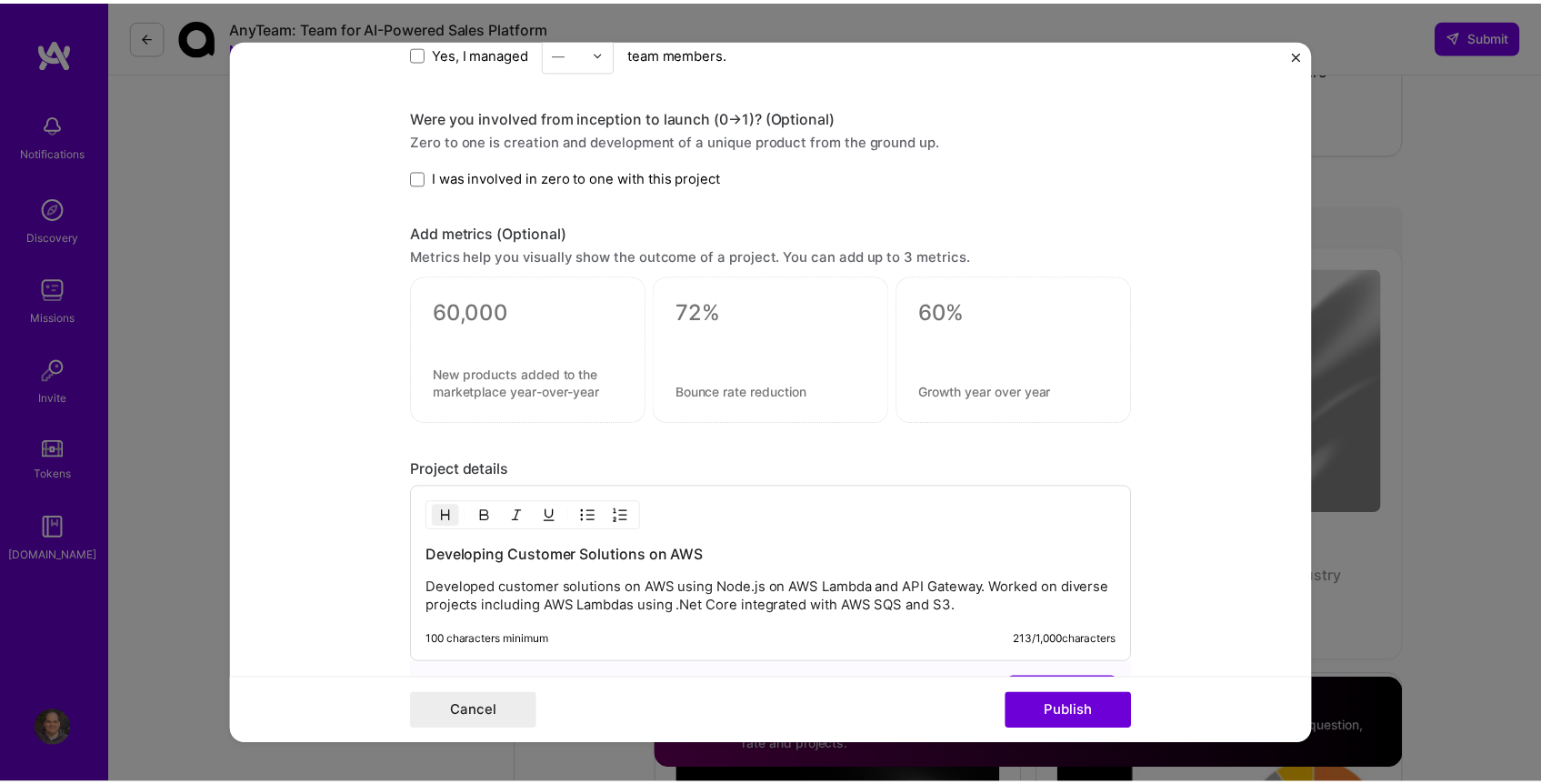
scroll to position [1574, 0]
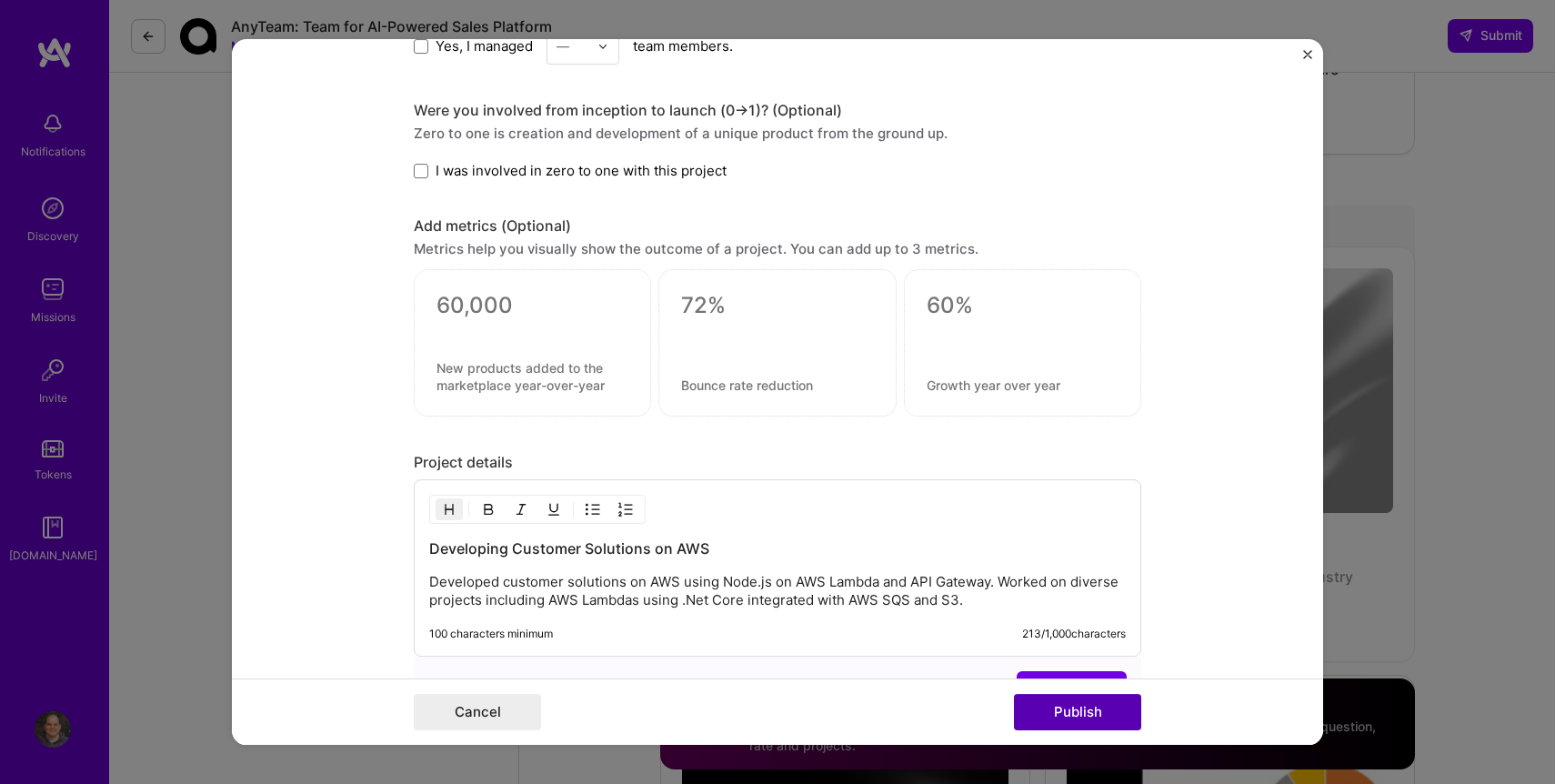
click at [1121, 718] on button "Publish" at bounding box center [1077, 711] width 127 height 36
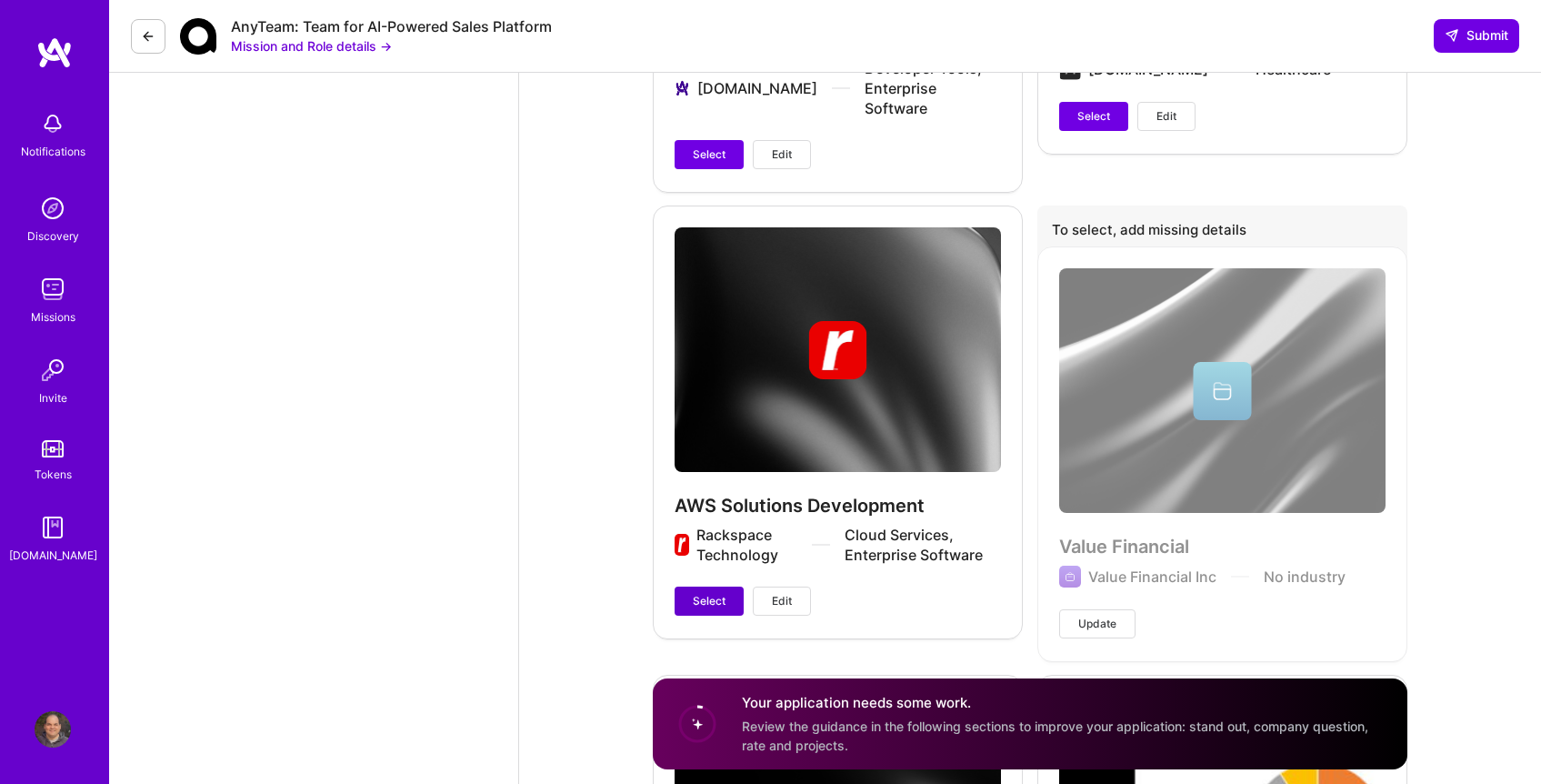
click at [706, 593] on span "Select" at bounding box center [710, 600] width 33 height 17
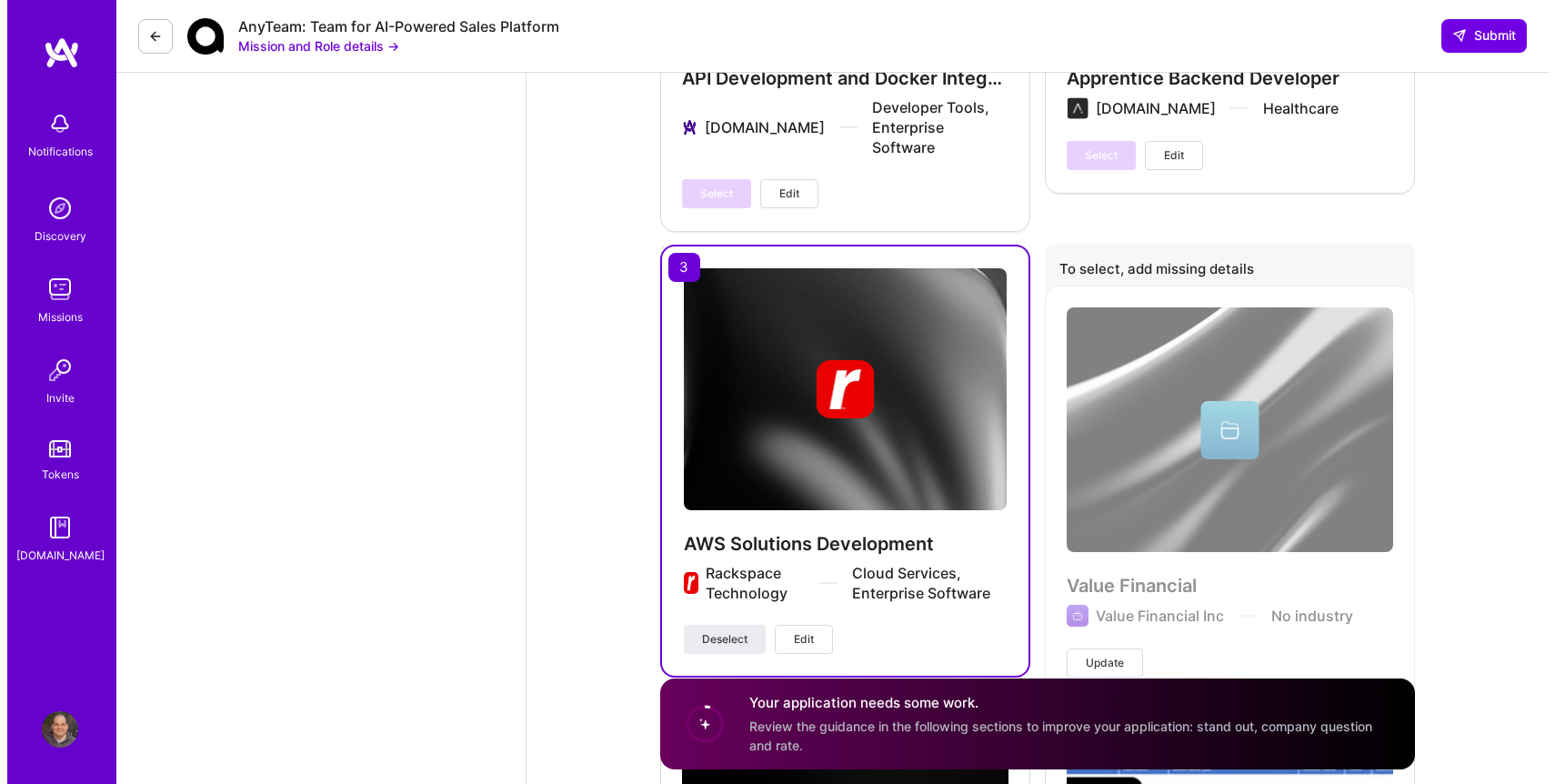
scroll to position [6695, 0]
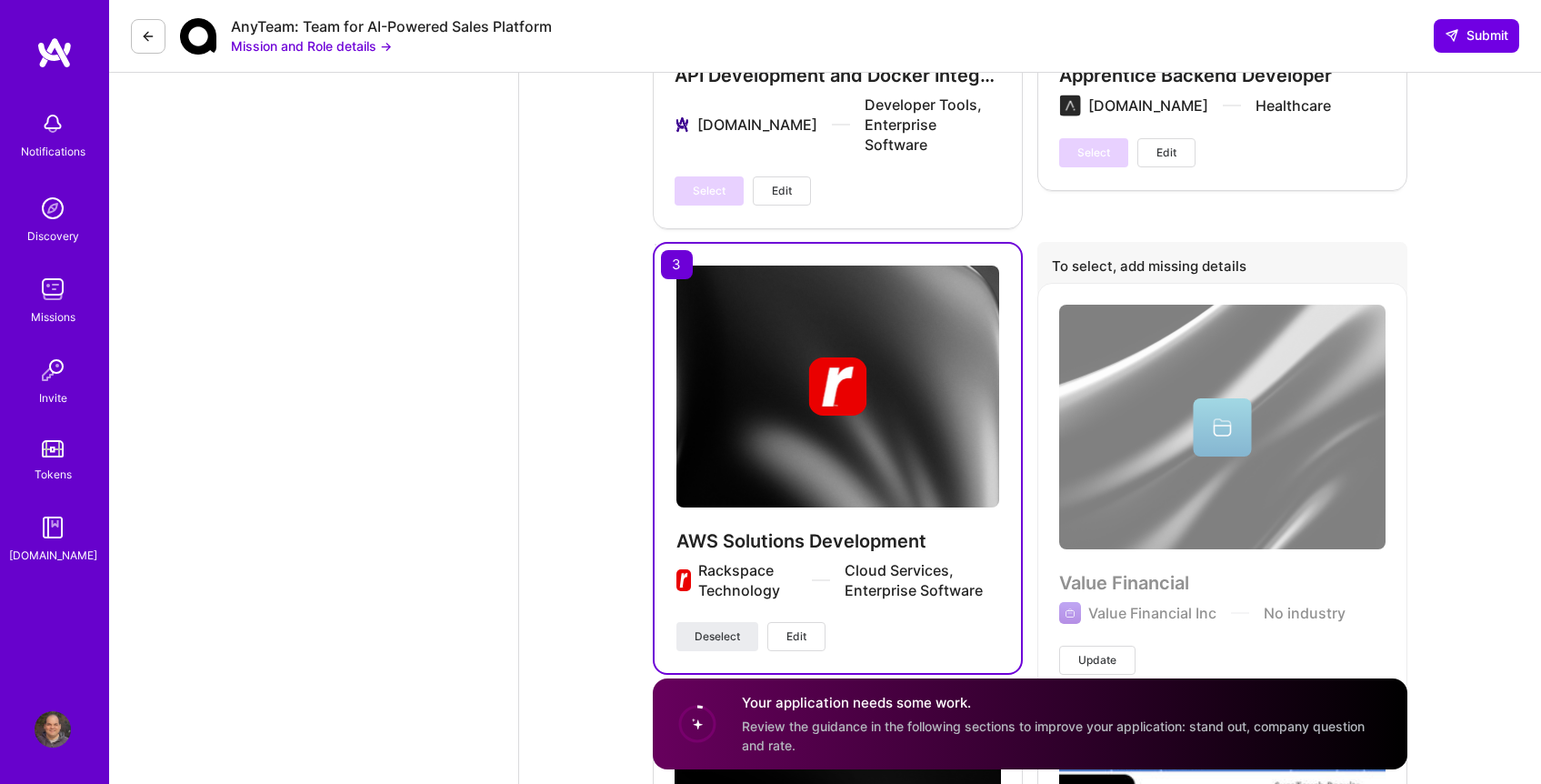
click at [808, 622] on button "Edit" at bounding box center [797, 637] width 59 height 29
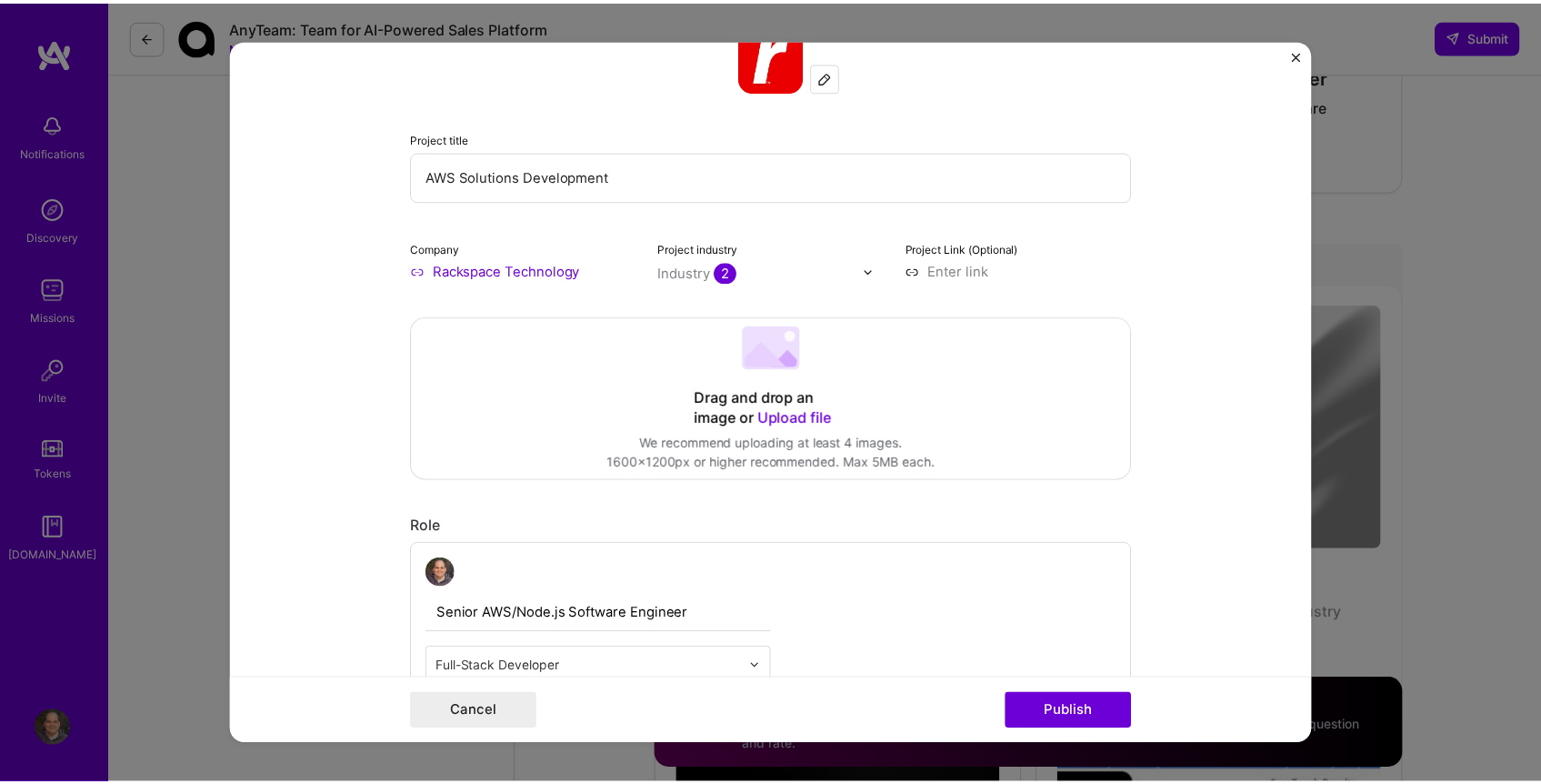
scroll to position [0, 0]
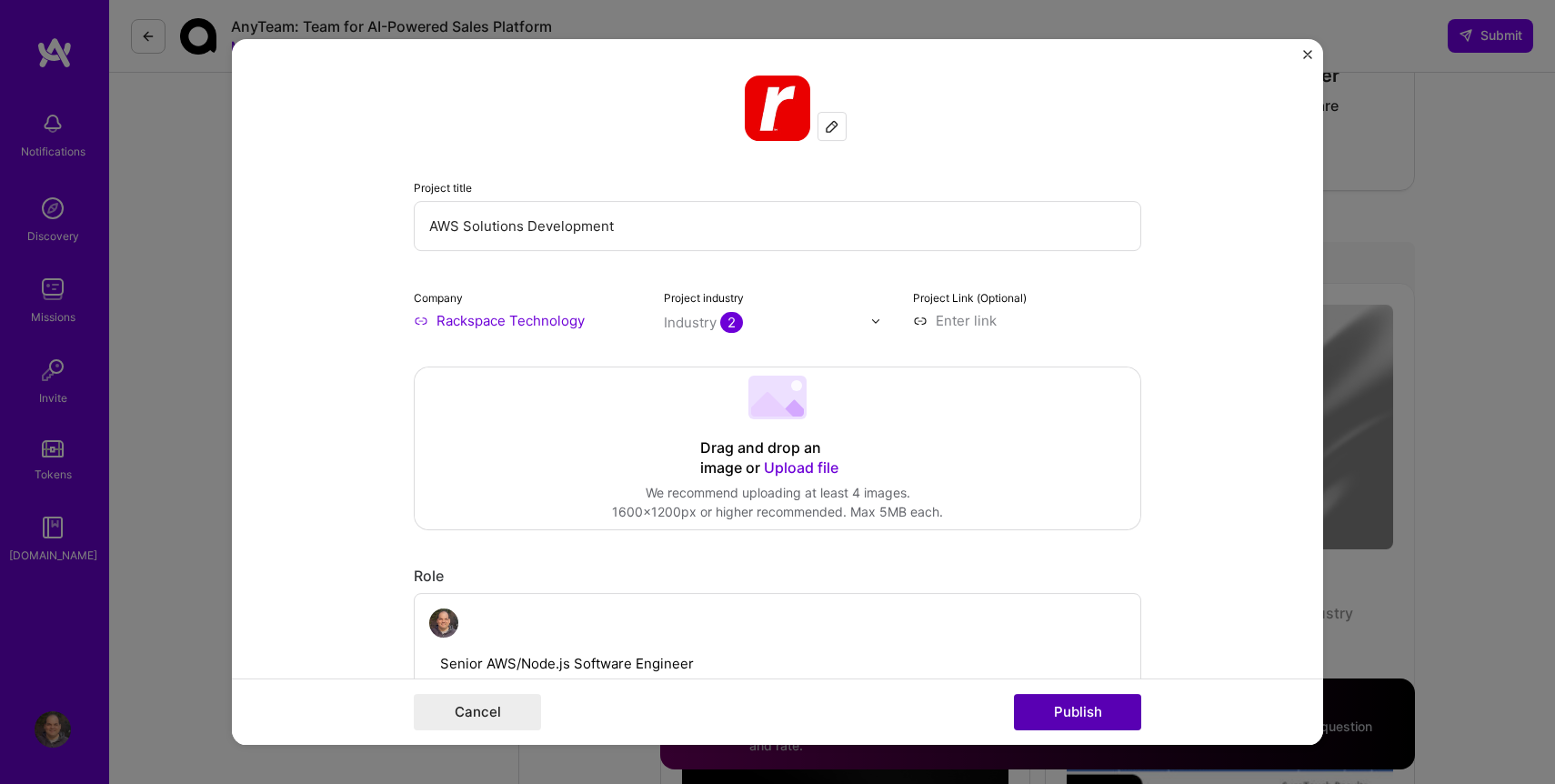
click at [1082, 716] on button "Publish" at bounding box center [1077, 711] width 127 height 36
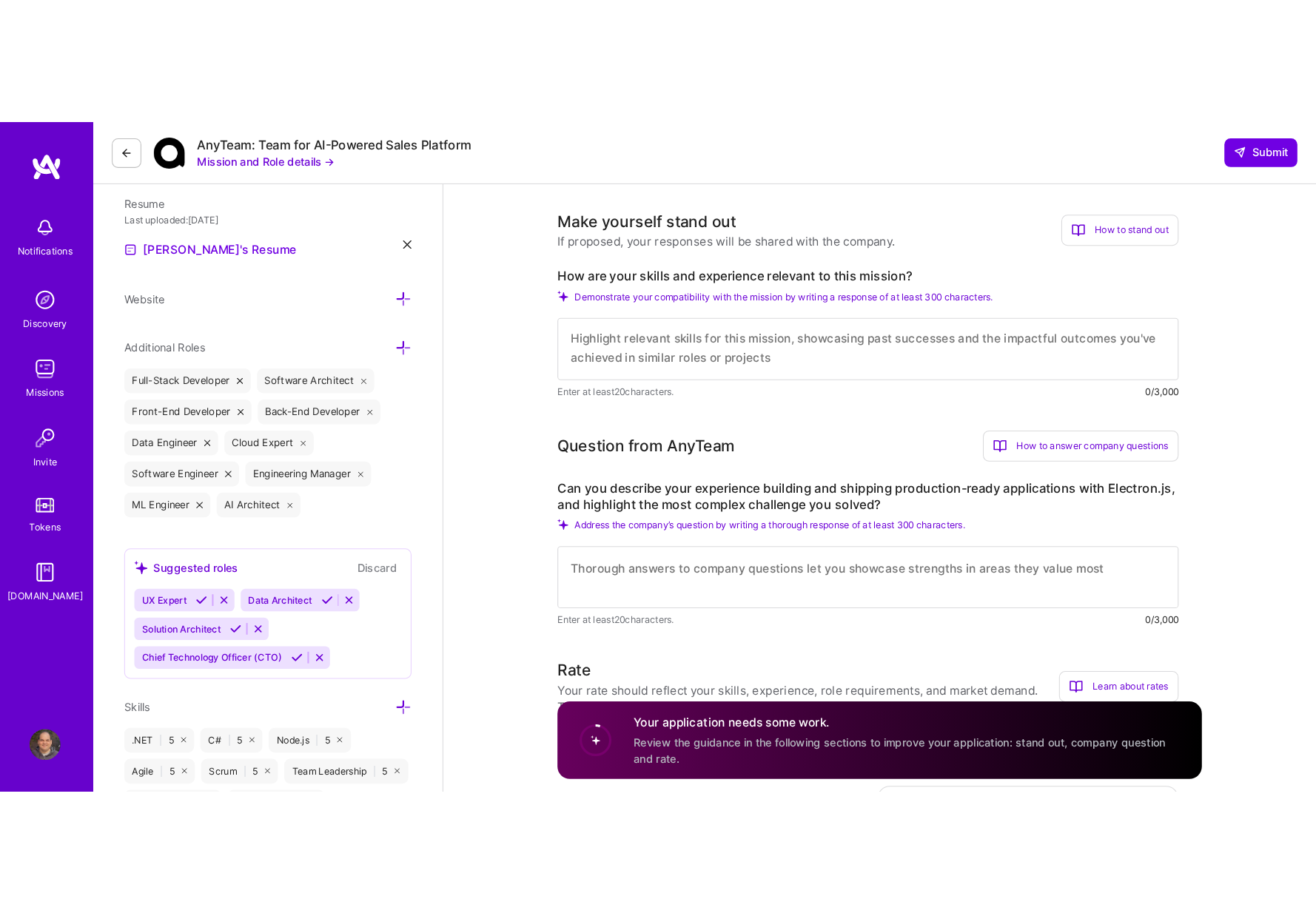
scroll to position [2, 0]
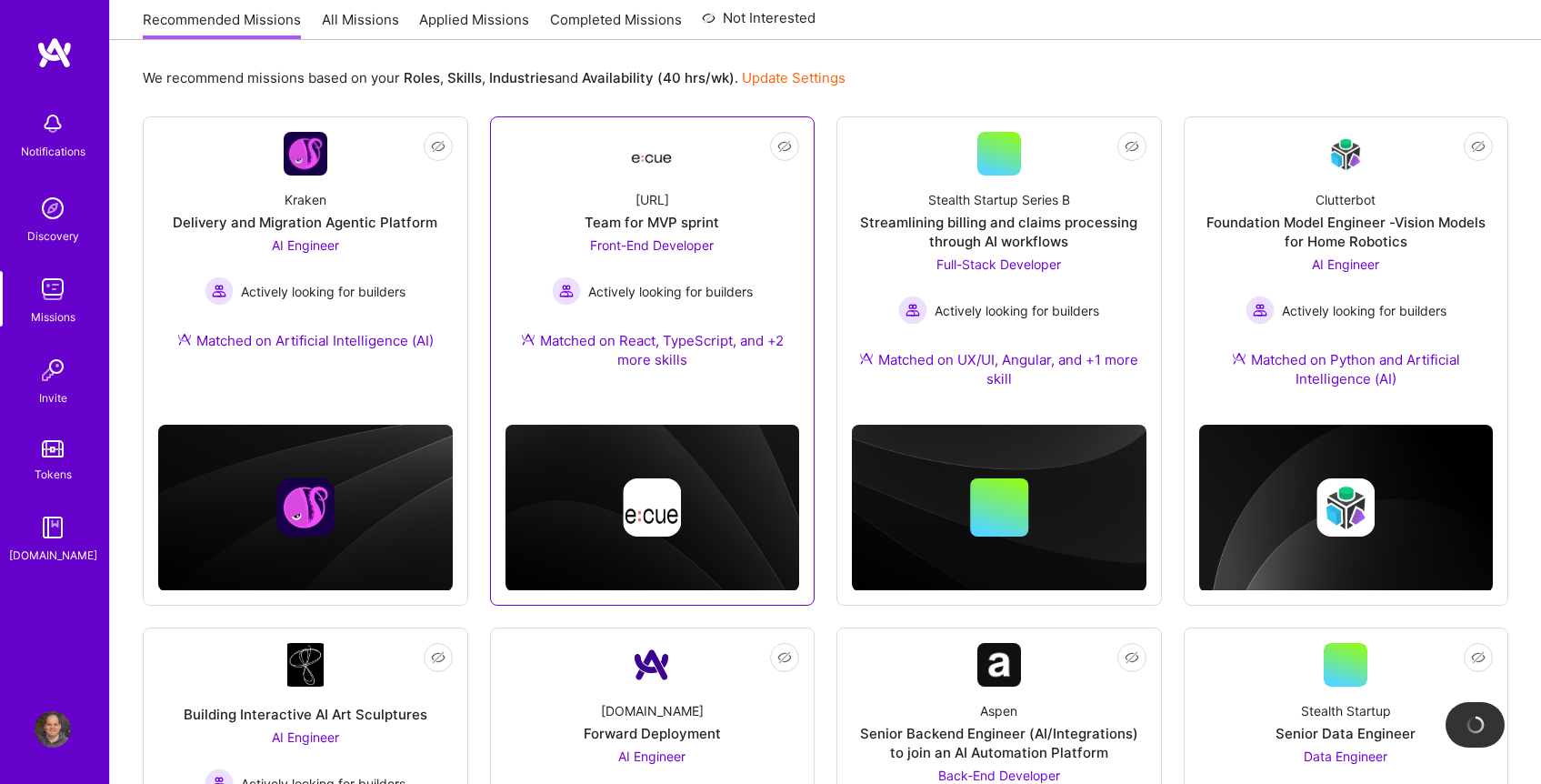
scroll to position [102, 0]
